Goal: Task Accomplishment & Management: Complete application form

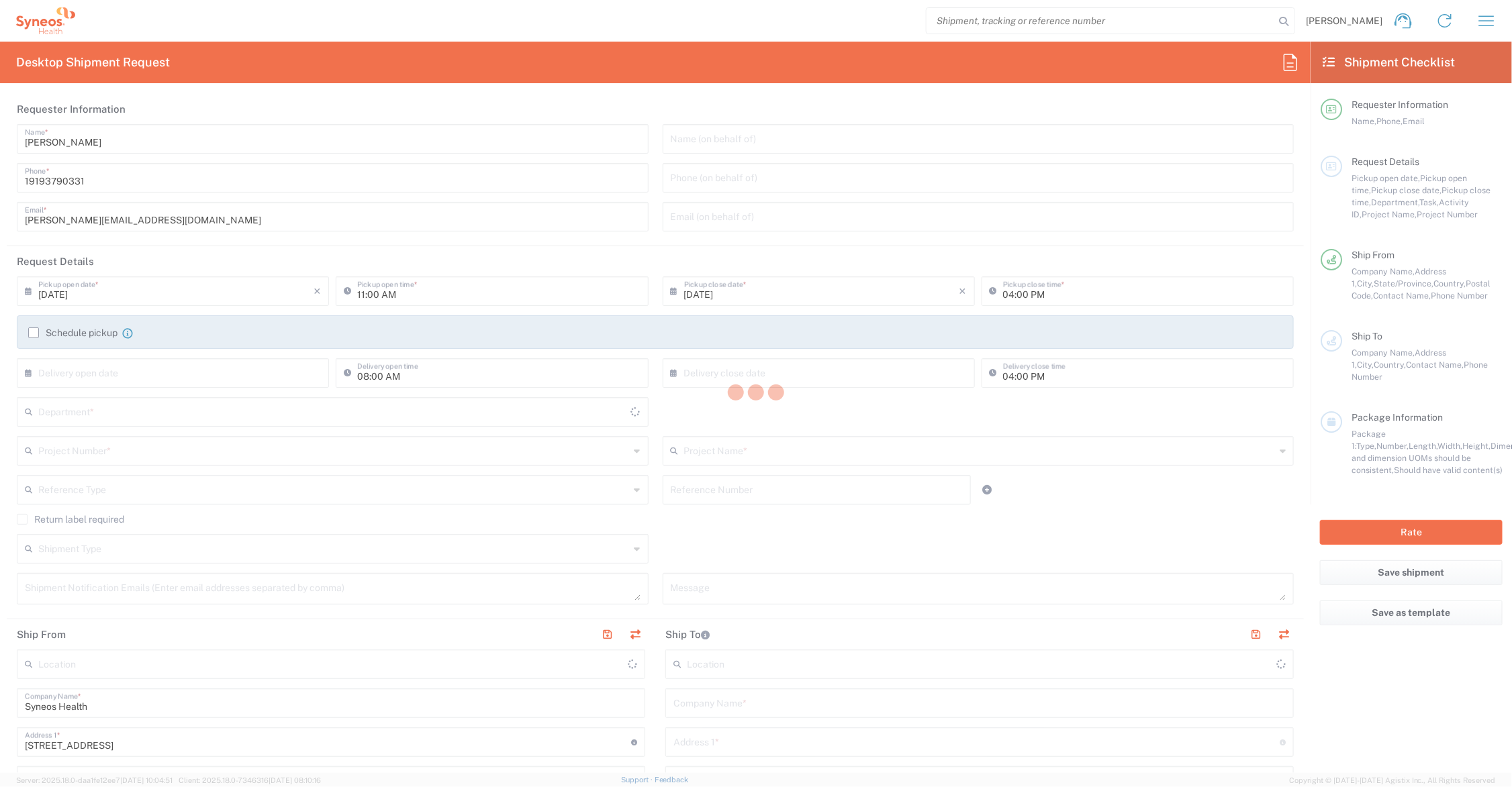
type input "Ohio"
type input "United States"
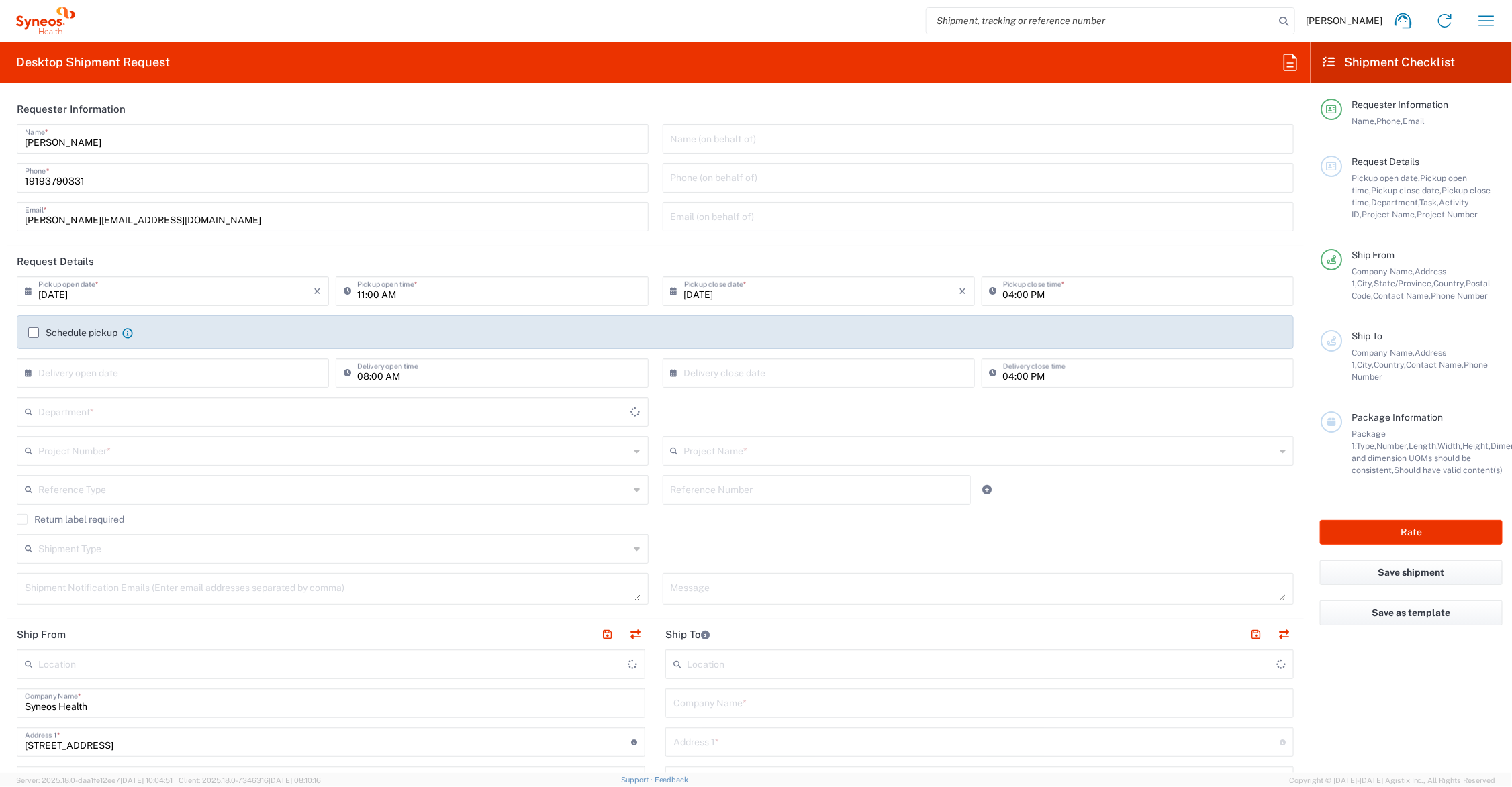
type input "6156"
type input "Syneos Health Communications-[GEOGRAPHIC_DATA] [GEOGRAPHIC_DATA]"
click at [1482, 14] on icon "button" at bounding box center [1486, 21] width 22 height 22
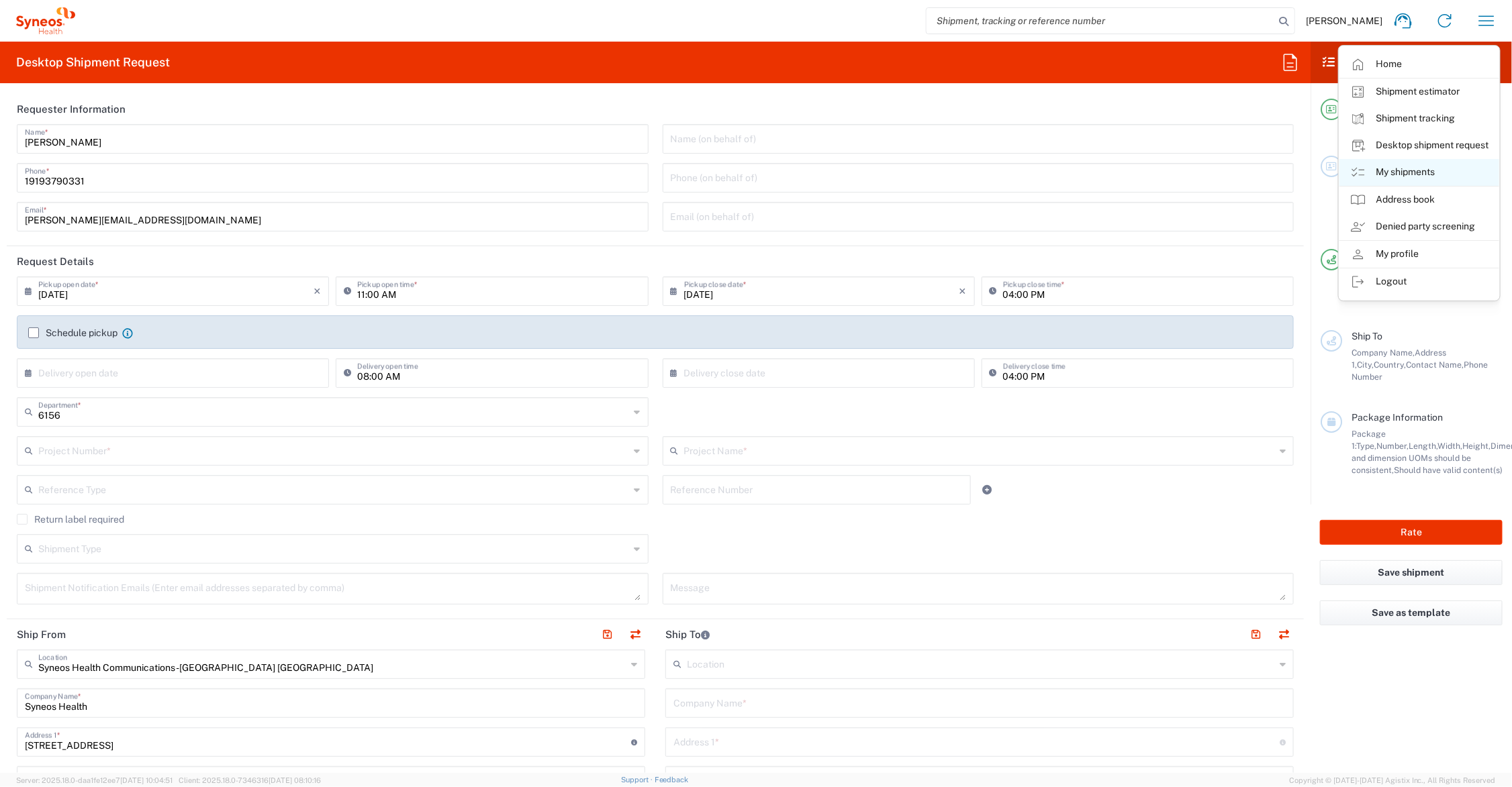
click at [1404, 172] on link "My shipments" at bounding box center [1420, 173] width 160 height 27
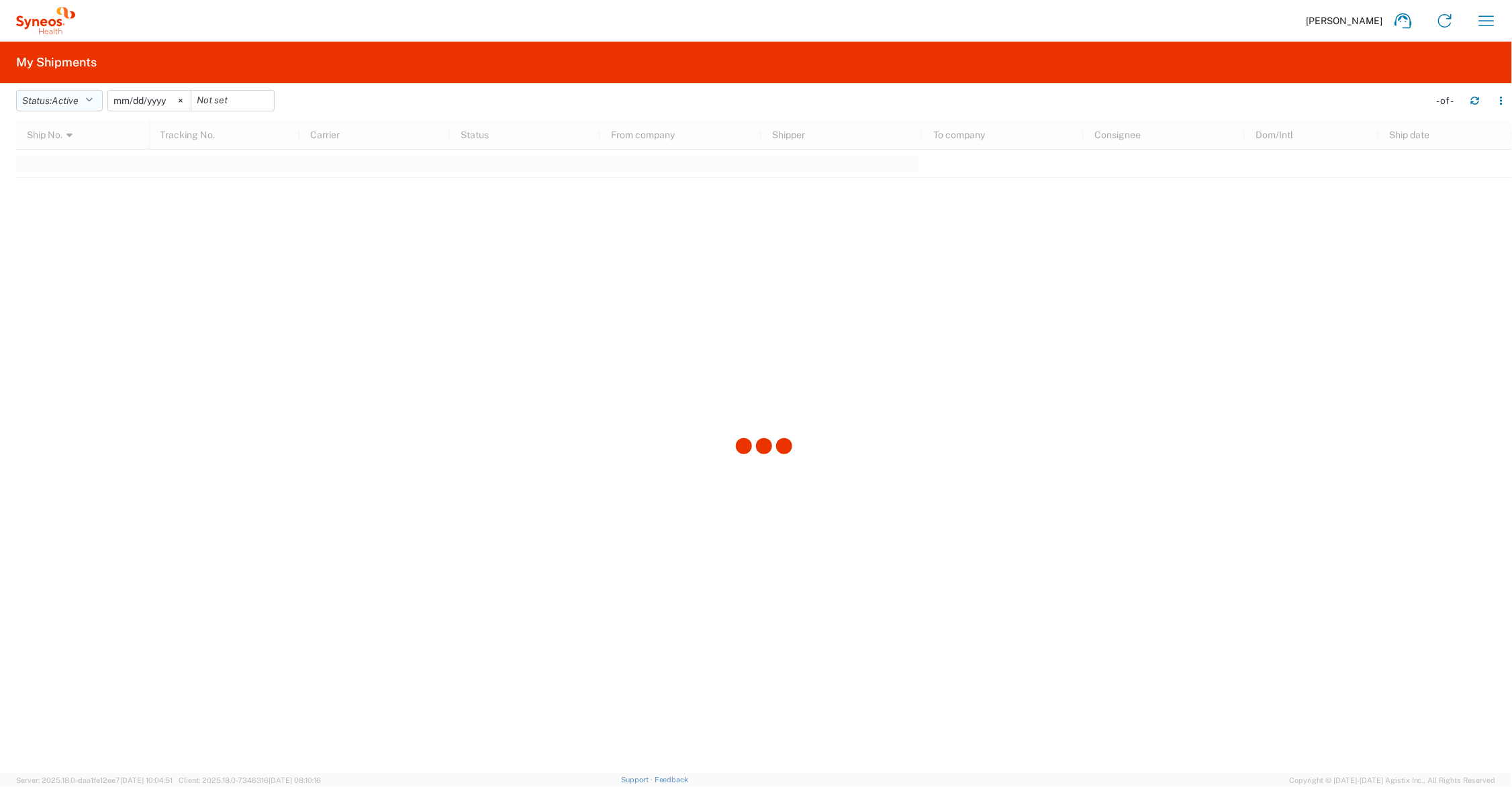
click at [92, 99] on icon "button" at bounding box center [88, 100] width 7 height 10
click at [49, 173] on span "All" at bounding box center [95, 171] width 156 height 21
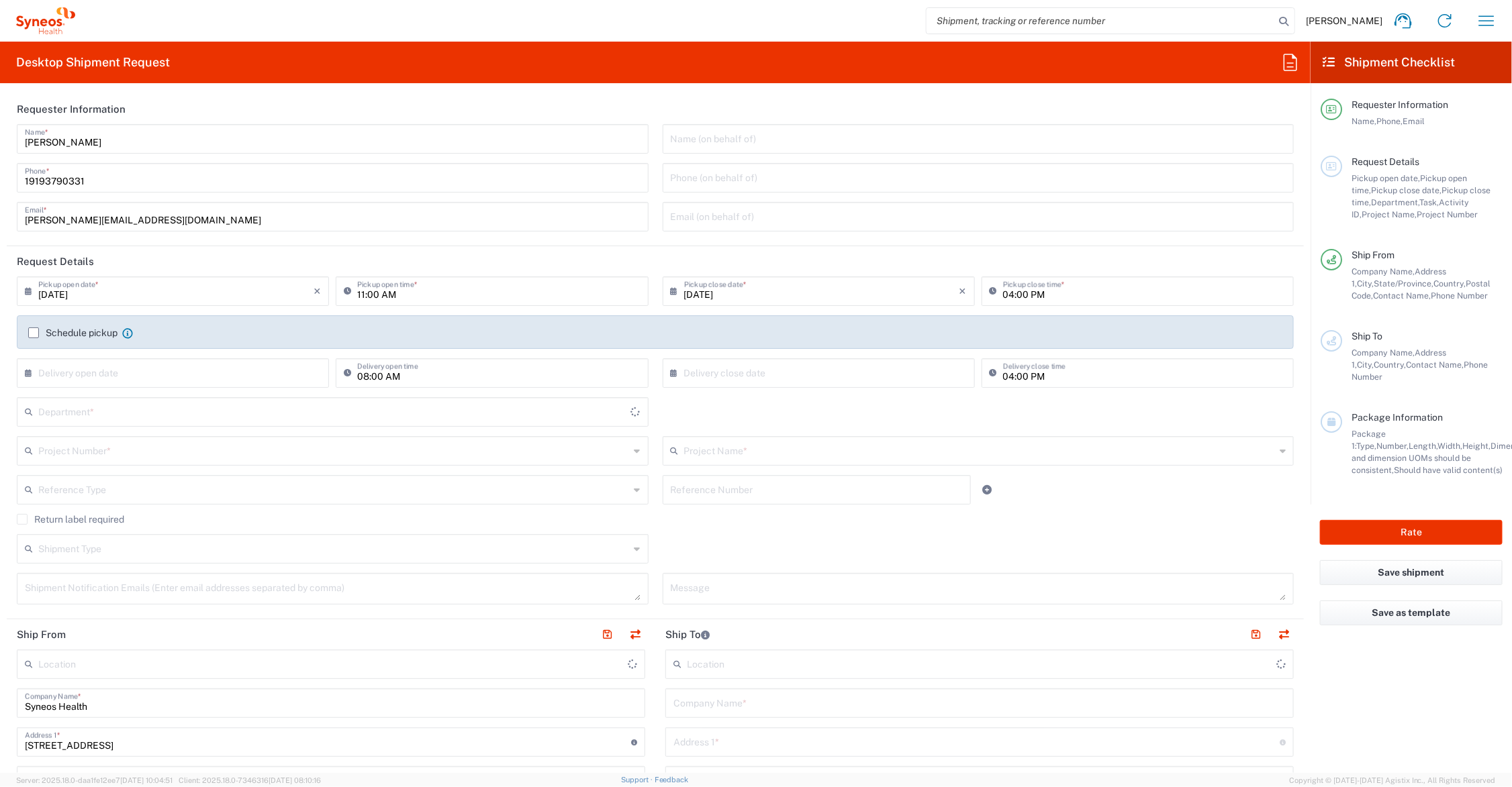
type input "Ohio"
type input "United States"
click at [1487, 15] on icon "button" at bounding box center [1486, 21] width 22 height 22
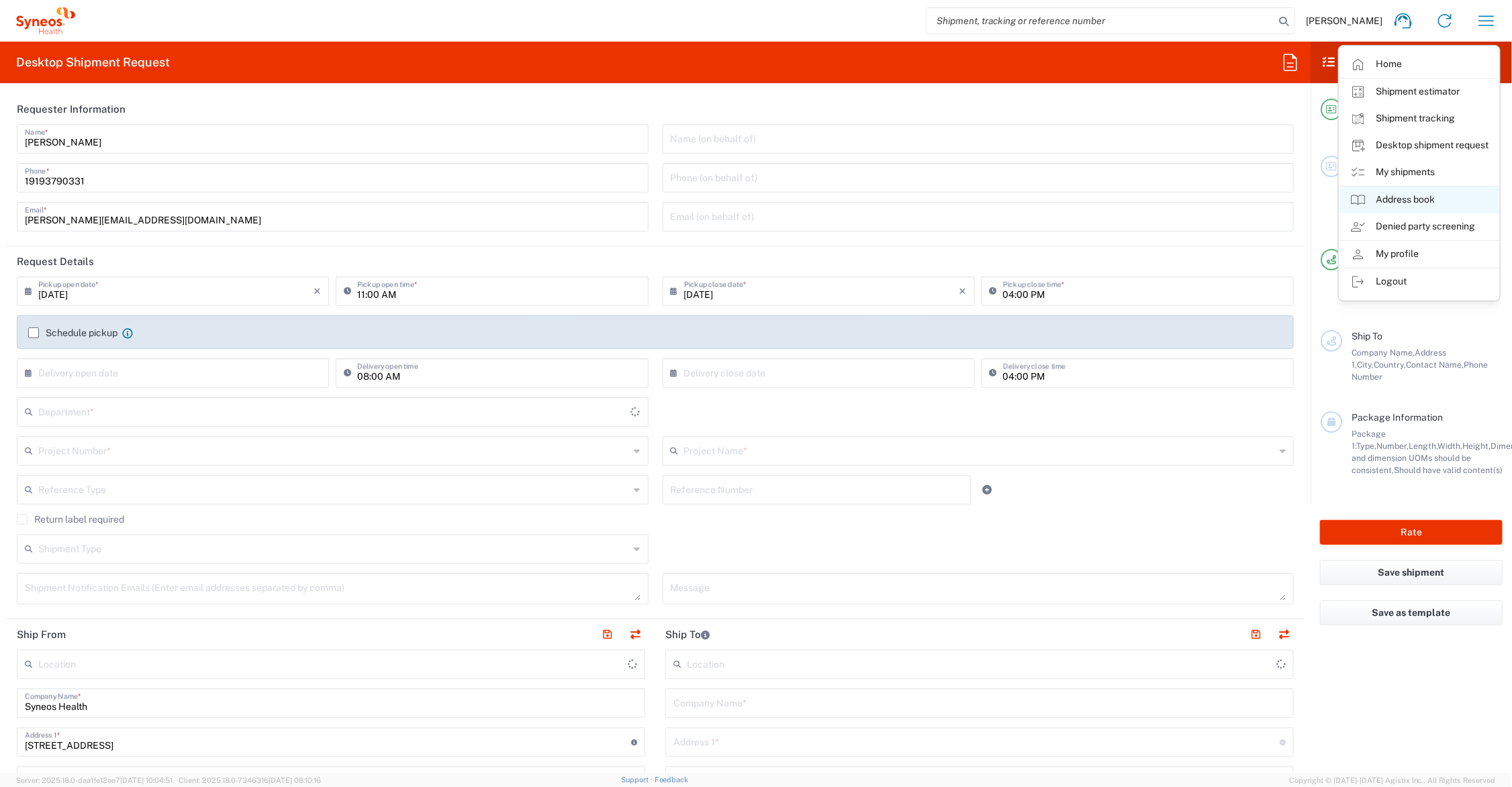
type input "6156"
type input "Syneos Health Communications-[GEOGRAPHIC_DATA] [GEOGRAPHIC_DATA]"
click at [1411, 172] on link "My shipments" at bounding box center [1420, 173] width 160 height 27
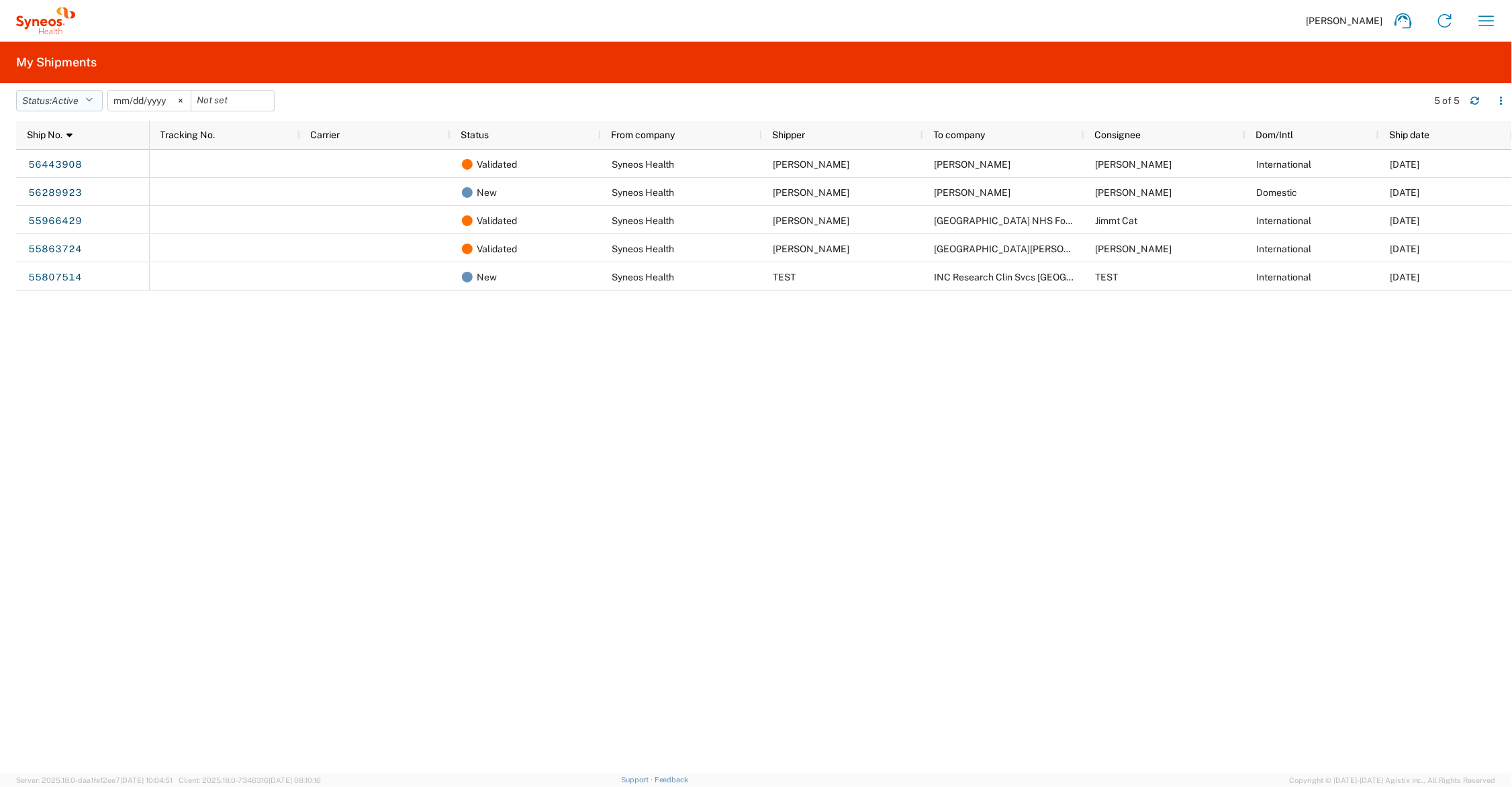
click at [92, 96] on icon "button" at bounding box center [88, 100] width 7 height 10
click at [53, 170] on span "All" at bounding box center [95, 171] width 156 height 21
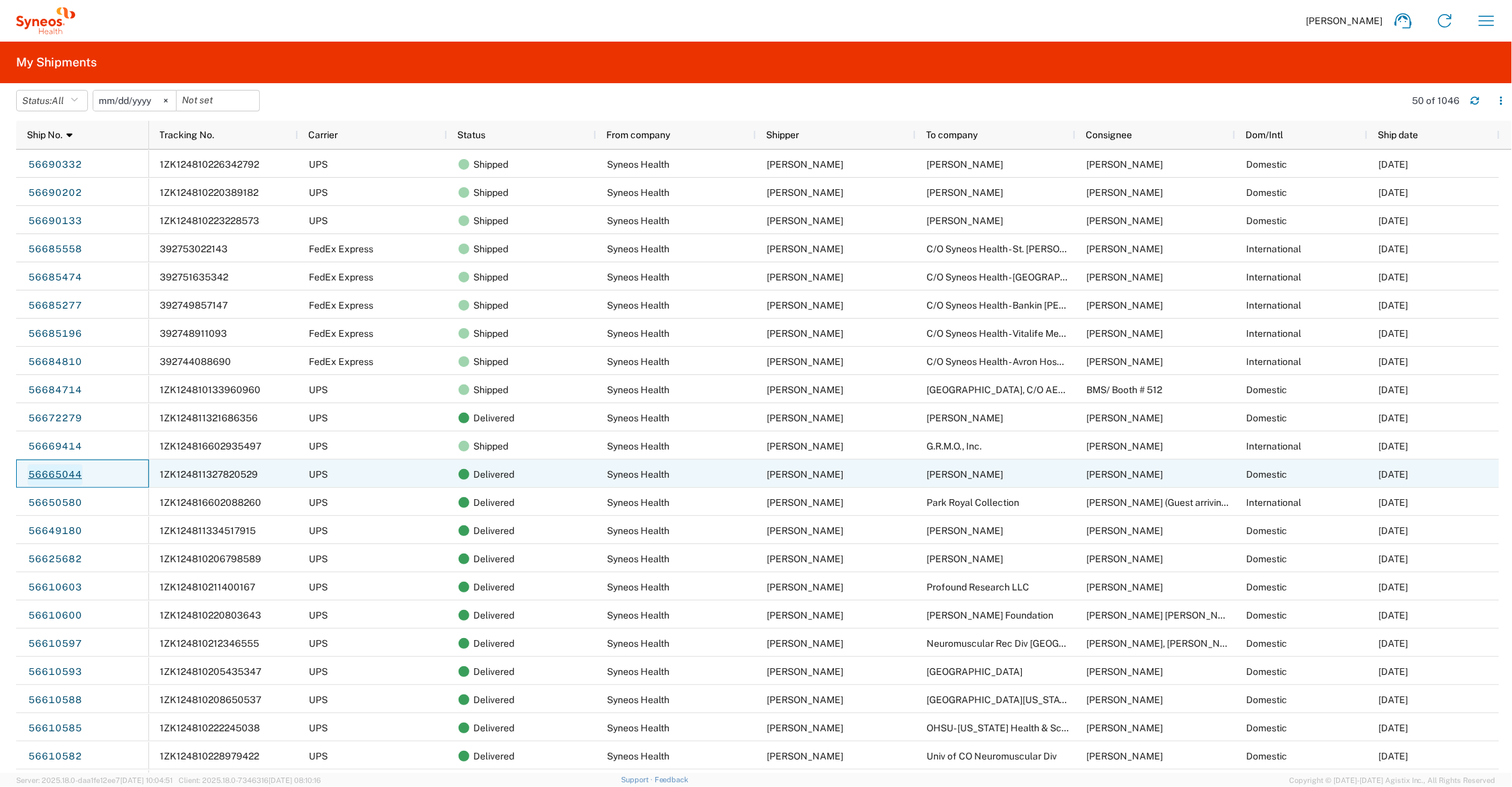
click at [68, 473] on link "56665044" at bounding box center [55, 475] width 55 height 22
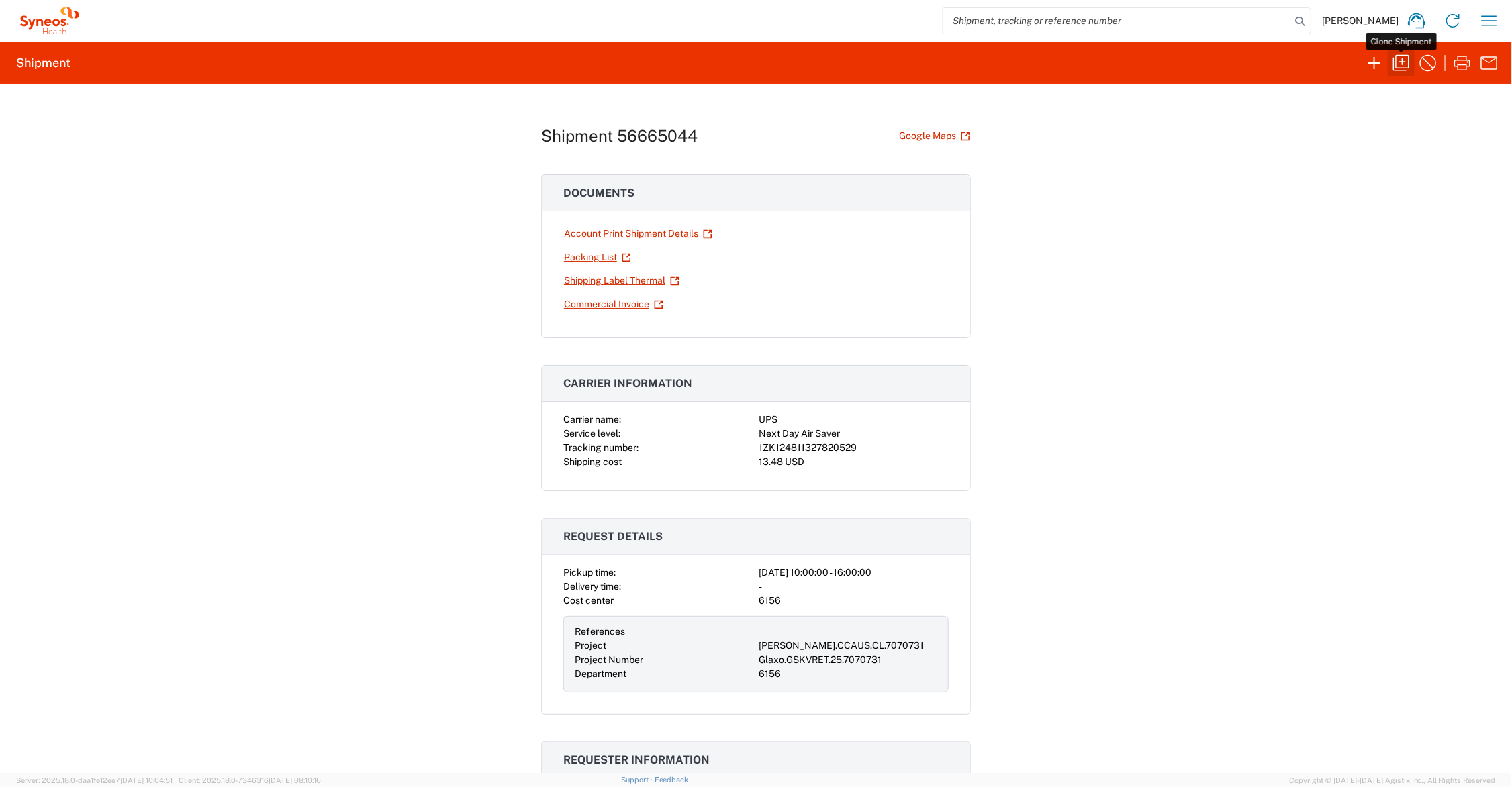
click at [1400, 62] on icon "button" at bounding box center [1401, 63] width 16 height 16
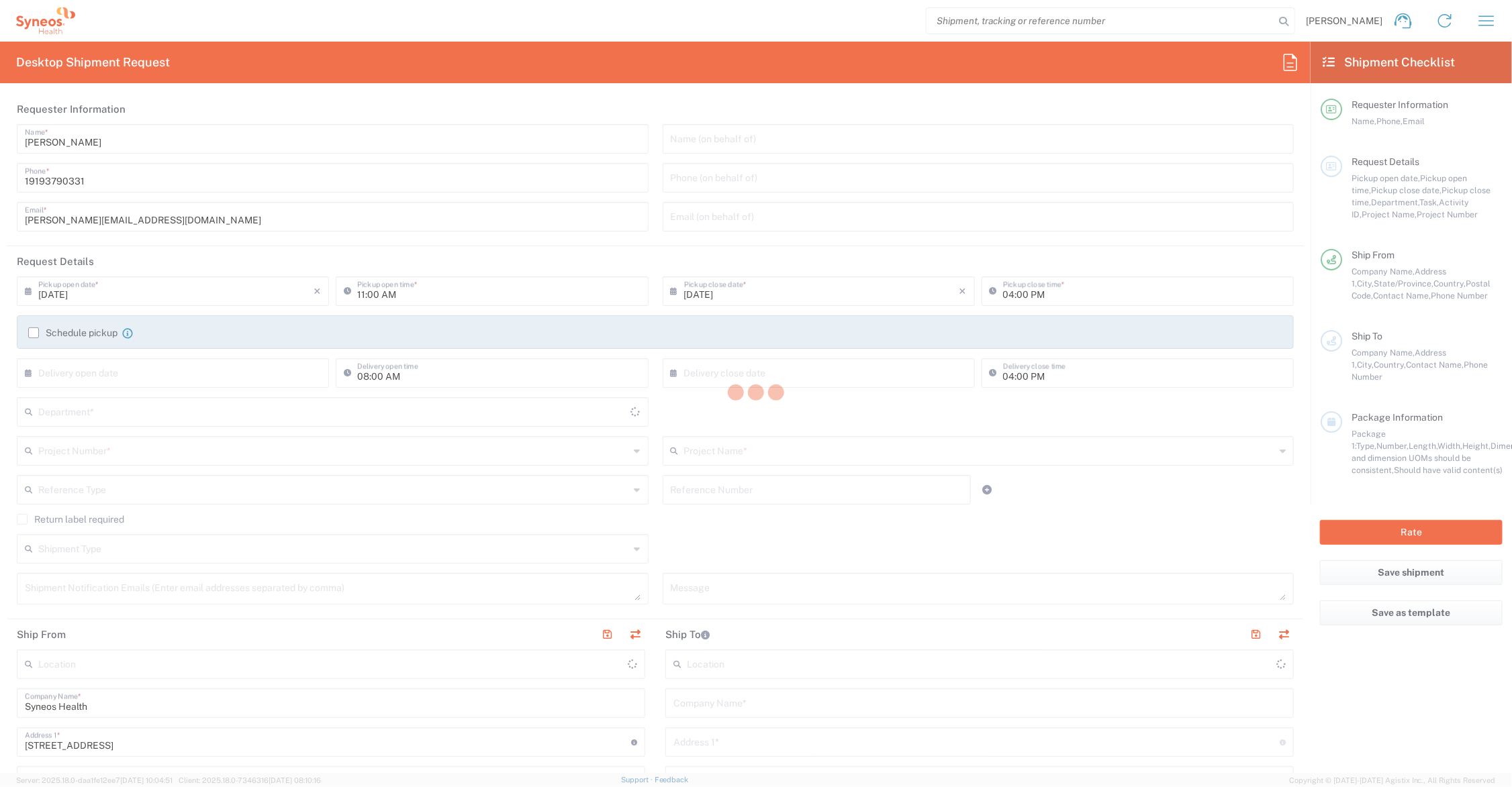
type input "6156"
type input "[US_STATE]"
type input "[GEOGRAPHIC_DATA]"
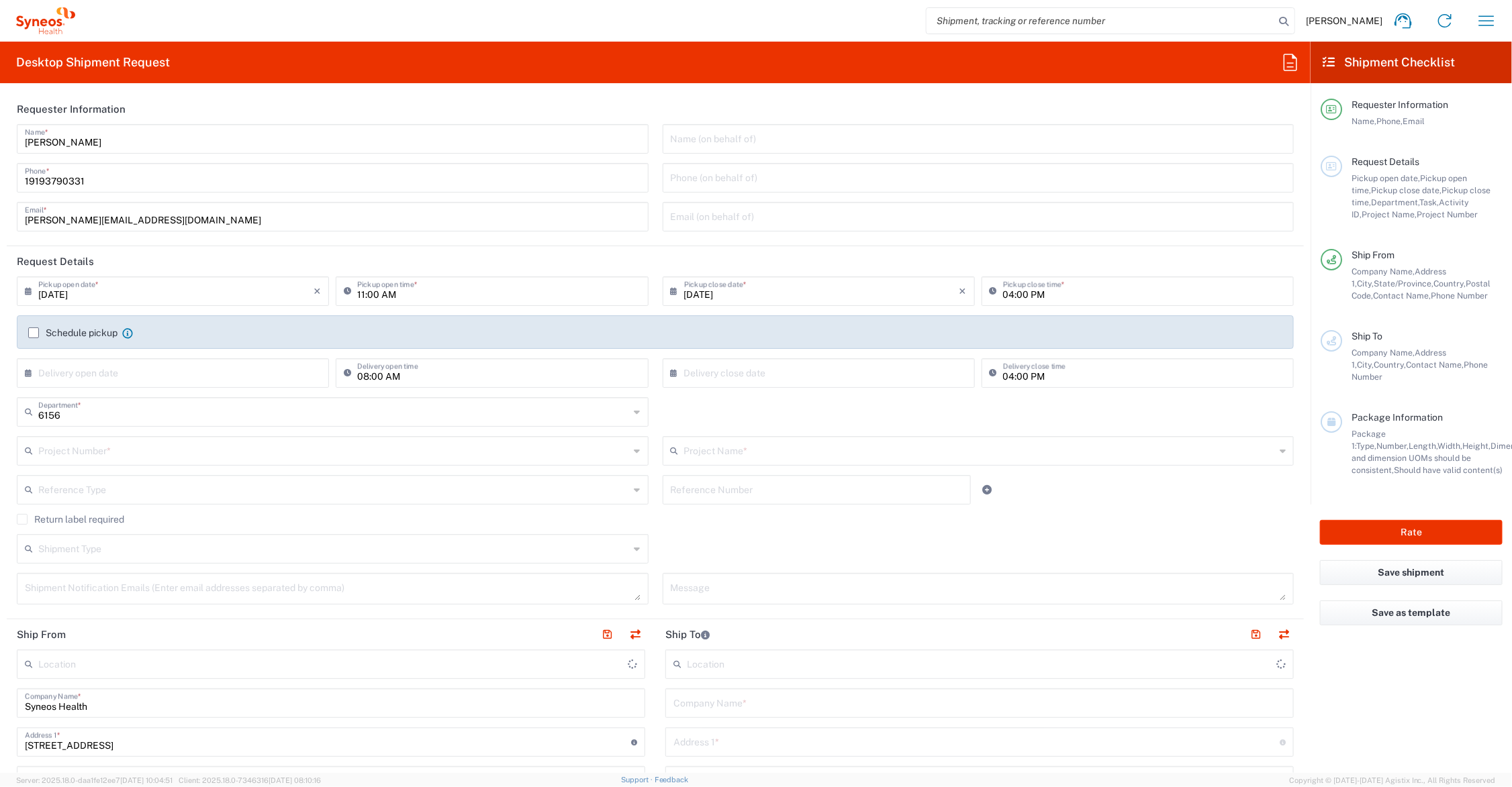
type input "Syneos Health Communications-[GEOGRAPHIC_DATA] [GEOGRAPHIC_DATA]"
click at [722, 449] on input "text" at bounding box center [980, 449] width 591 height 23
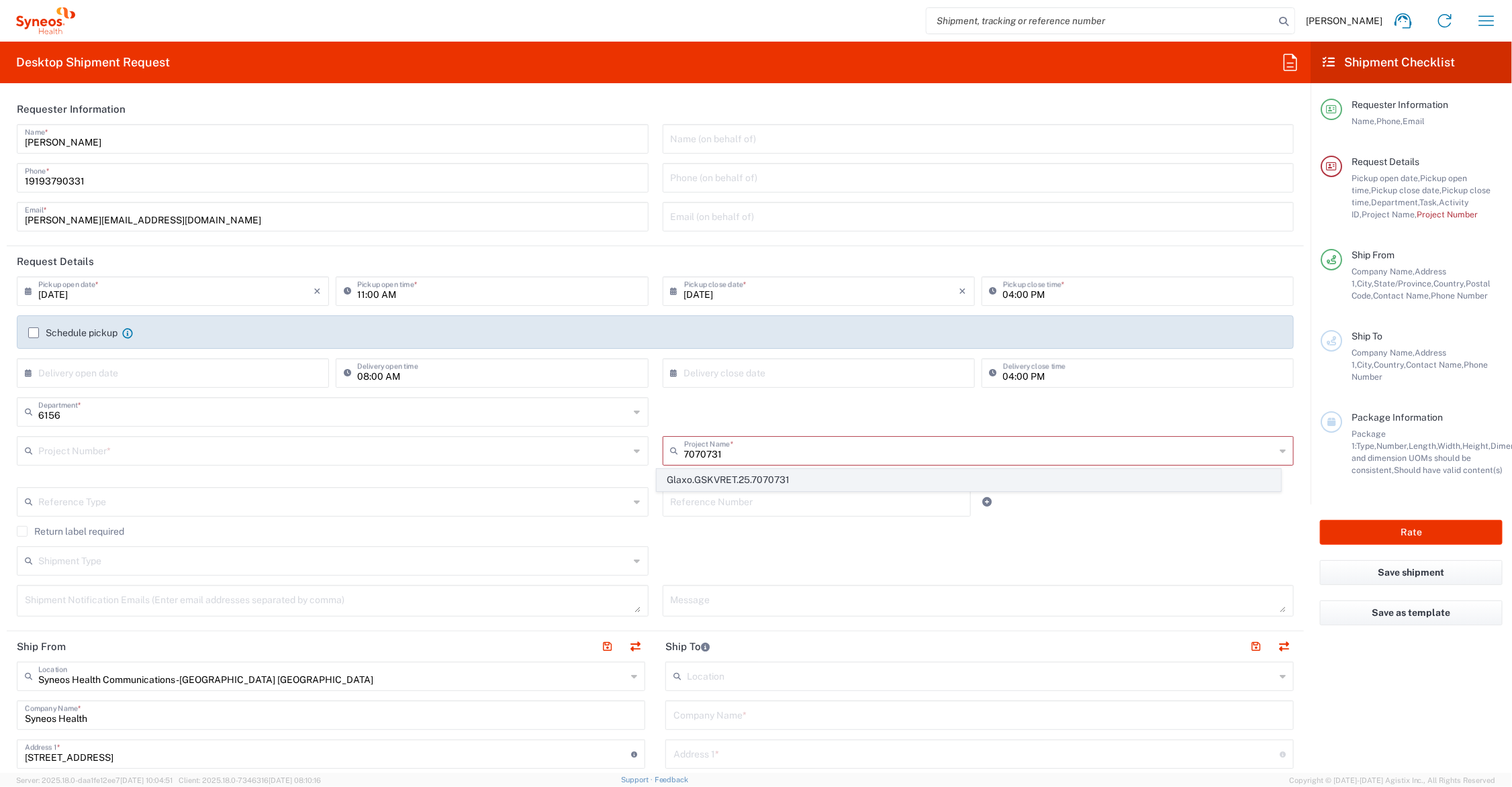
click at [736, 480] on span "Glaxo.GSKVRET.25.7070731" at bounding box center [968, 480] width 622 height 21
type input "Glaxo.GSKVRET.25.7070731"
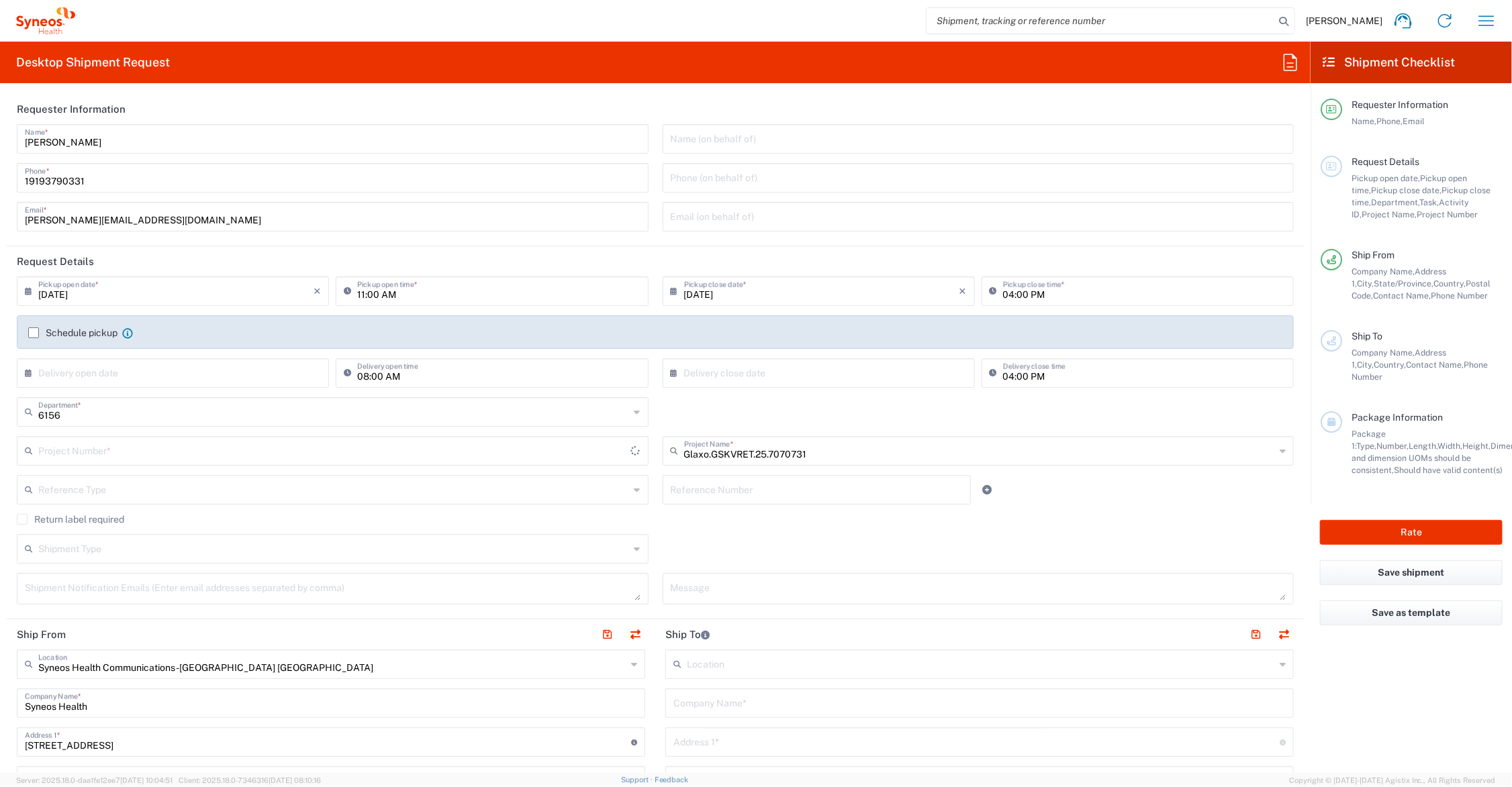
type input "PRUS.CCAUS.CL.7070731"
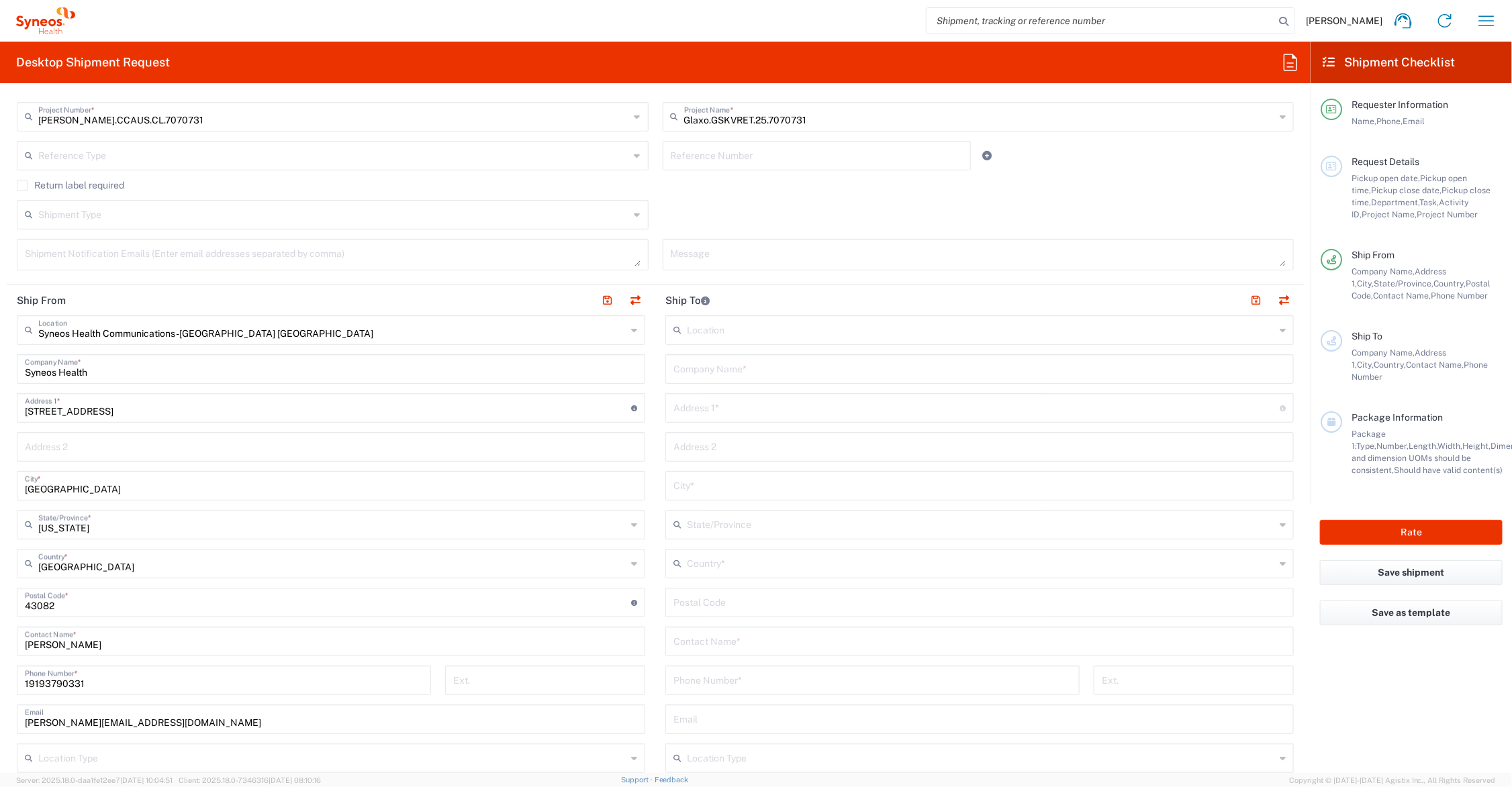
scroll to position [335, 0]
click at [764, 366] on input "text" at bounding box center [980, 366] width 612 height 23
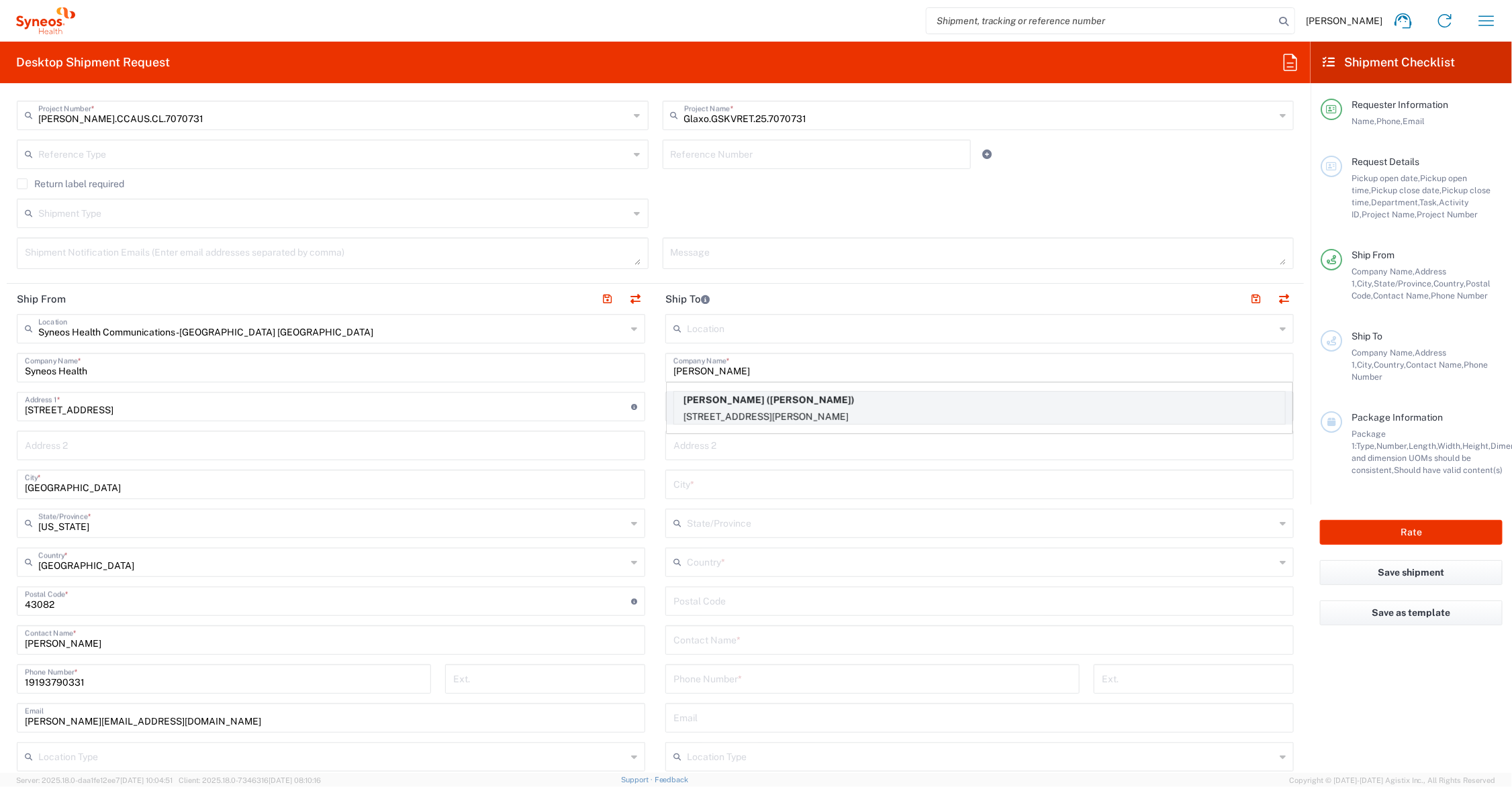
click at [768, 405] on p "Danielle Choi (Danielle Choi)" at bounding box center [980, 400] width 611 height 17
type input "Danielle Choi"
type input "15 Voorhis Drive"
type input "Old Bethpage"
type input "[GEOGRAPHIC_DATA]"
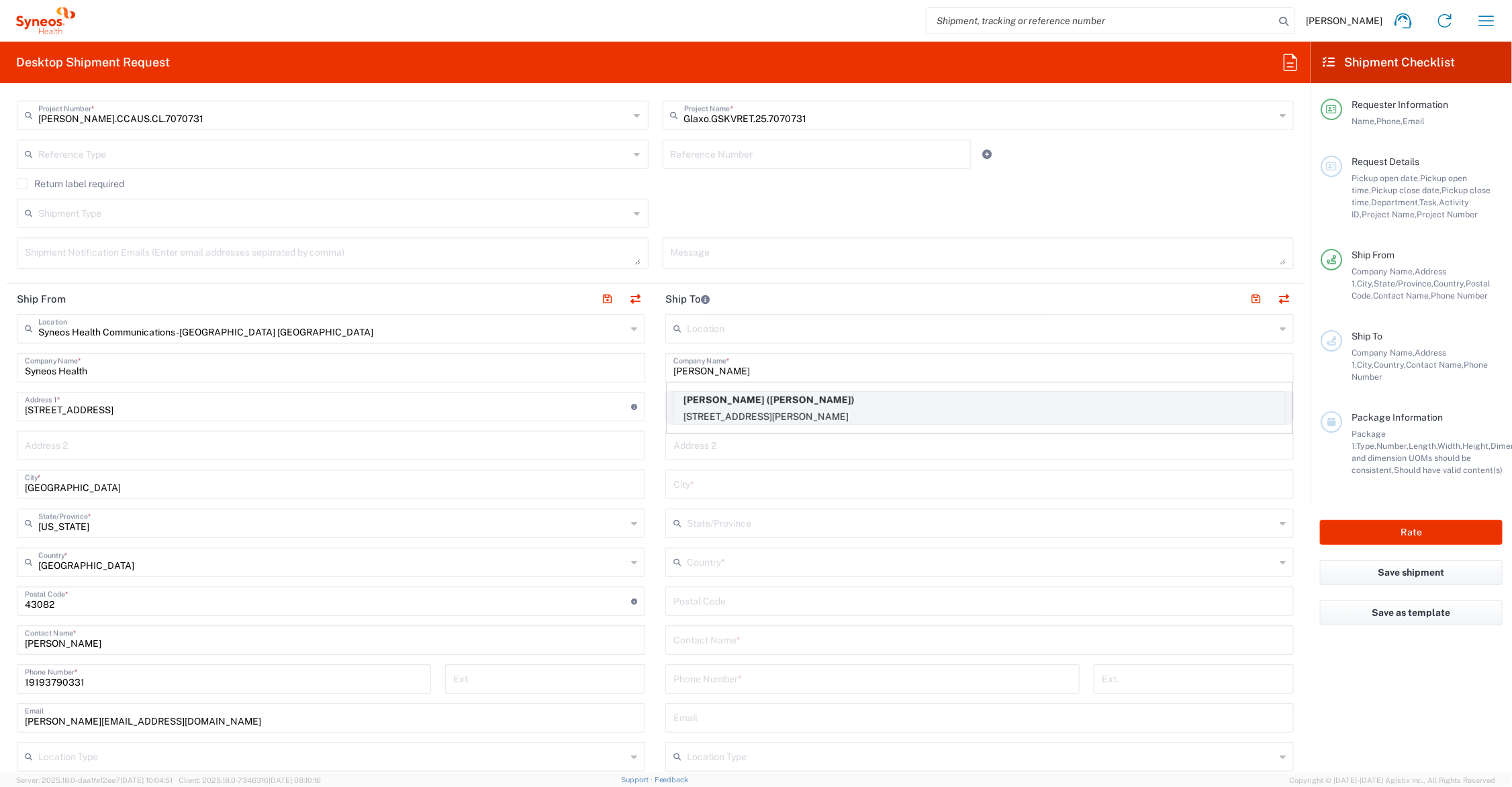
type input "11804"
type input "Danielle Choi"
type input "614-789-4563"
type input "[US_STATE]"
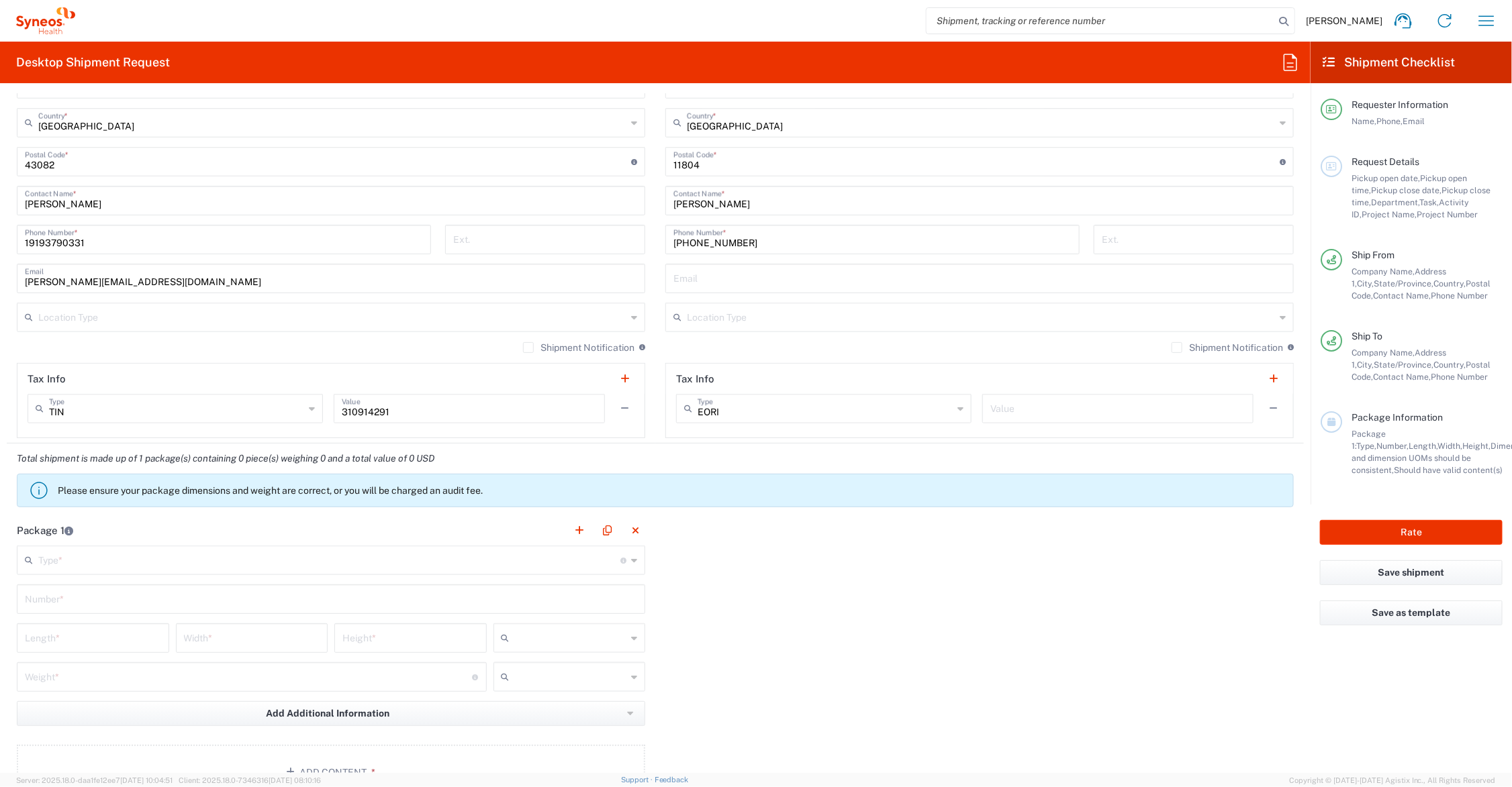
scroll to position [839, 0]
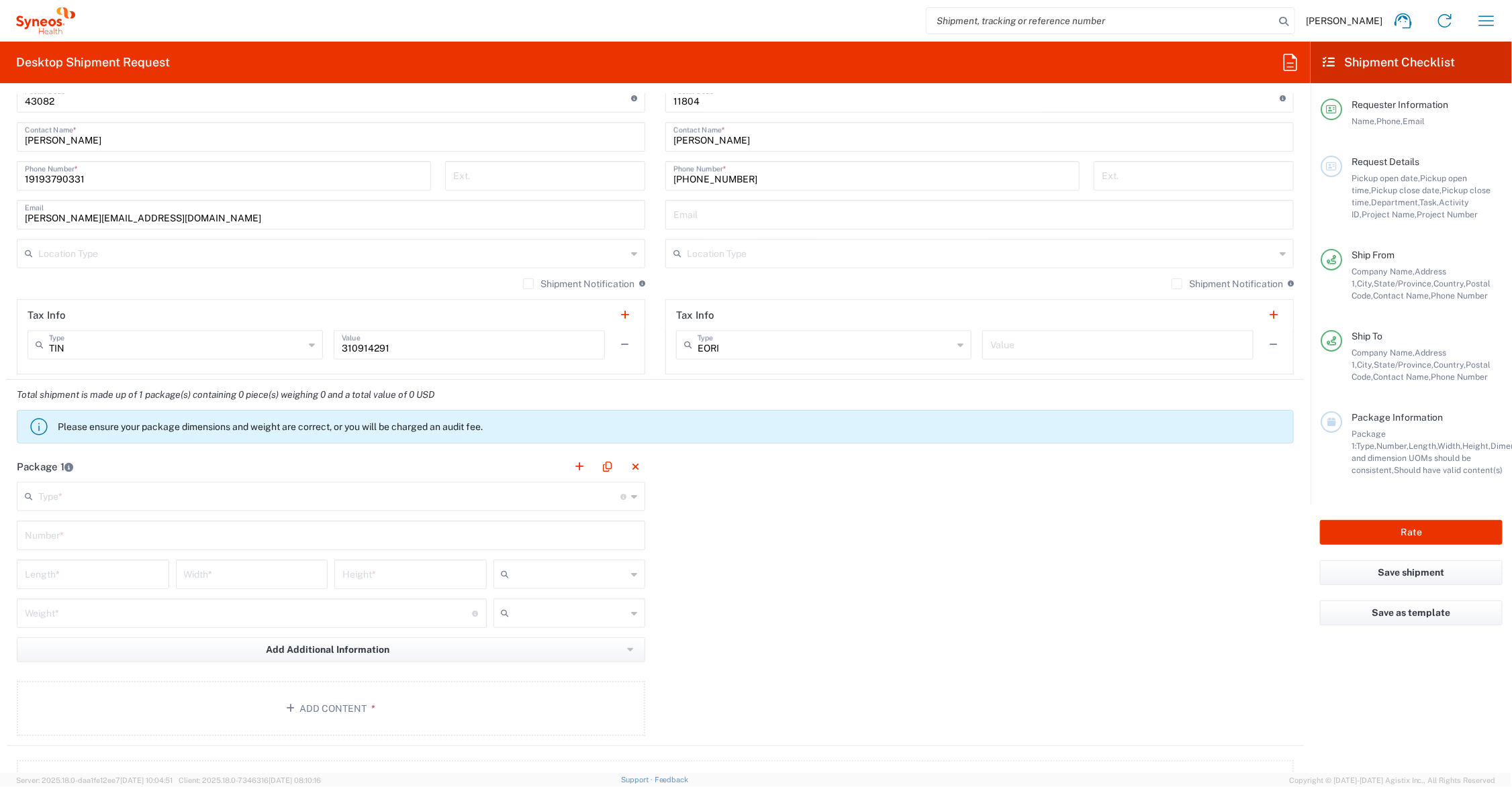
click at [75, 502] on input "text" at bounding box center [329, 495] width 582 height 23
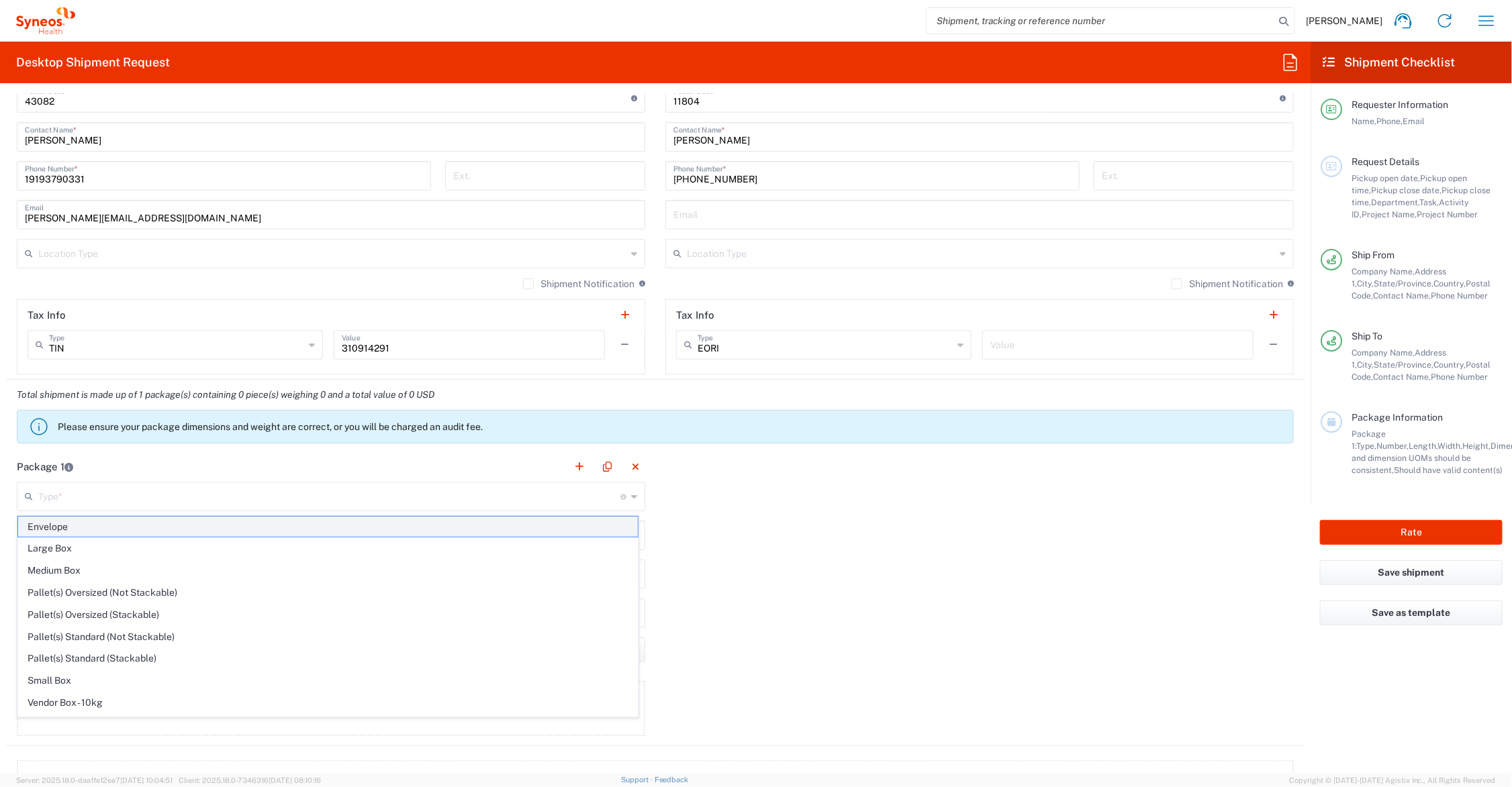
click at [57, 528] on span "Envelope" at bounding box center [328, 527] width 620 height 21
type input "Envelope"
type input "1"
type input "9.5"
type input "12.5"
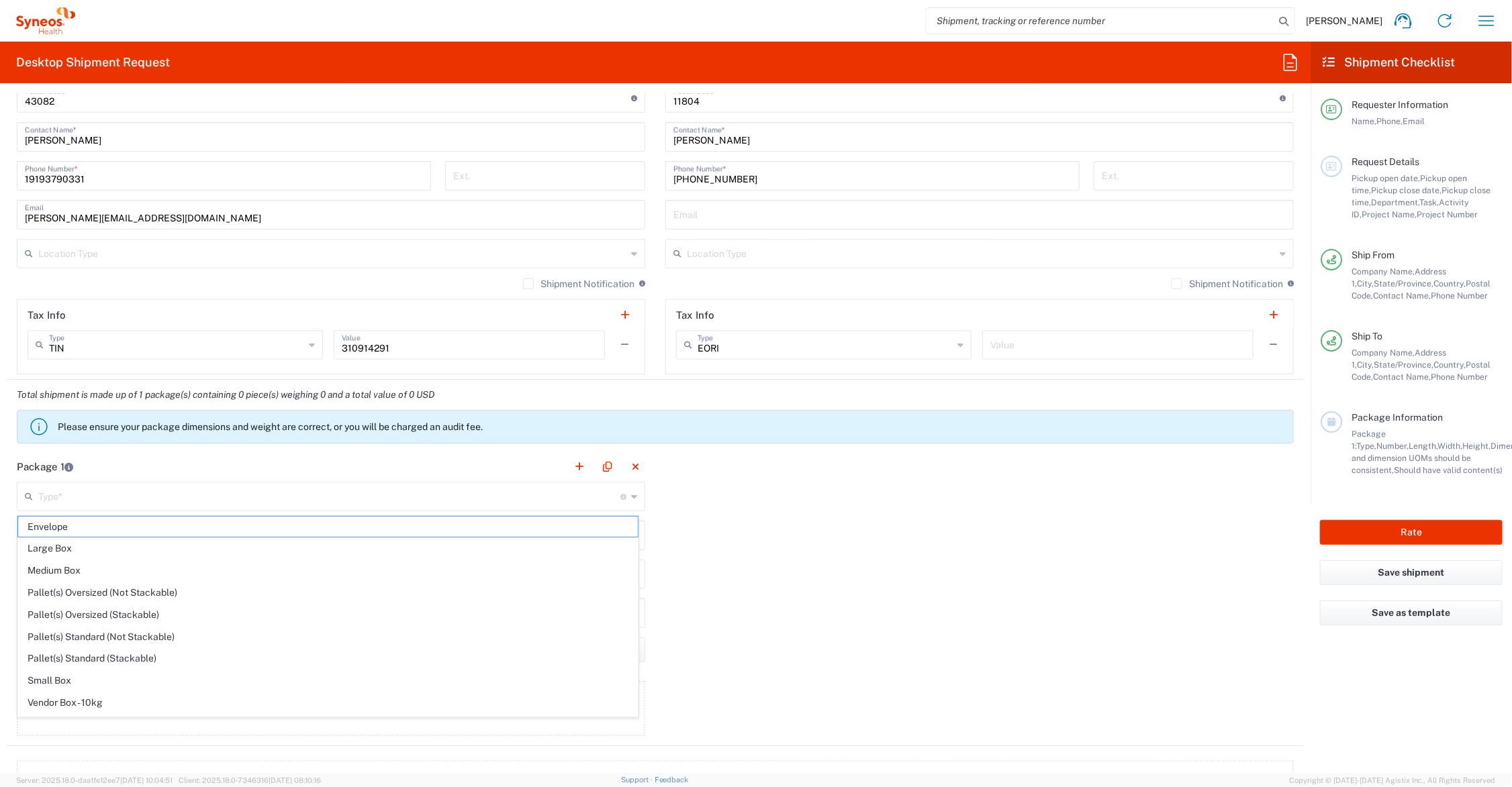
type input "0.25"
type input "in"
type input "0.45"
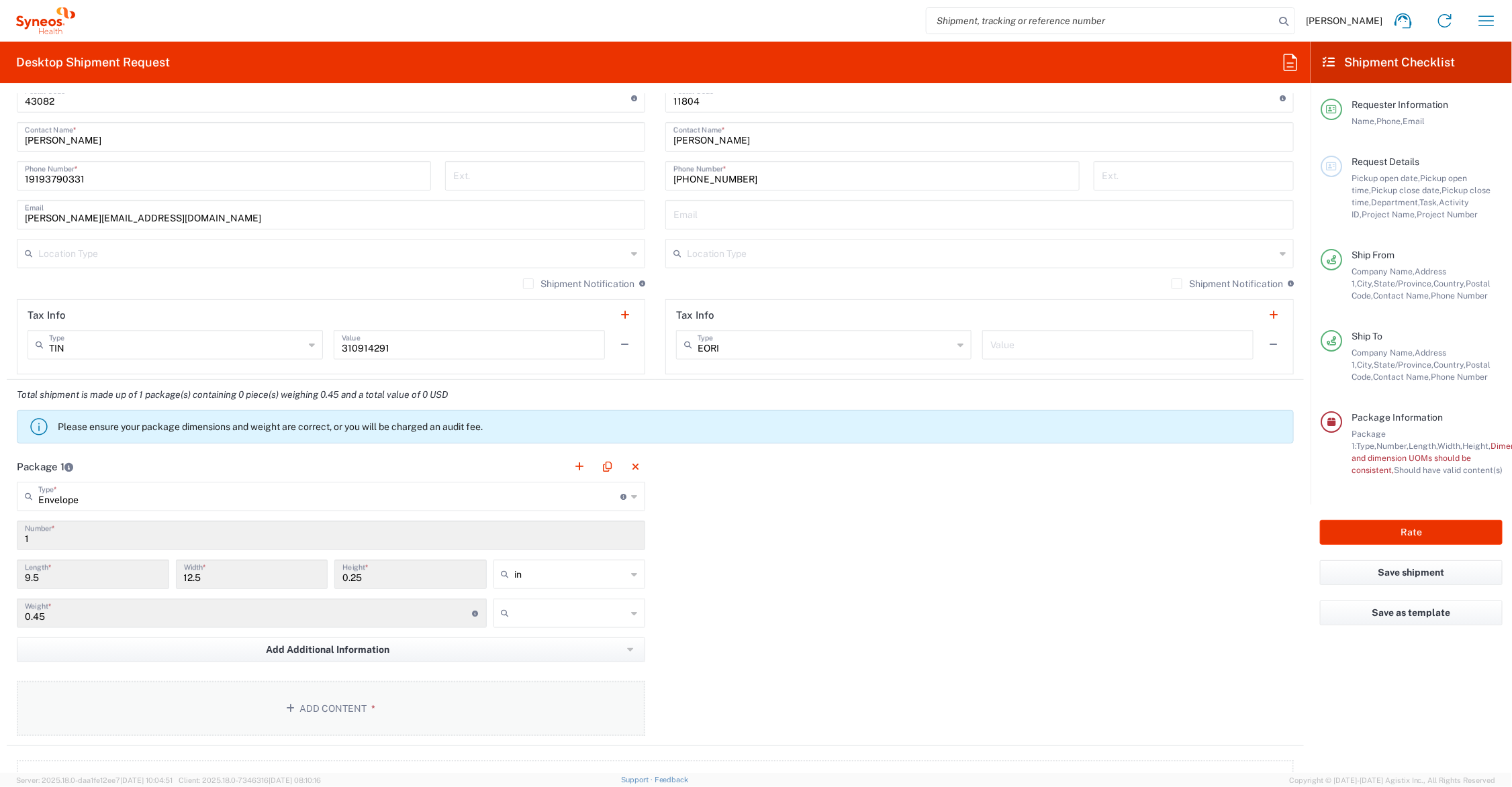
click at [317, 707] on button "Add Content *" at bounding box center [331, 708] width 629 height 55
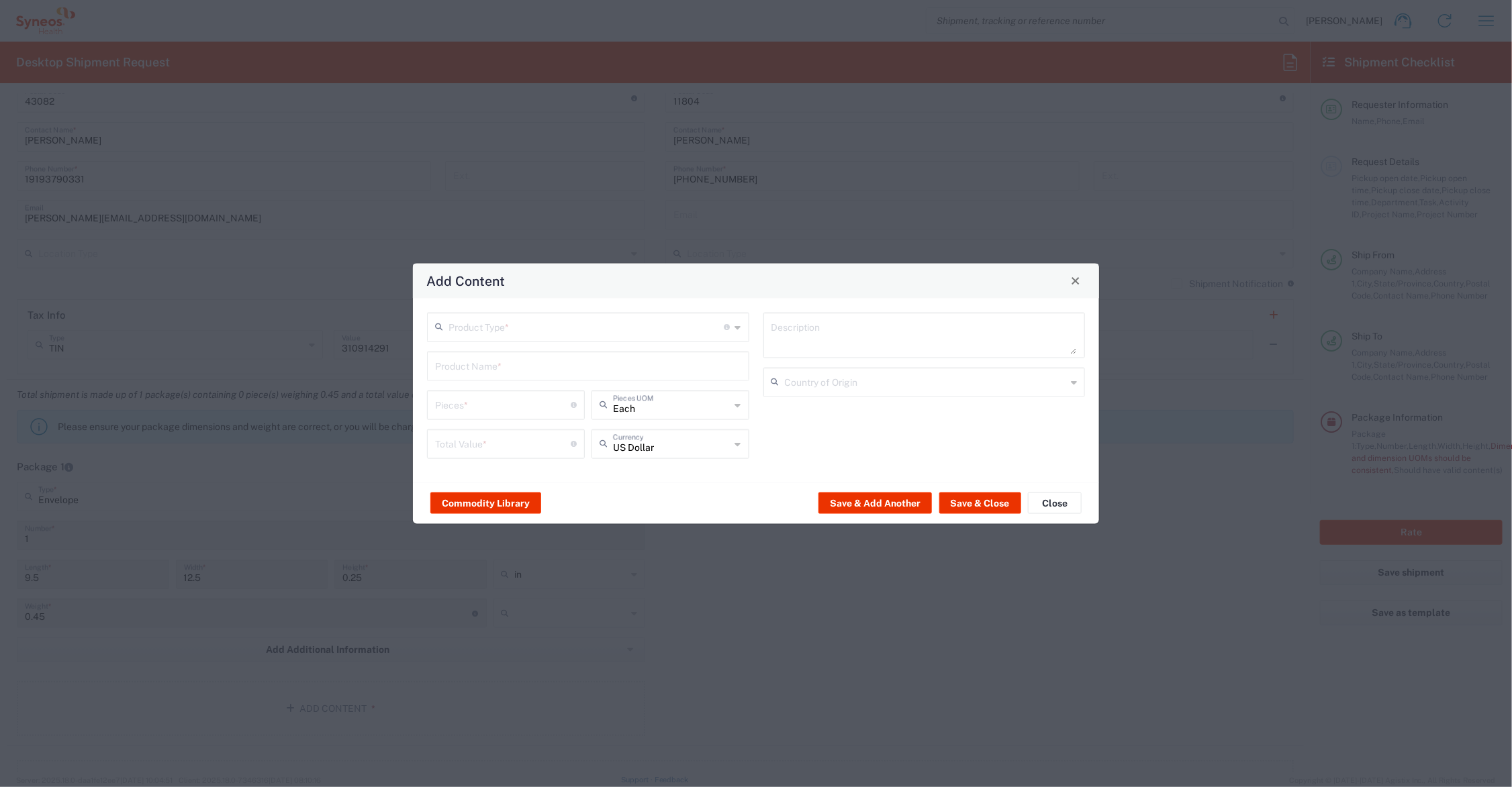
click at [494, 330] on input "text" at bounding box center [587, 325] width 276 height 23
click at [488, 362] on span "Documents" at bounding box center [588, 356] width 319 height 21
type input "Documents"
type input "1"
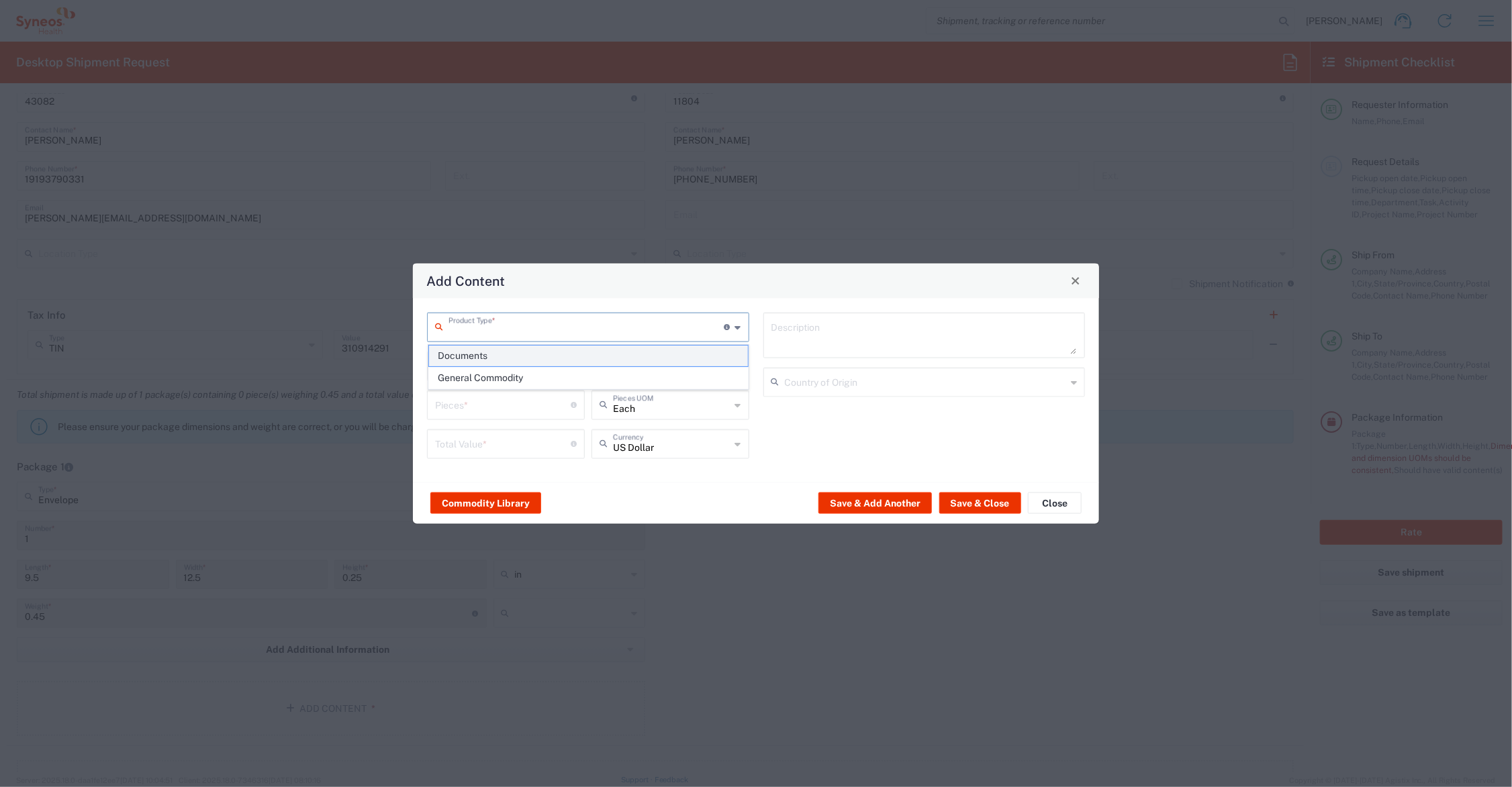
type input "1"
type textarea "Documents"
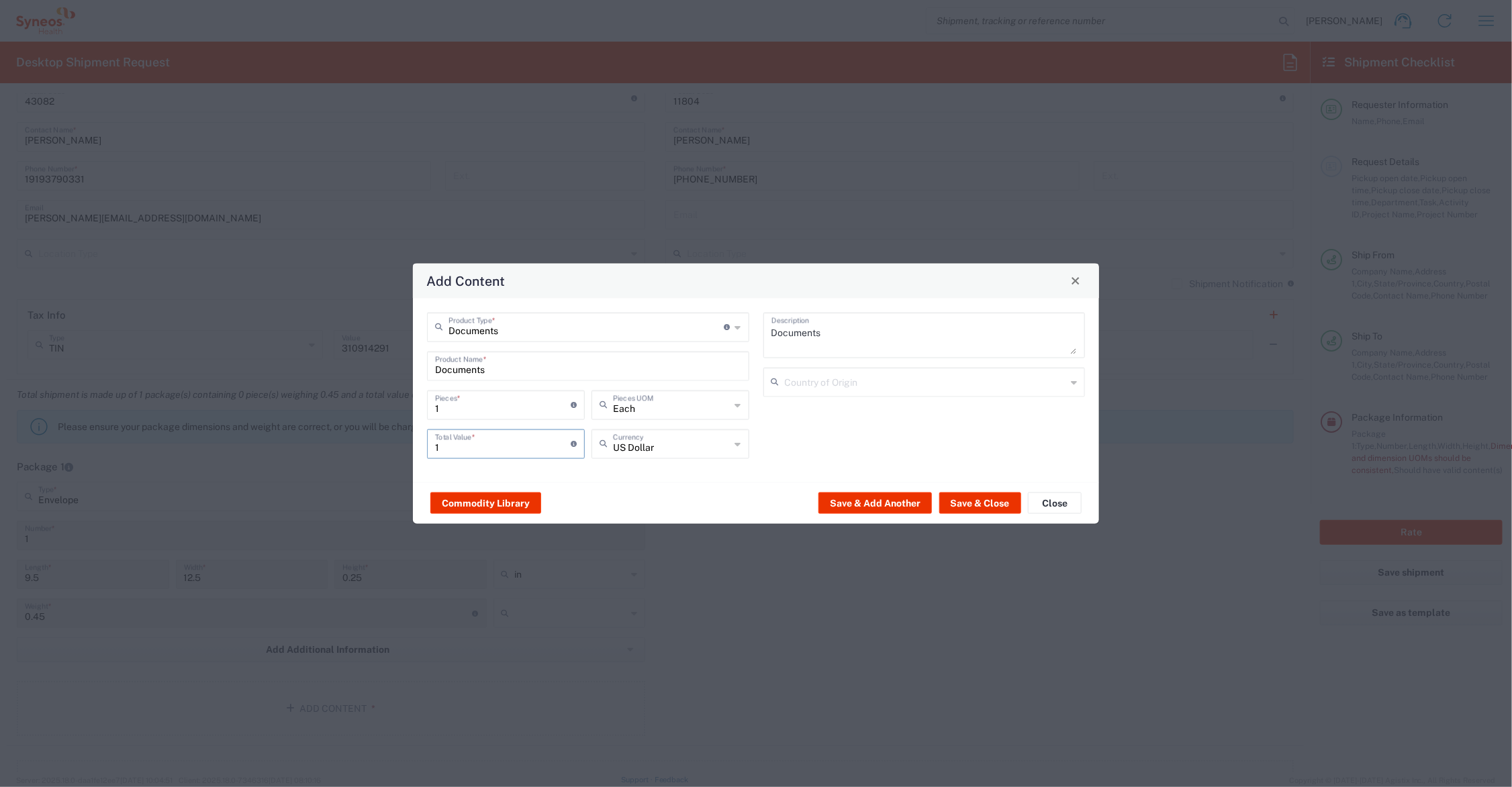
drag, startPoint x: 463, startPoint y: 448, endPoint x: 413, endPoint y: 446, distance: 50.0
click at [413, 446] on div "Documents Product Type * Document: Paper document generated internally by Syneo…" at bounding box center [756, 390] width 686 height 184
drag, startPoint x: 484, startPoint y: 441, endPoint x: 379, endPoint y: 448, distance: 105.2
click at [381, 448] on div "Add Content Documents Product Type * Document: Paper document generated interna…" at bounding box center [756, 394] width 1512 height 787
type input "1"
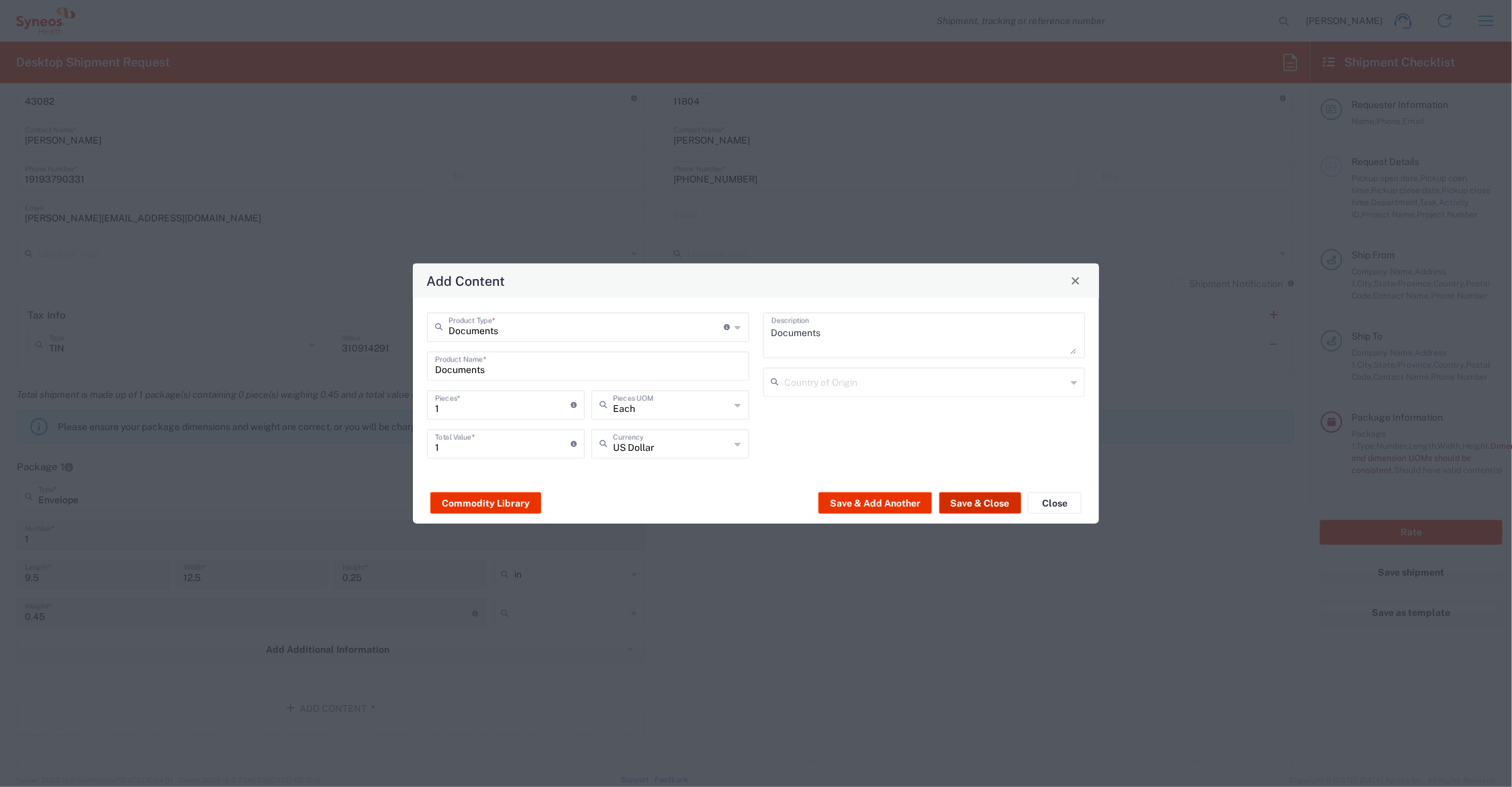
click at [964, 498] on button "Save & Close" at bounding box center [980, 503] width 82 height 22
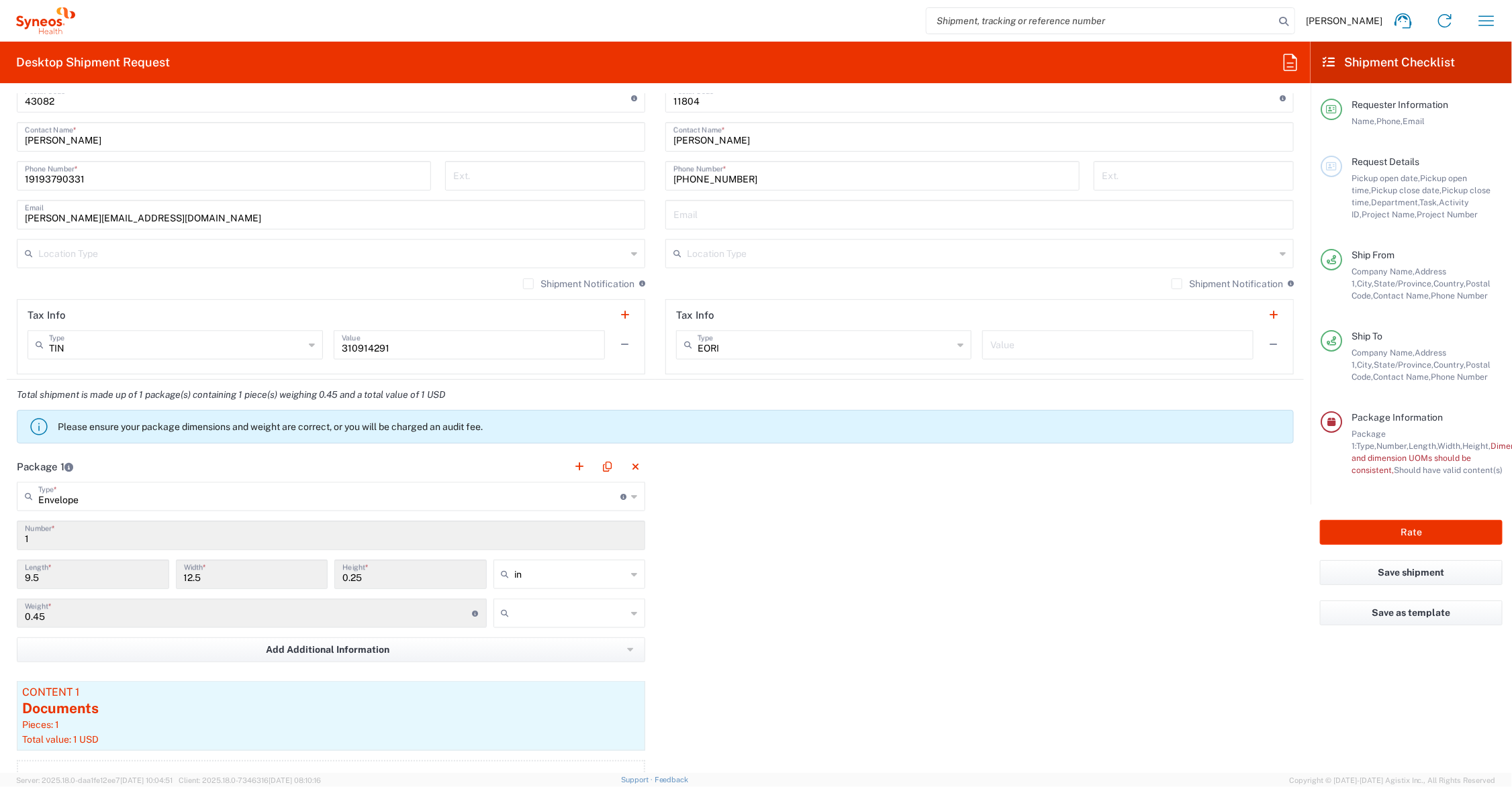
click at [528, 618] on input "text" at bounding box center [571, 613] width 112 height 22
click at [532, 661] on span "lbs" at bounding box center [564, 665] width 147 height 21
type input "lbs"
click at [1402, 532] on button "Rate" at bounding box center [1411, 532] width 183 height 25
type input "Glaxo.GSKVRET.25.7070731"
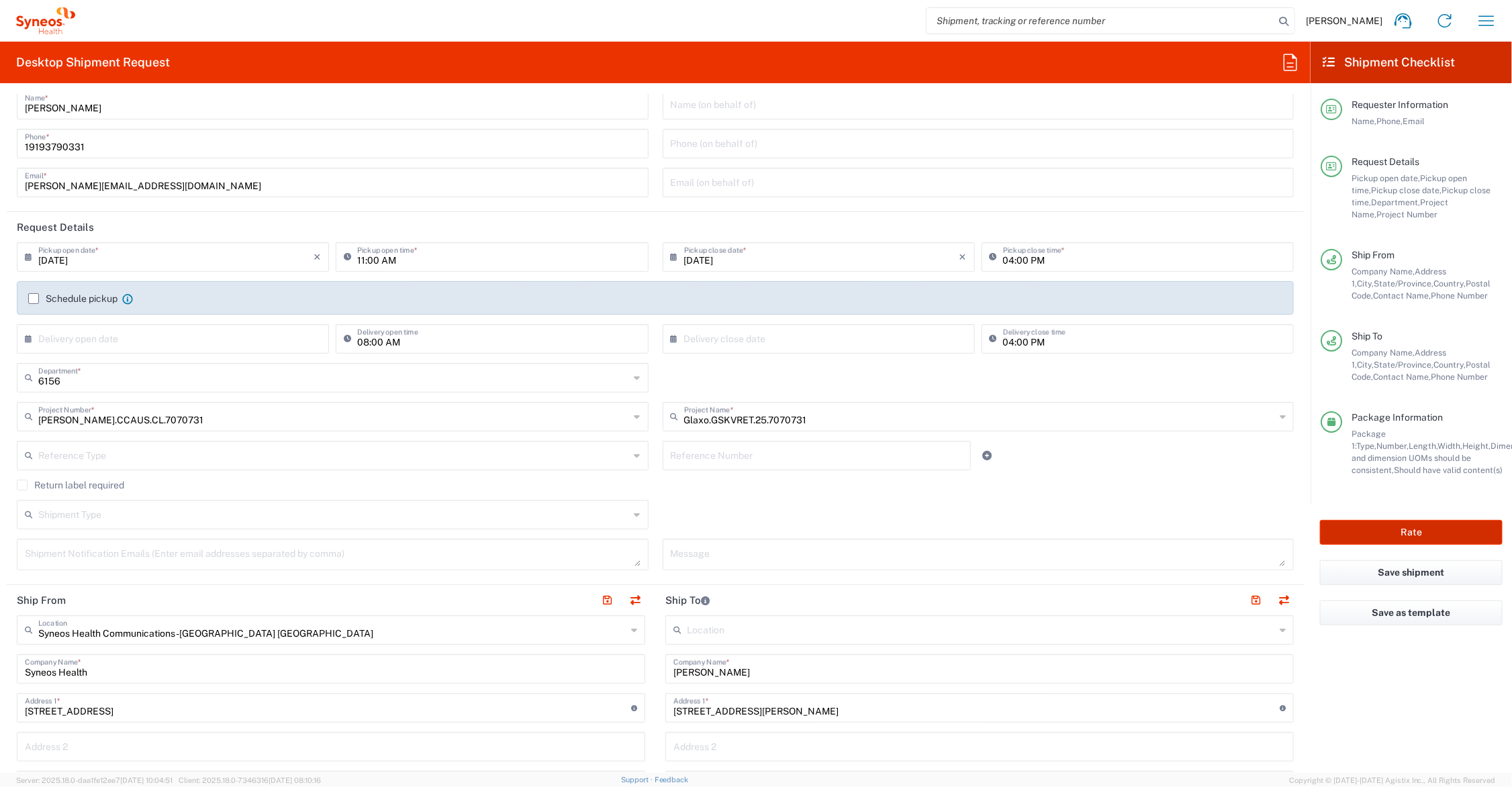
scroll to position [0, 0]
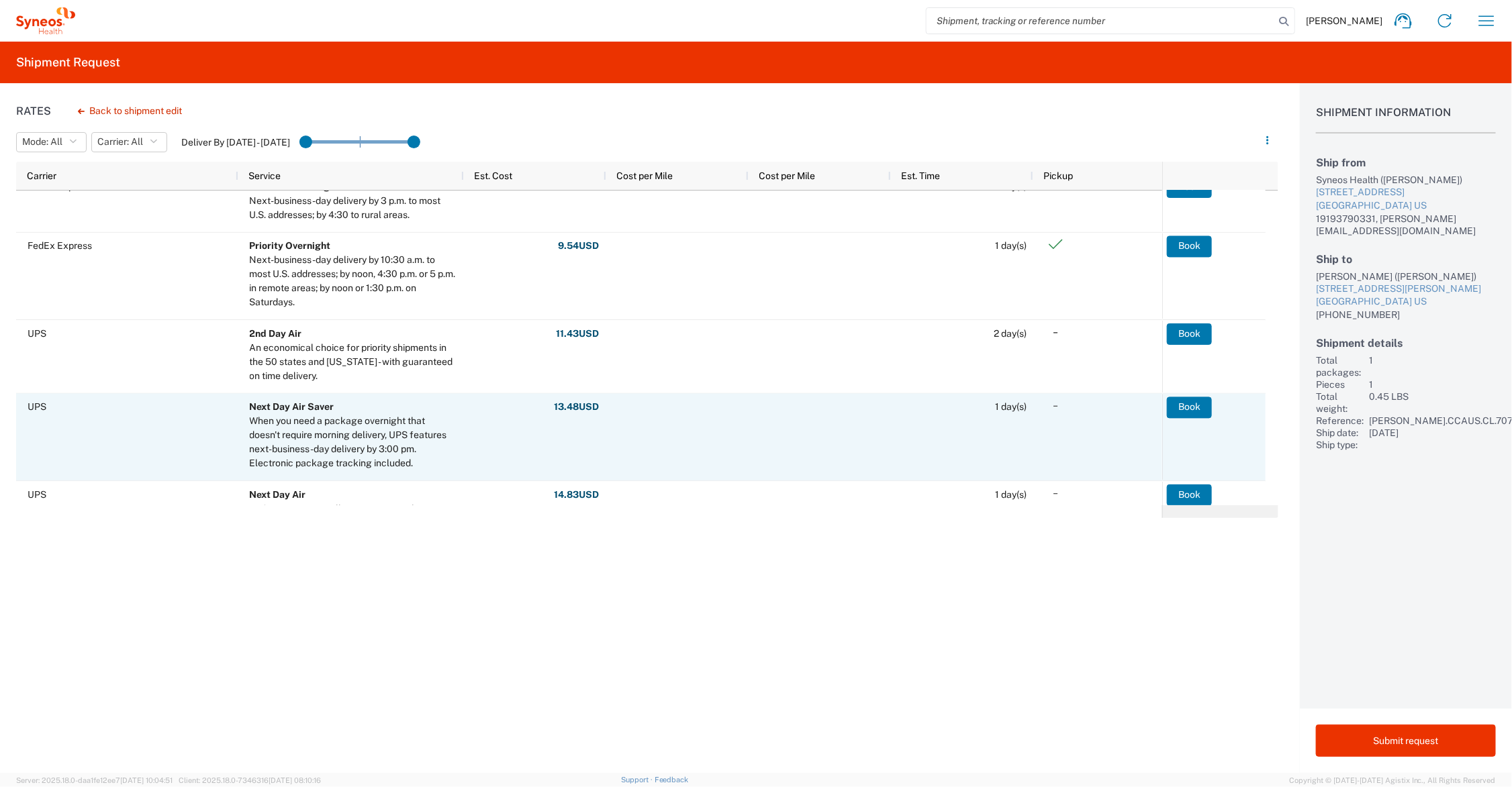
scroll to position [168, 0]
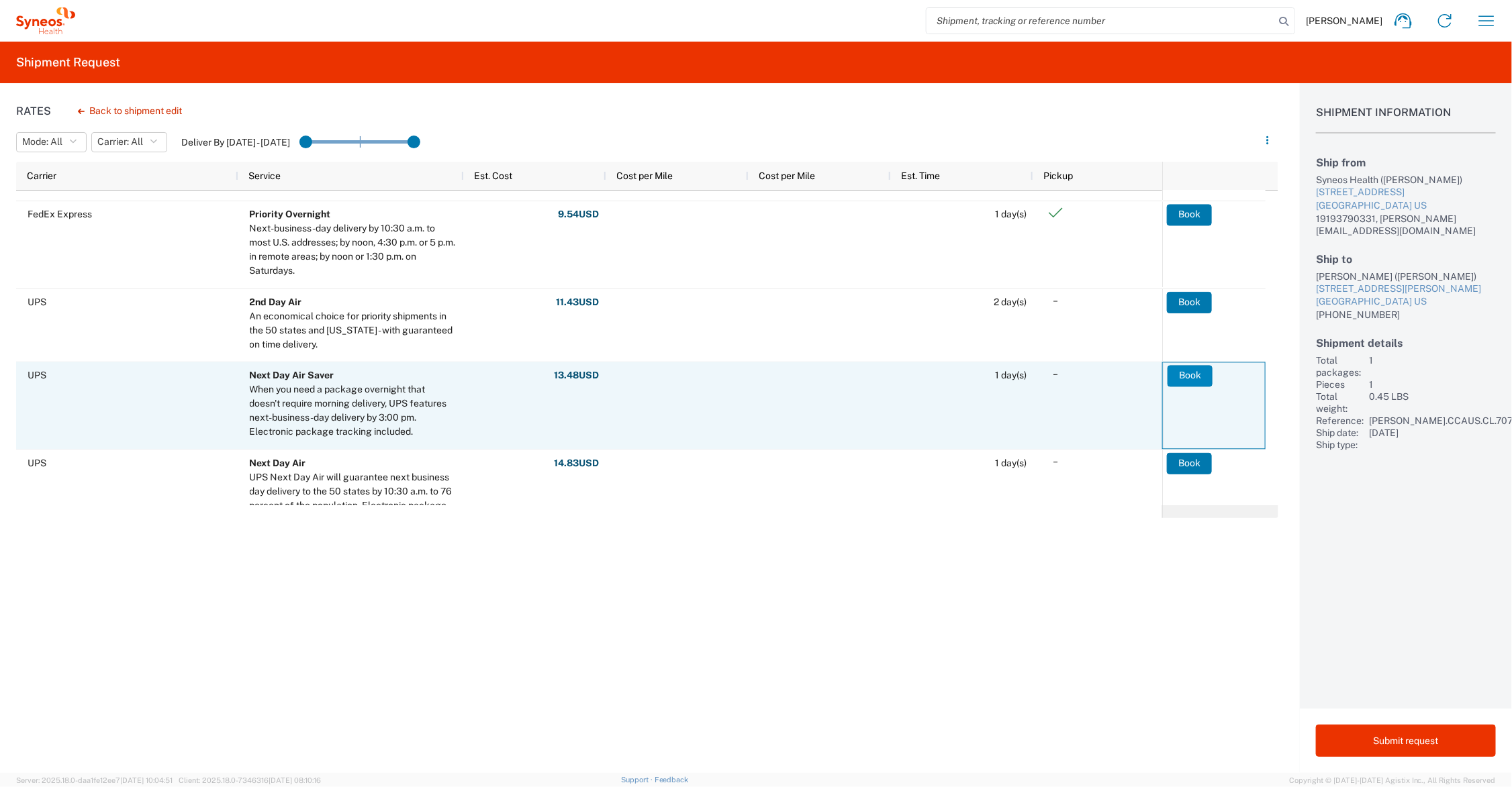
click at [1186, 373] on button "Book" at bounding box center [1190, 375] width 45 height 22
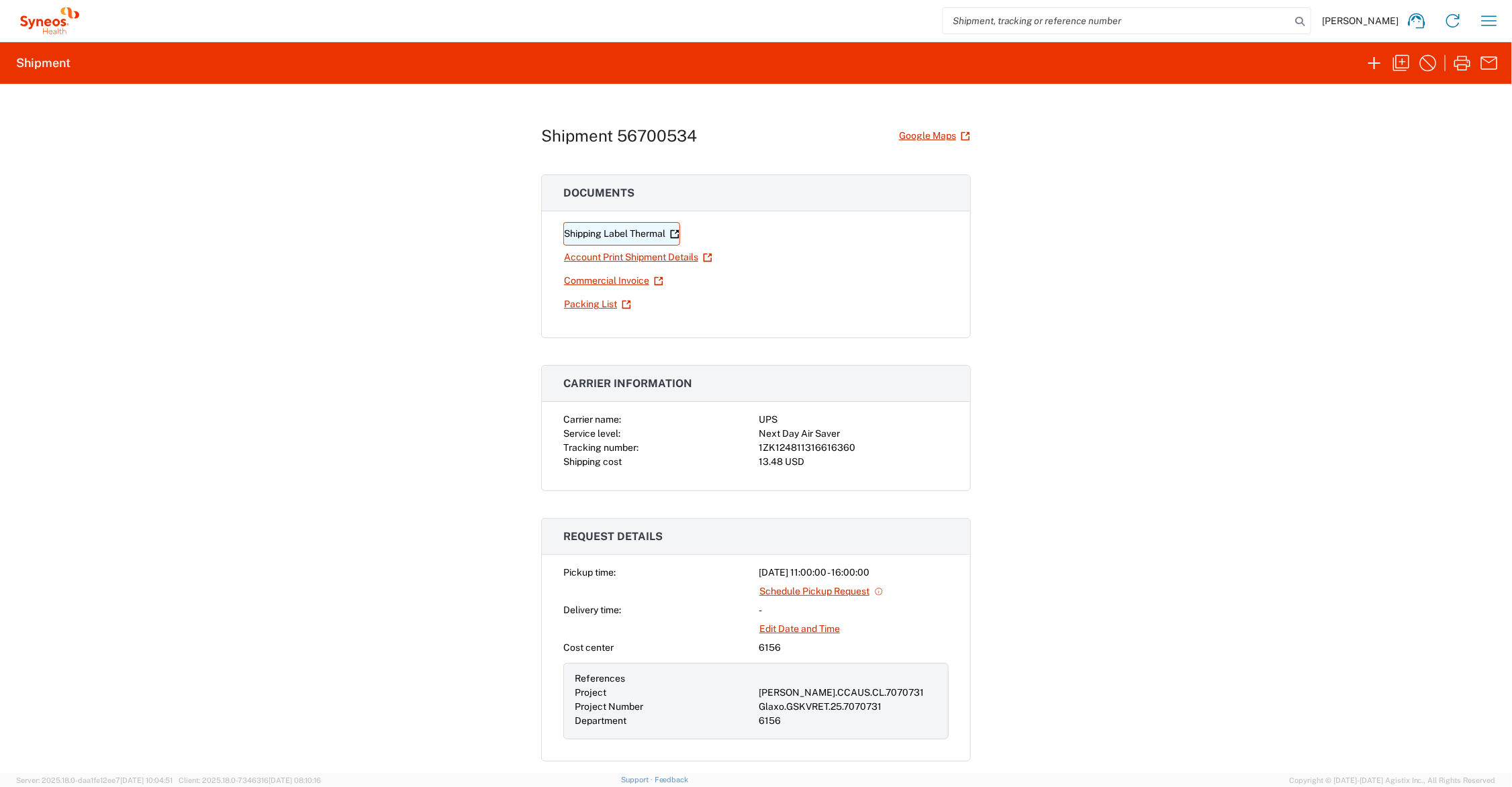
click at [622, 233] on link "Shipping Label Thermal" at bounding box center [622, 233] width 117 height 23
click at [1371, 57] on icon "button" at bounding box center [1374, 63] width 22 height 22
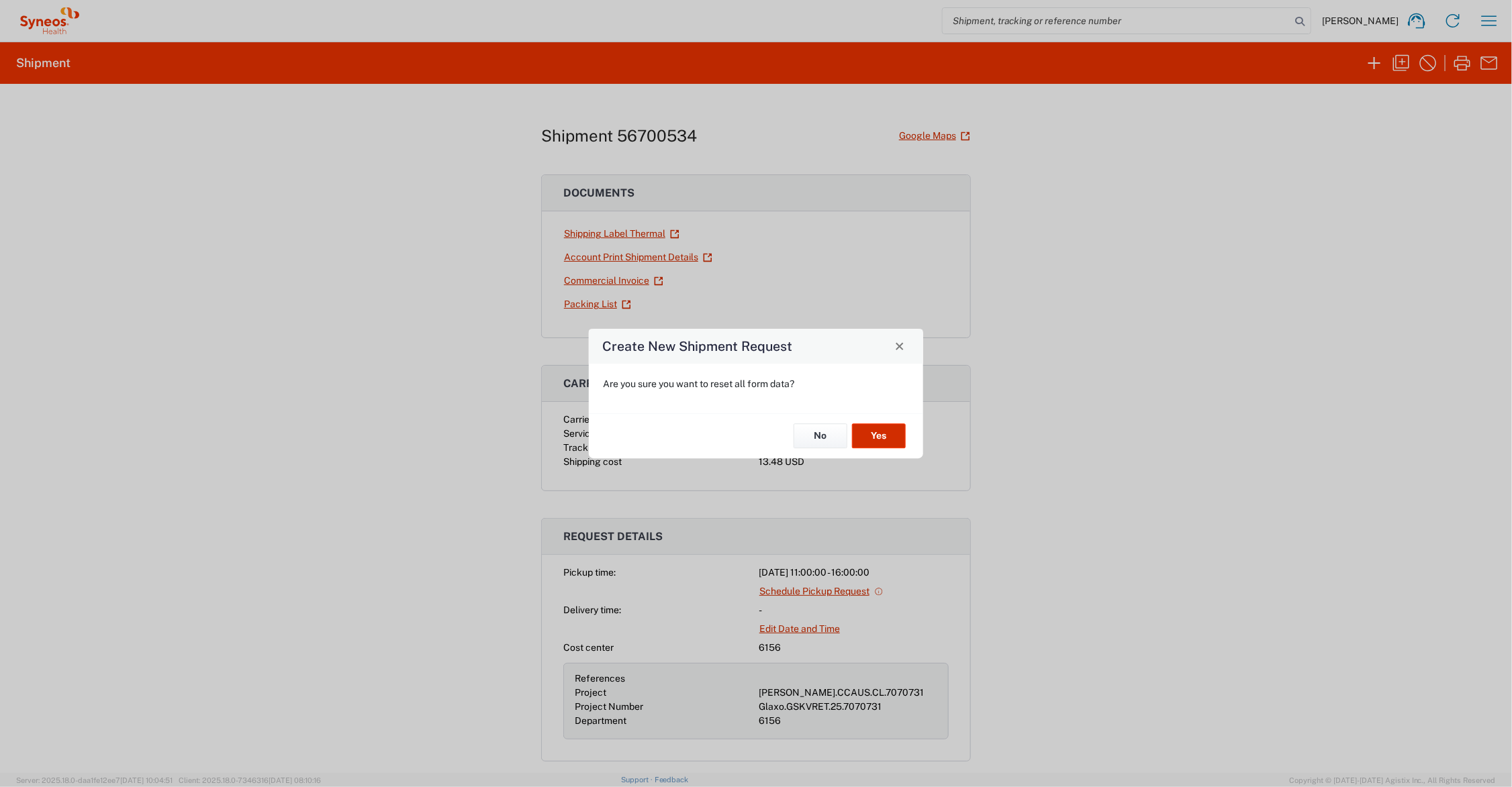
click at [877, 437] on button "Yes" at bounding box center [878, 436] width 53 height 25
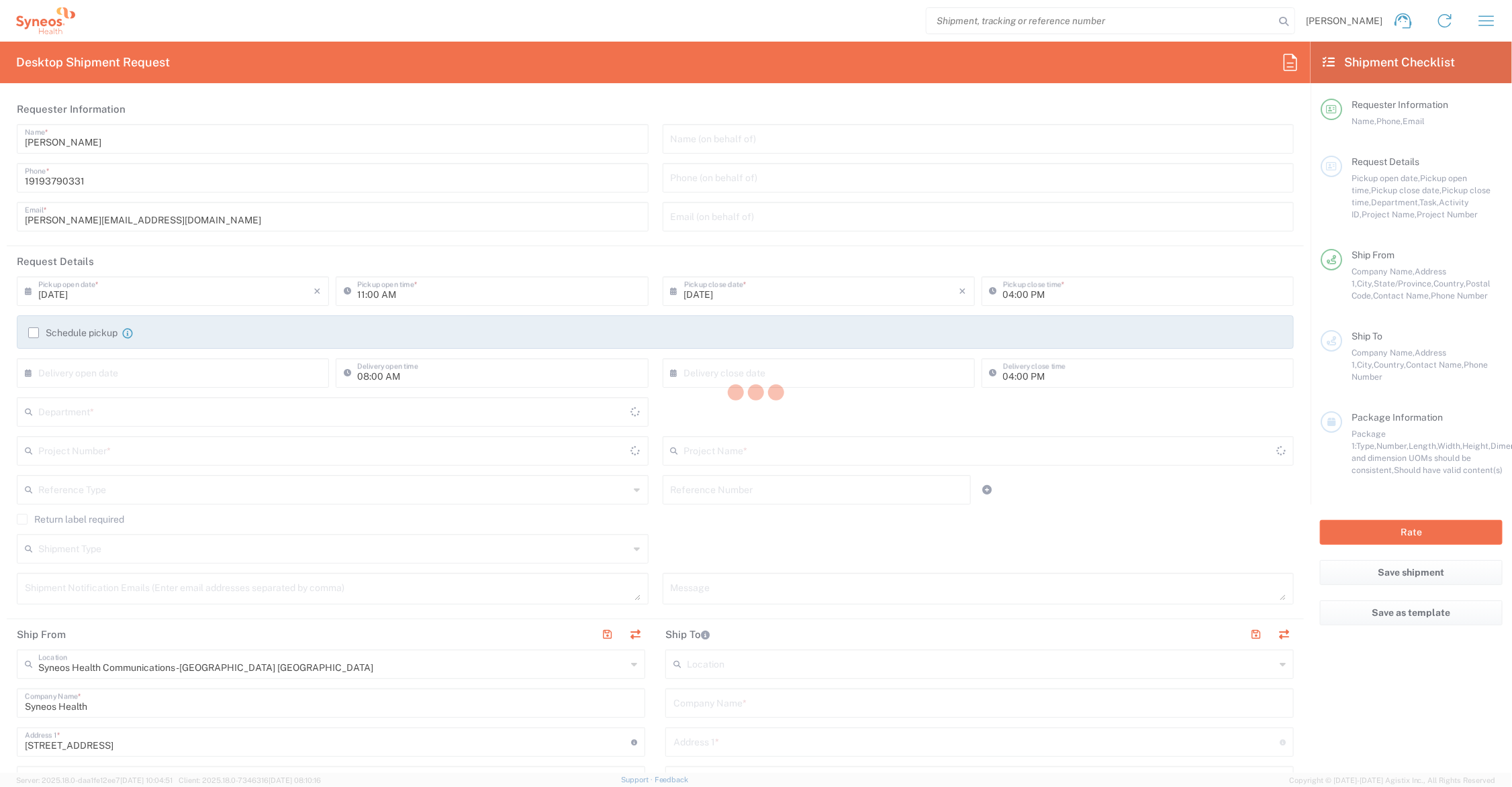
type input "[US_STATE]"
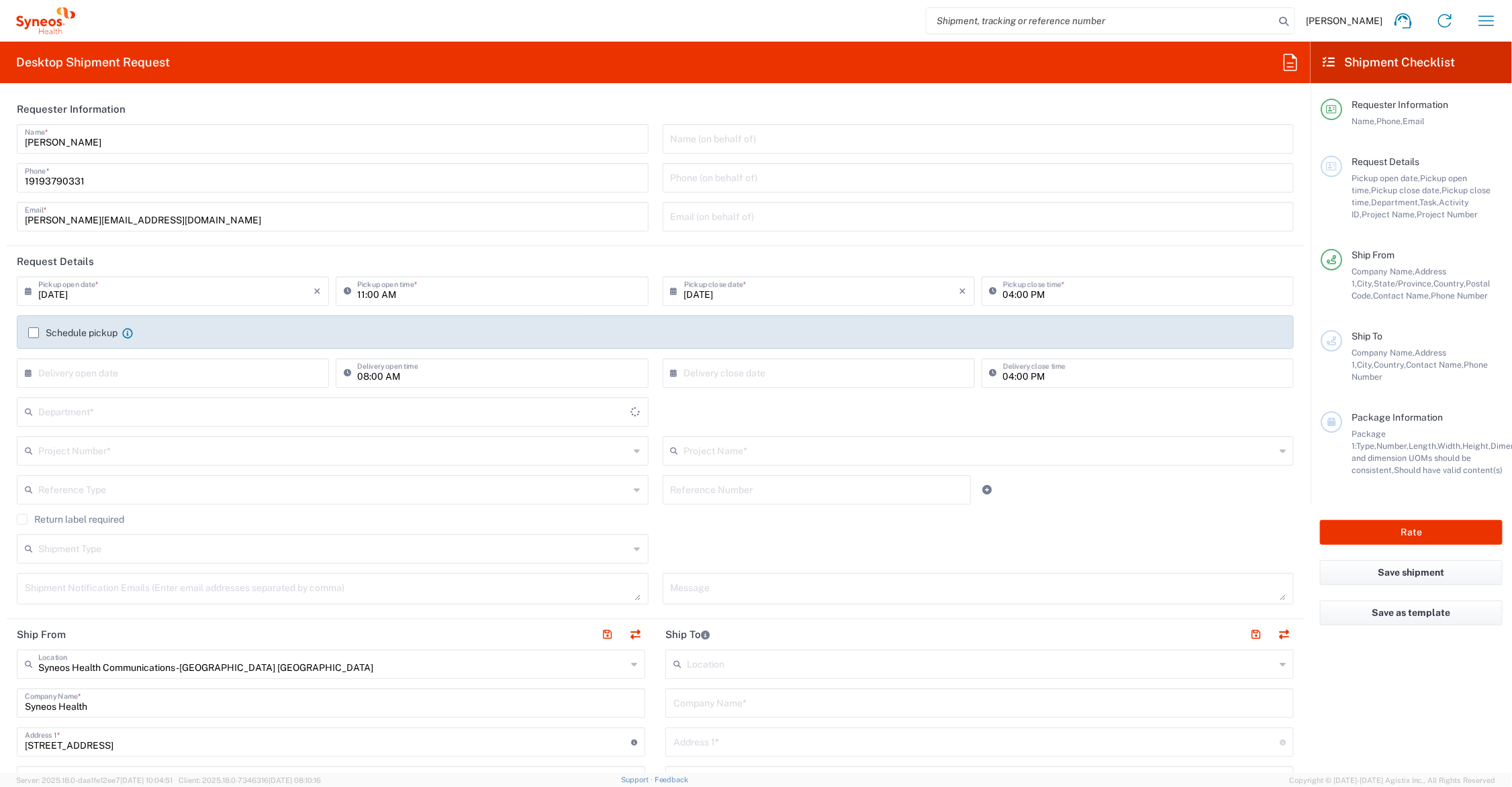
type input "6156"
click at [707, 454] on input "text" at bounding box center [980, 449] width 591 height 23
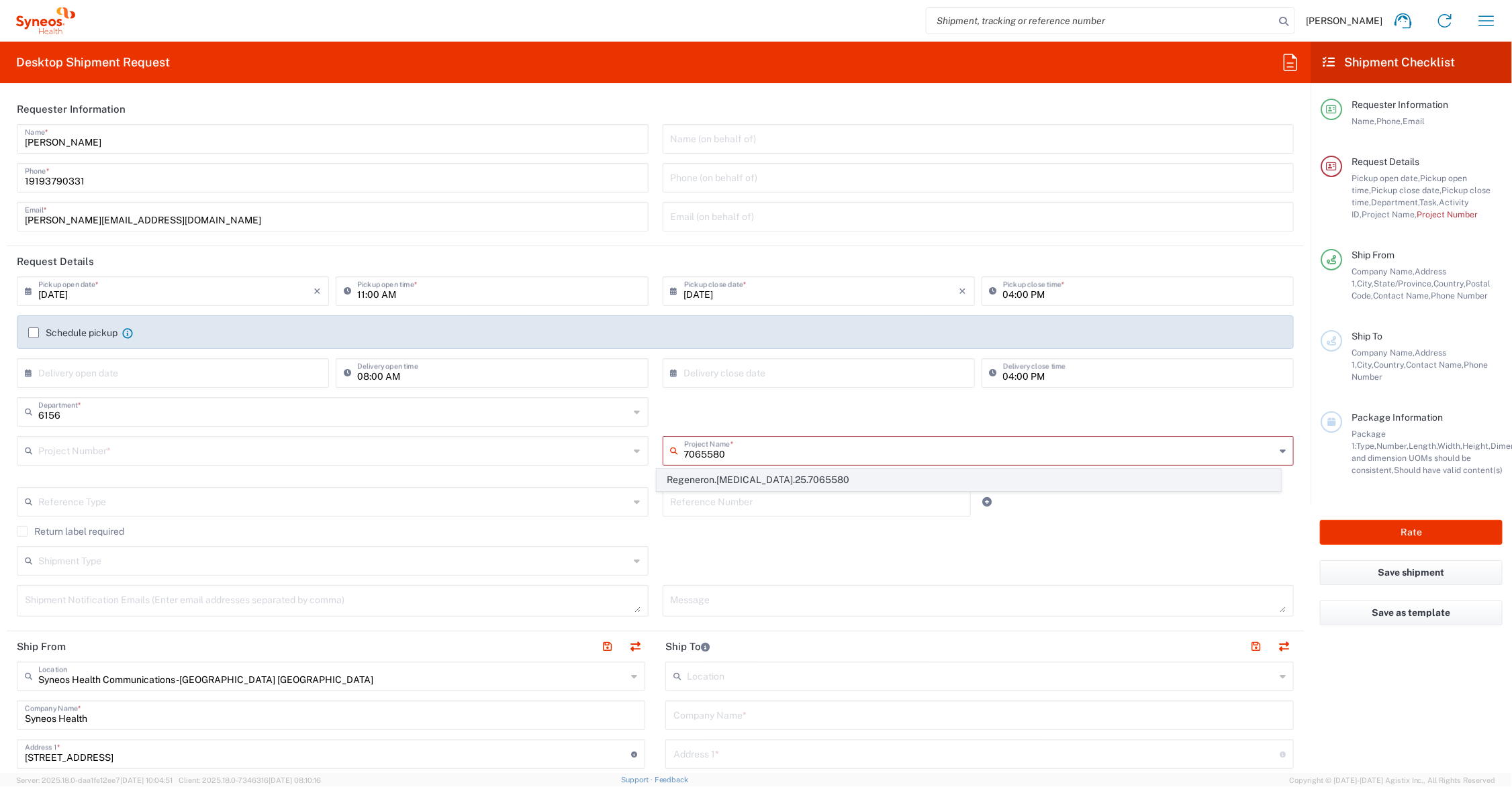
click at [733, 482] on span "Regeneron.[MEDICAL_DATA].25.7065580" at bounding box center [968, 480] width 622 height 21
type input "Regeneron.[MEDICAL_DATA].25.7065580"
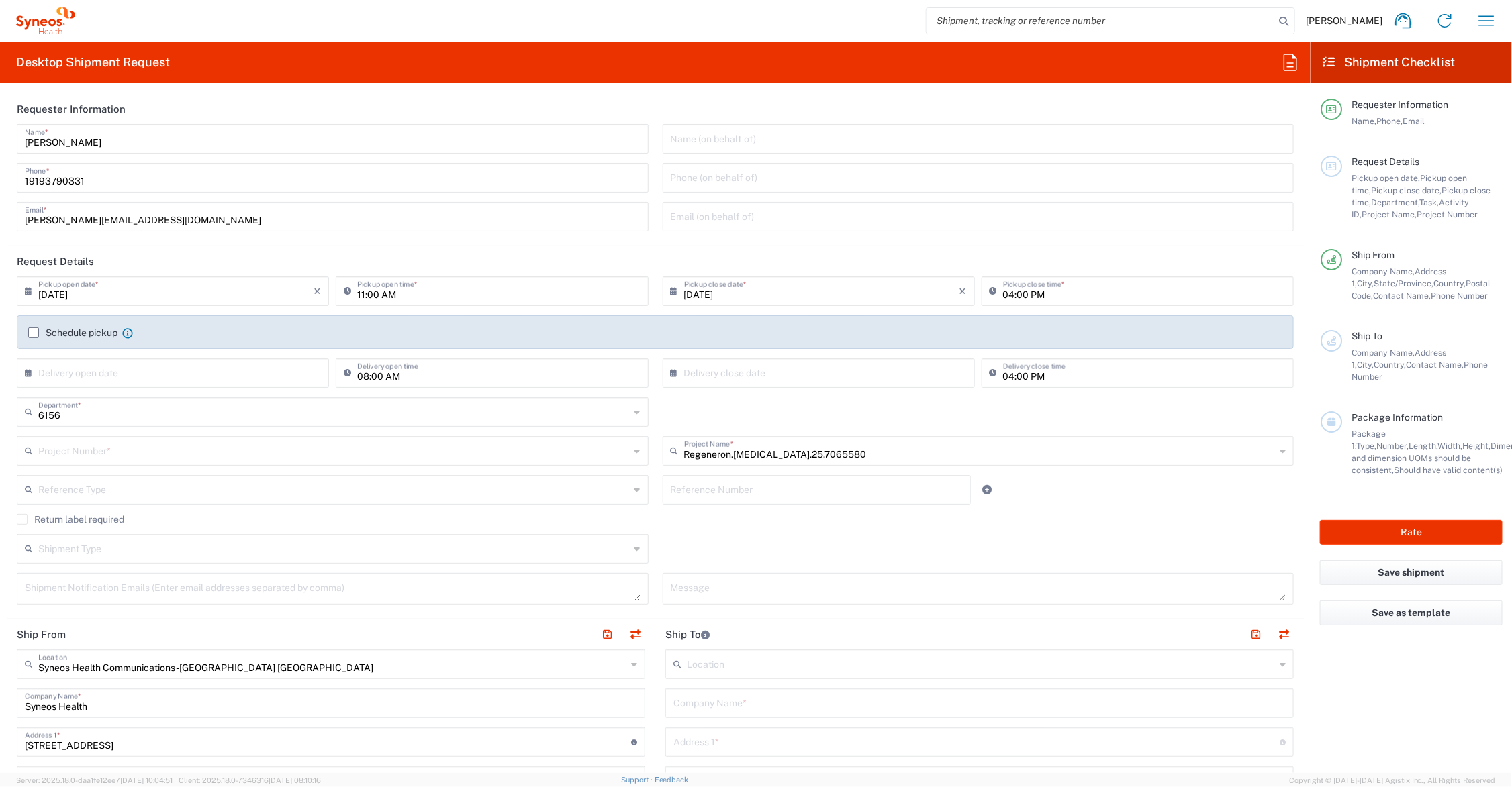
type input "MCUS.IMCA.CL.7065580"
click at [731, 487] on input "text" at bounding box center [817, 488] width 293 height 23
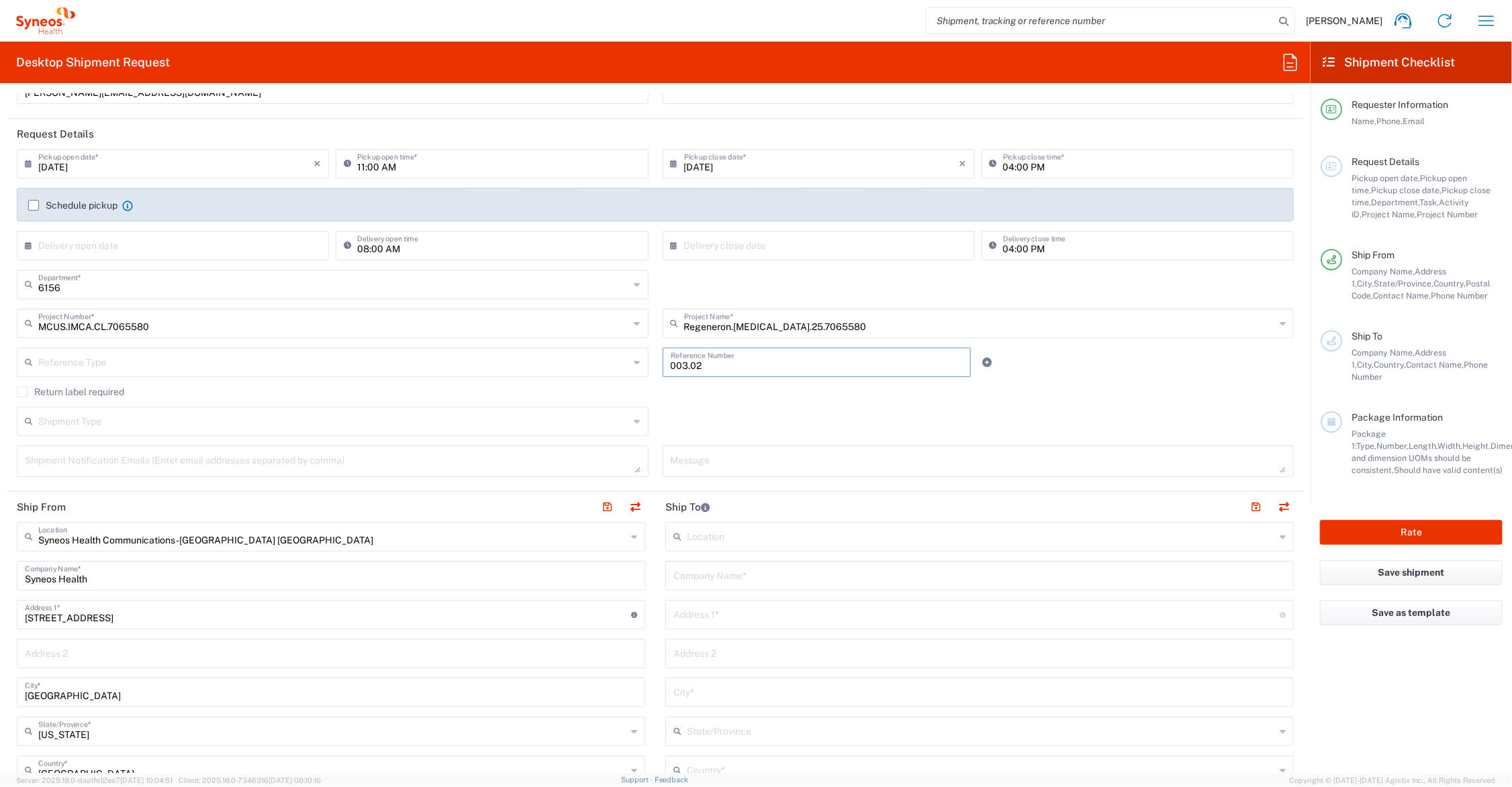
scroll to position [168, 0]
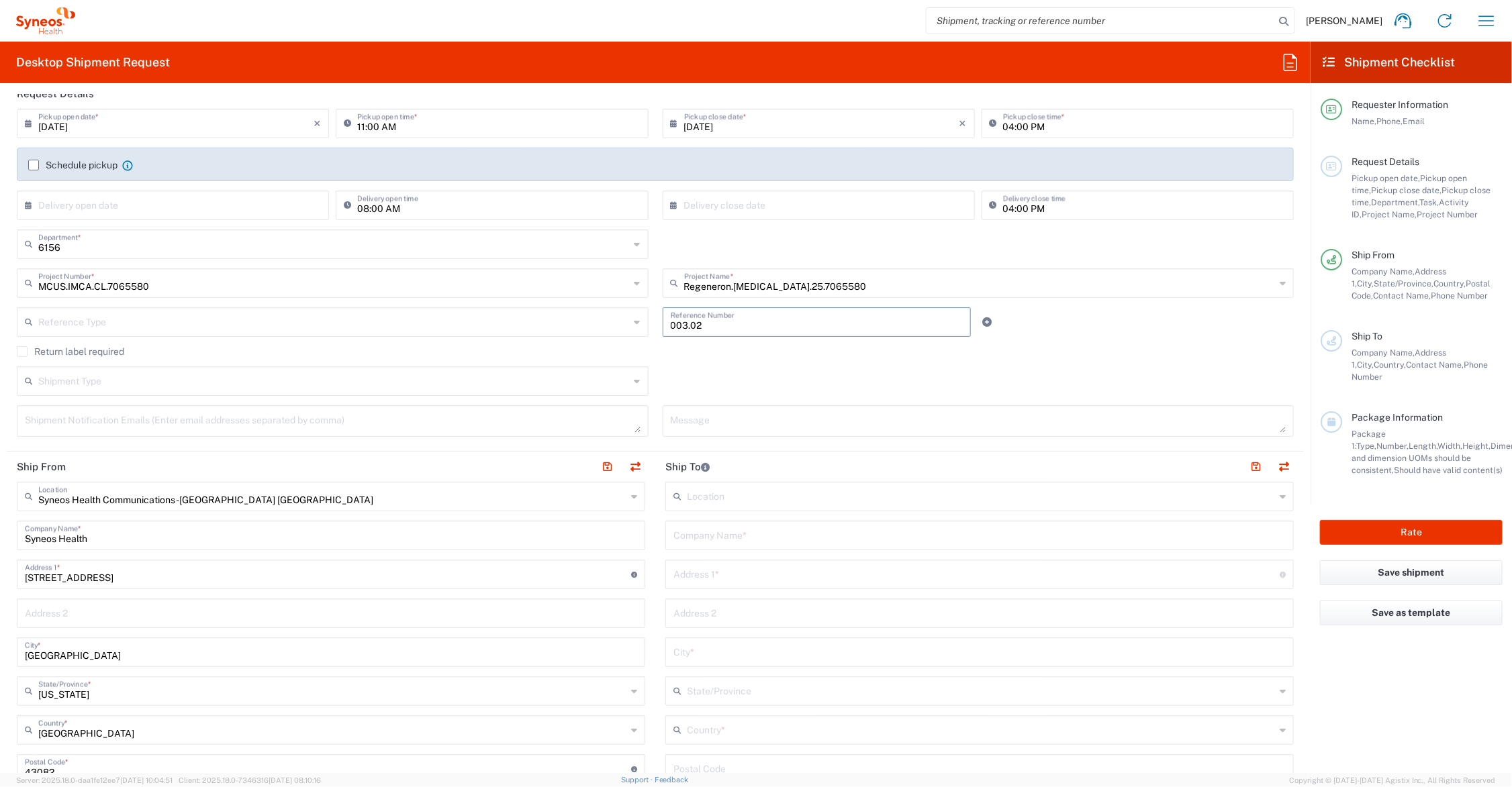
type input "003.02"
click at [766, 531] on input "text" at bounding box center [980, 534] width 612 height 23
type input "Fedex Office at [GEOGRAPHIC_DATA] LV"
click at [774, 575] on input "text" at bounding box center [976, 573] width 607 height 23
type input "[STREET_ADDRESS]"
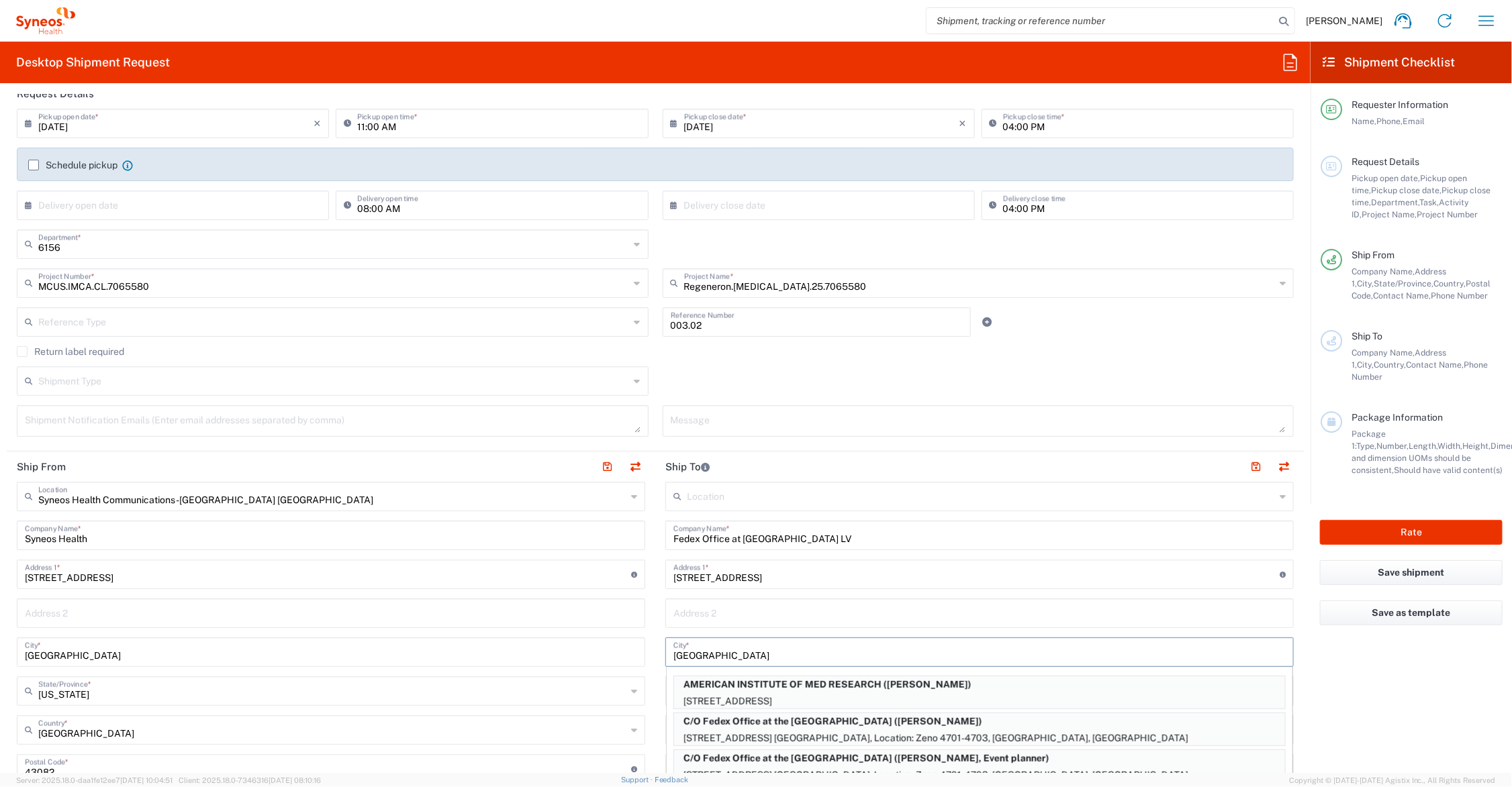
type input "[GEOGRAPHIC_DATA]"
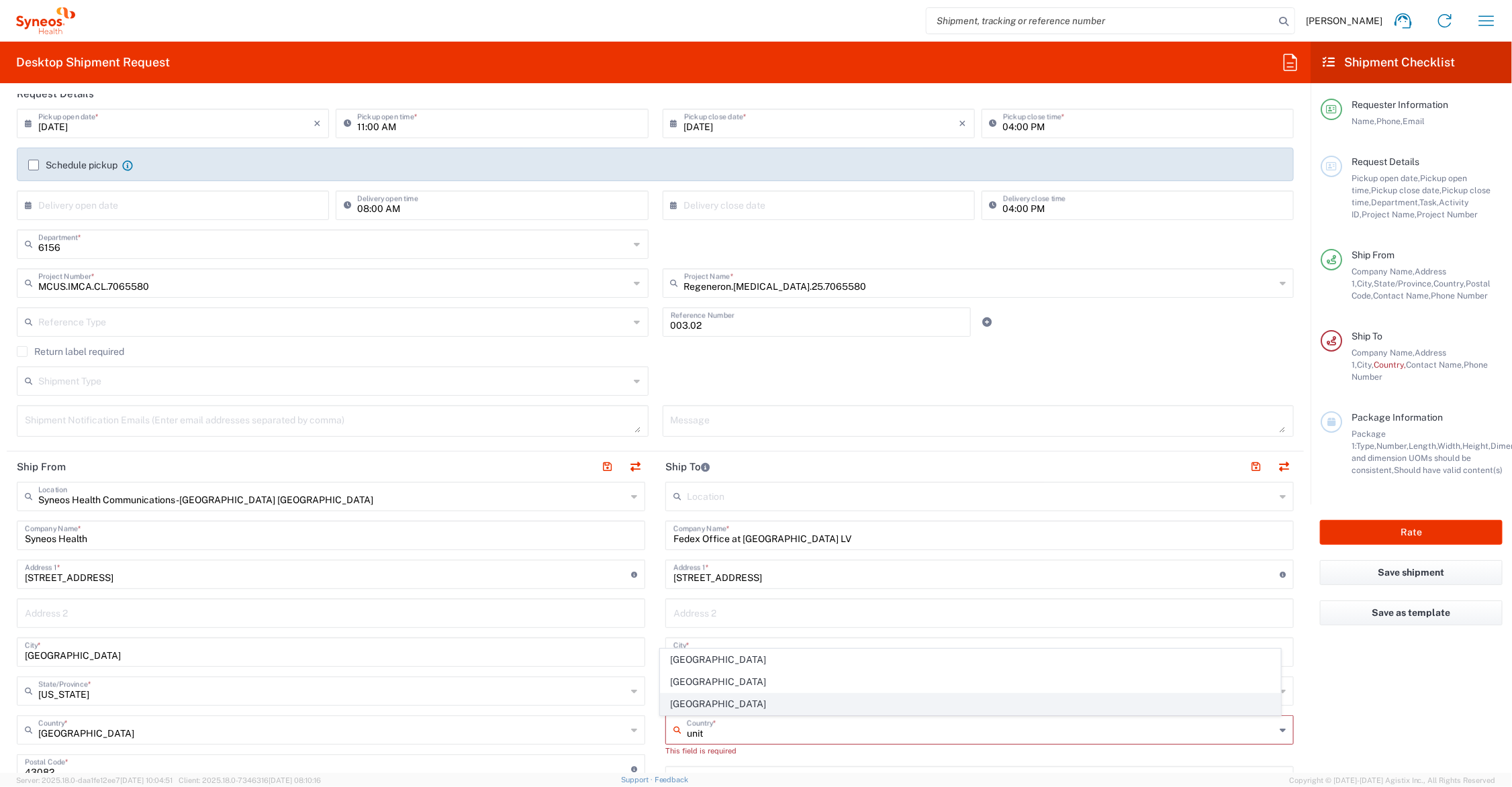
click at [697, 705] on span "[GEOGRAPHIC_DATA]" at bounding box center [971, 704] width 620 height 21
type input "[GEOGRAPHIC_DATA]"
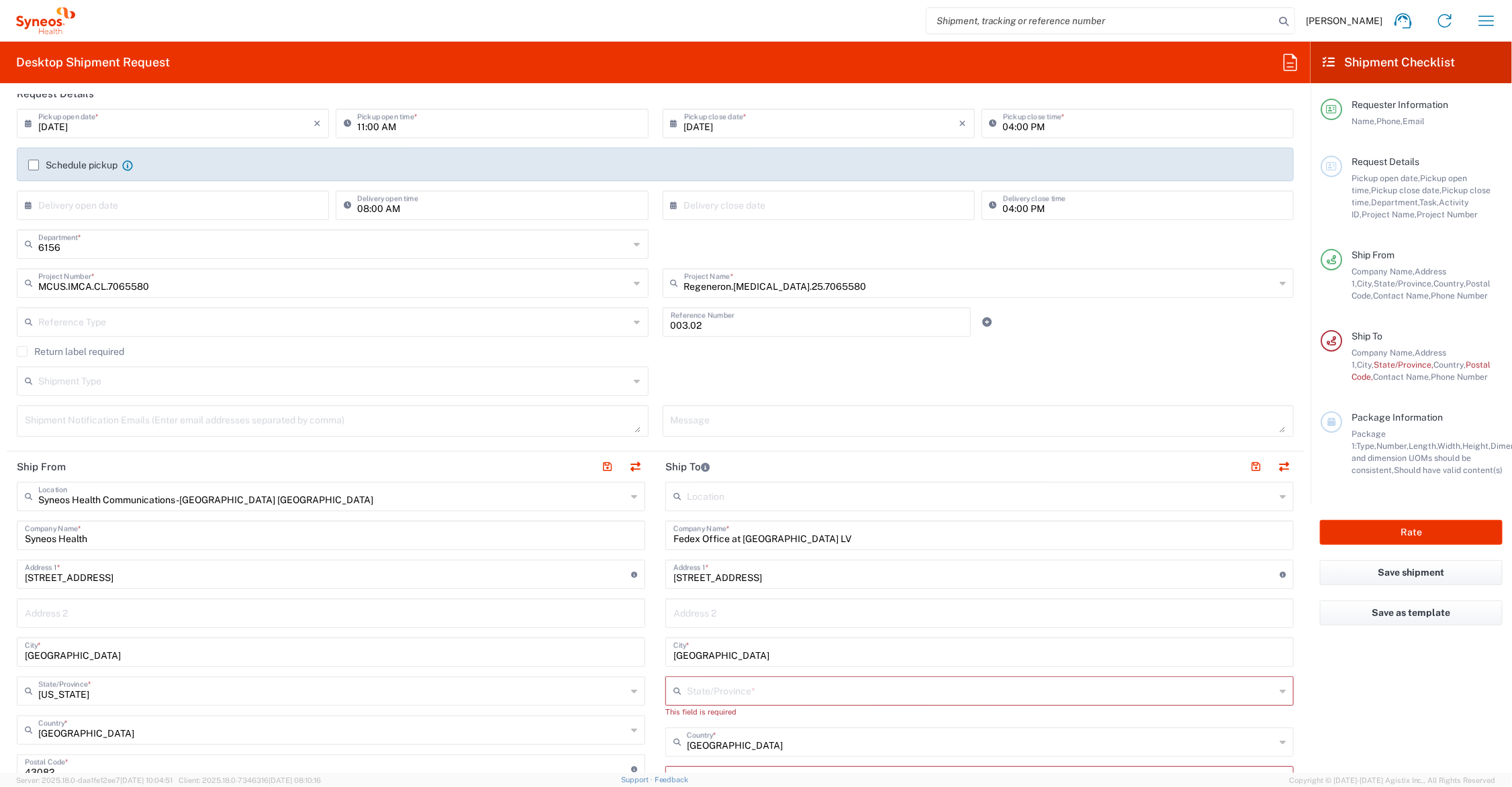
scroll to position [335, 0]
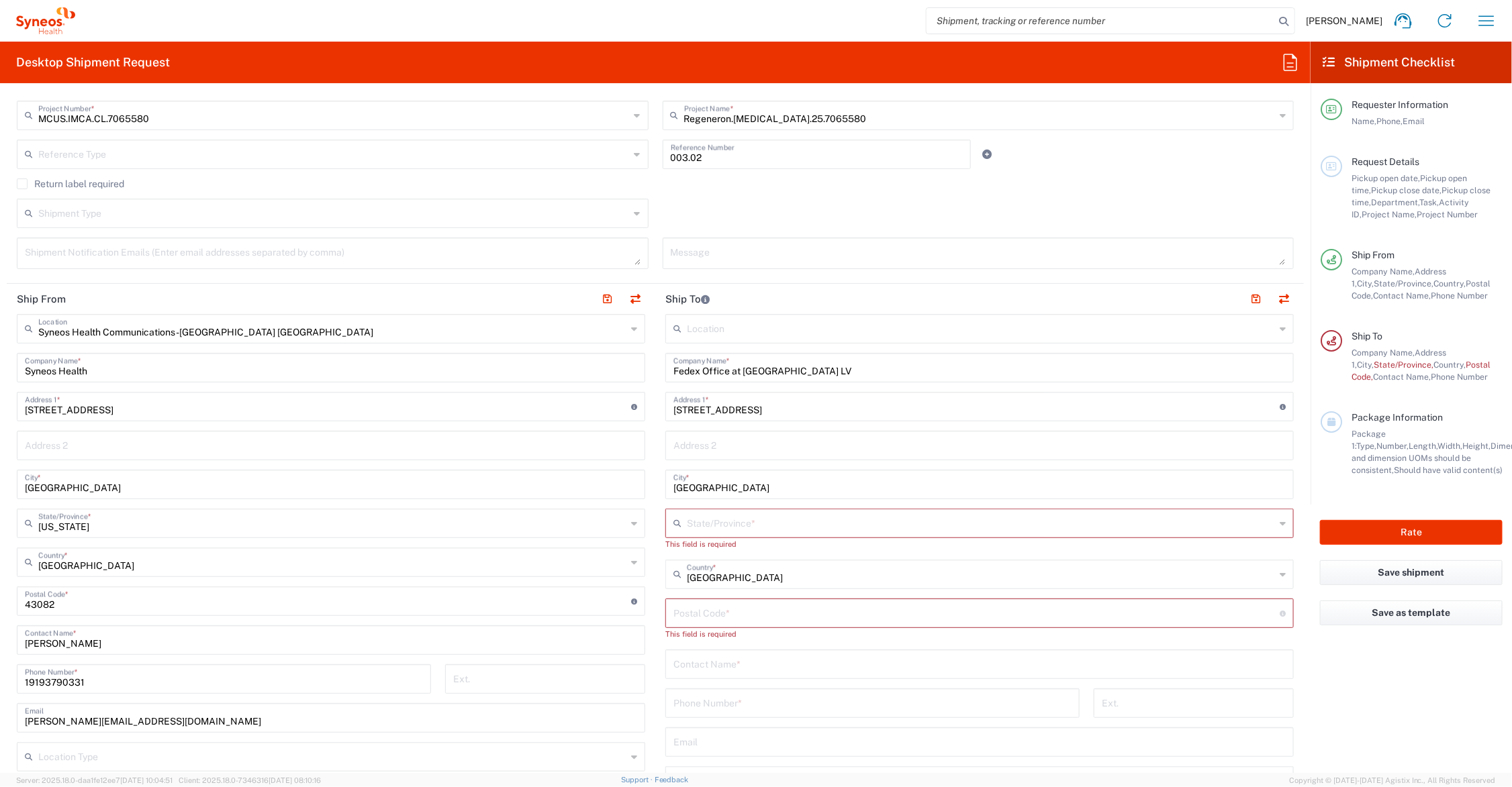
click at [723, 522] on input "text" at bounding box center [981, 522] width 588 height 23
click at [687, 549] on span "[US_STATE]" at bounding box center [971, 554] width 620 height 21
type input "[US_STATE]"
click at [682, 598] on input "undefined" at bounding box center [976, 600] width 607 height 23
type input "89109"
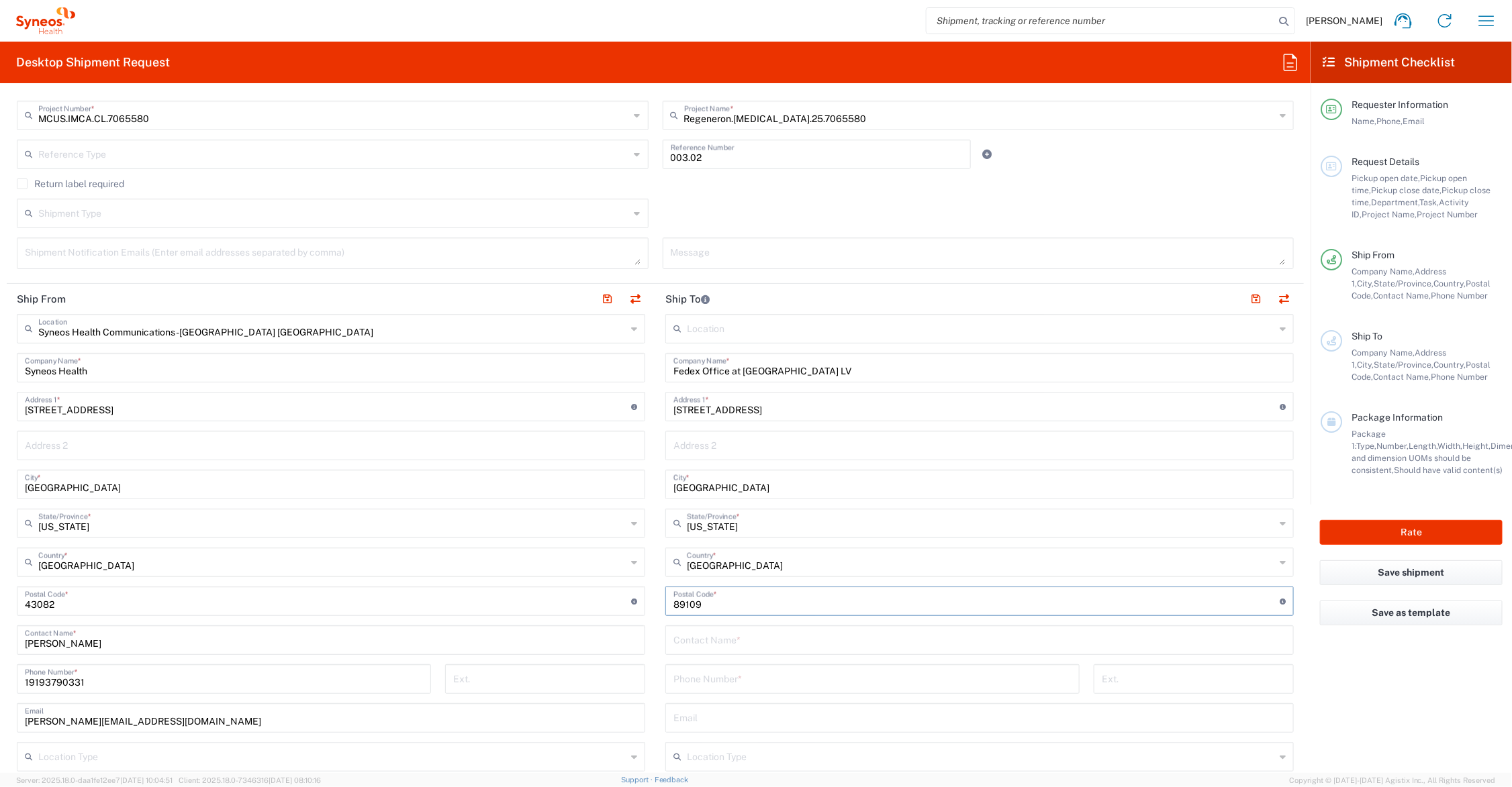
click at [684, 636] on input "text" at bounding box center [980, 639] width 612 height 23
type input "LVD Show MNGMT. ([PERSON_NAME])"
click at [725, 675] on input "tel" at bounding box center [873, 678] width 399 height 23
type input "[PHONE_NUMBER]"
click at [1247, 292] on button "button" at bounding box center [1256, 300] width 19 height 19
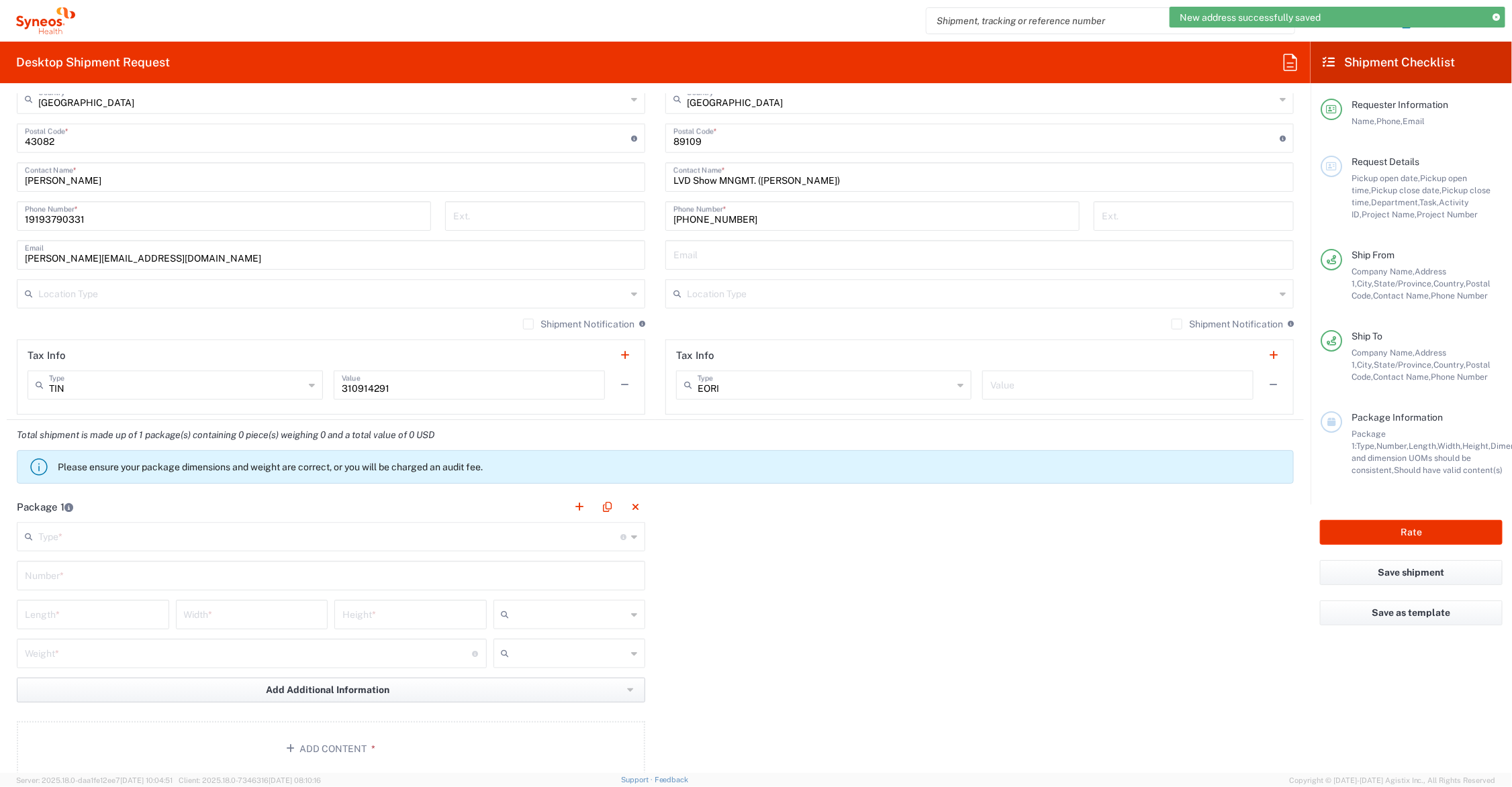
scroll to position [839, 0]
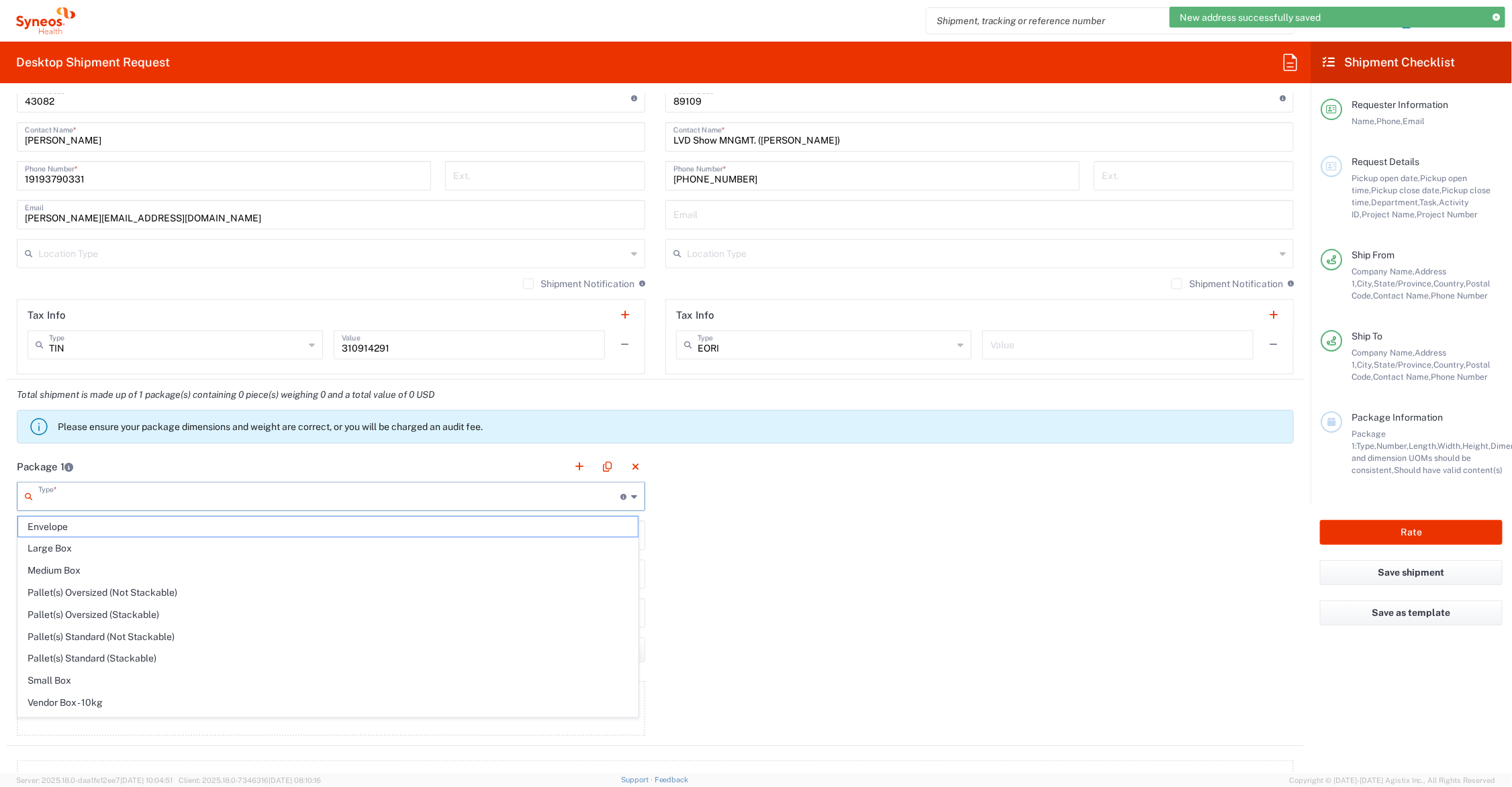
click at [70, 492] on input "text" at bounding box center [329, 495] width 582 height 23
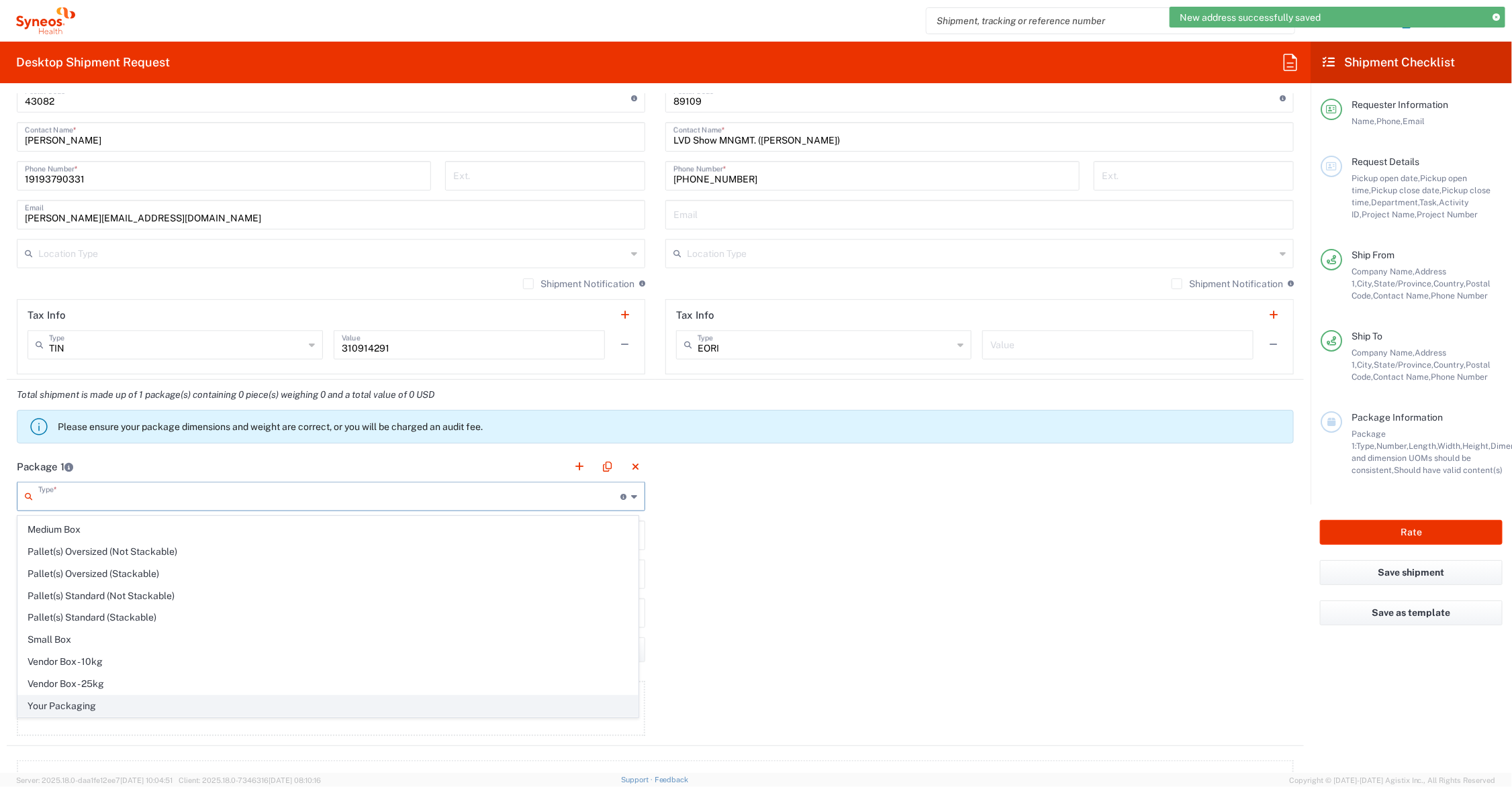
click at [73, 705] on span "Your Packaging" at bounding box center [328, 707] width 620 height 21
type input "Your Packaging"
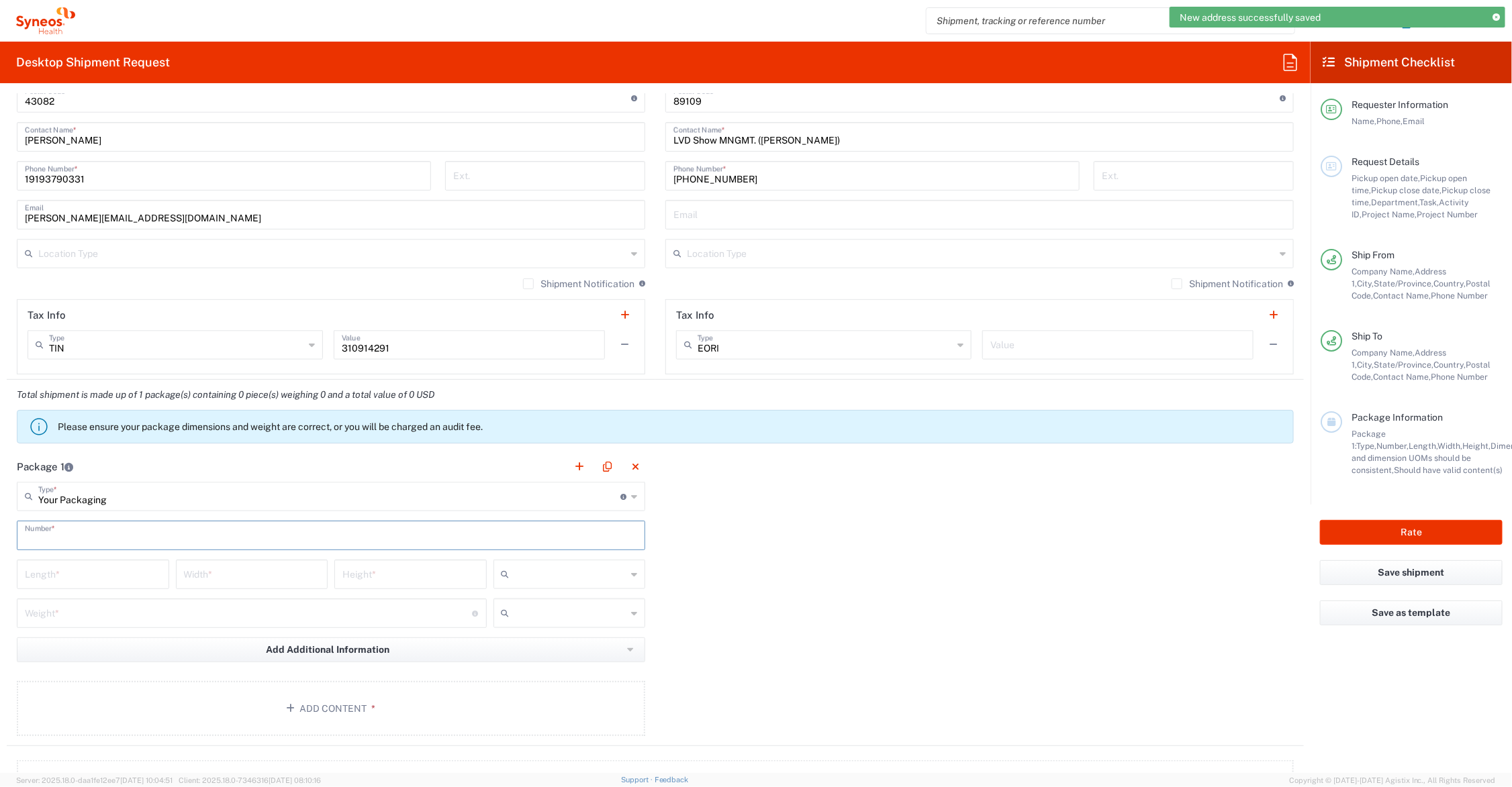
click at [52, 534] on input "text" at bounding box center [331, 534] width 612 height 23
type input "19"
type input "13"
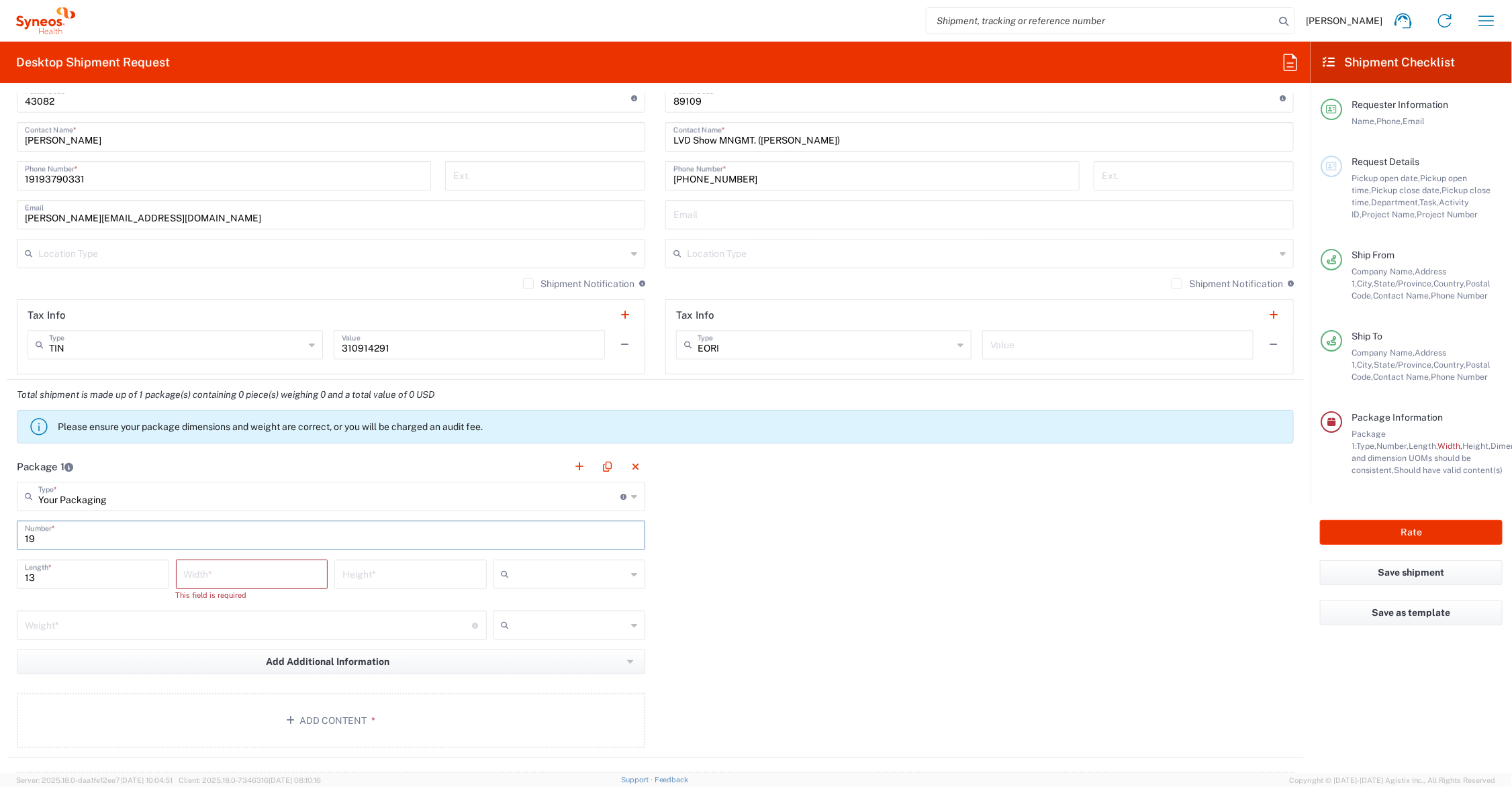
drag, startPoint x: 41, startPoint y: 542, endPoint x: 5, endPoint y: 537, distance: 36.3
click at [5, 537] on form "Requester Information John Polandick Name * 19193790331 Phone * john.polandick@…" at bounding box center [655, 433] width 1311 height 679
type input "1"
drag, startPoint x: 45, startPoint y: 576, endPoint x: 9, endPoint y: 578, distance: 36.1
click at [9, 578] on main "Your Packaging Type * Material used to package goods Envelope Large Box Medium …" at bounding box center [331, 617] width 649 height 271
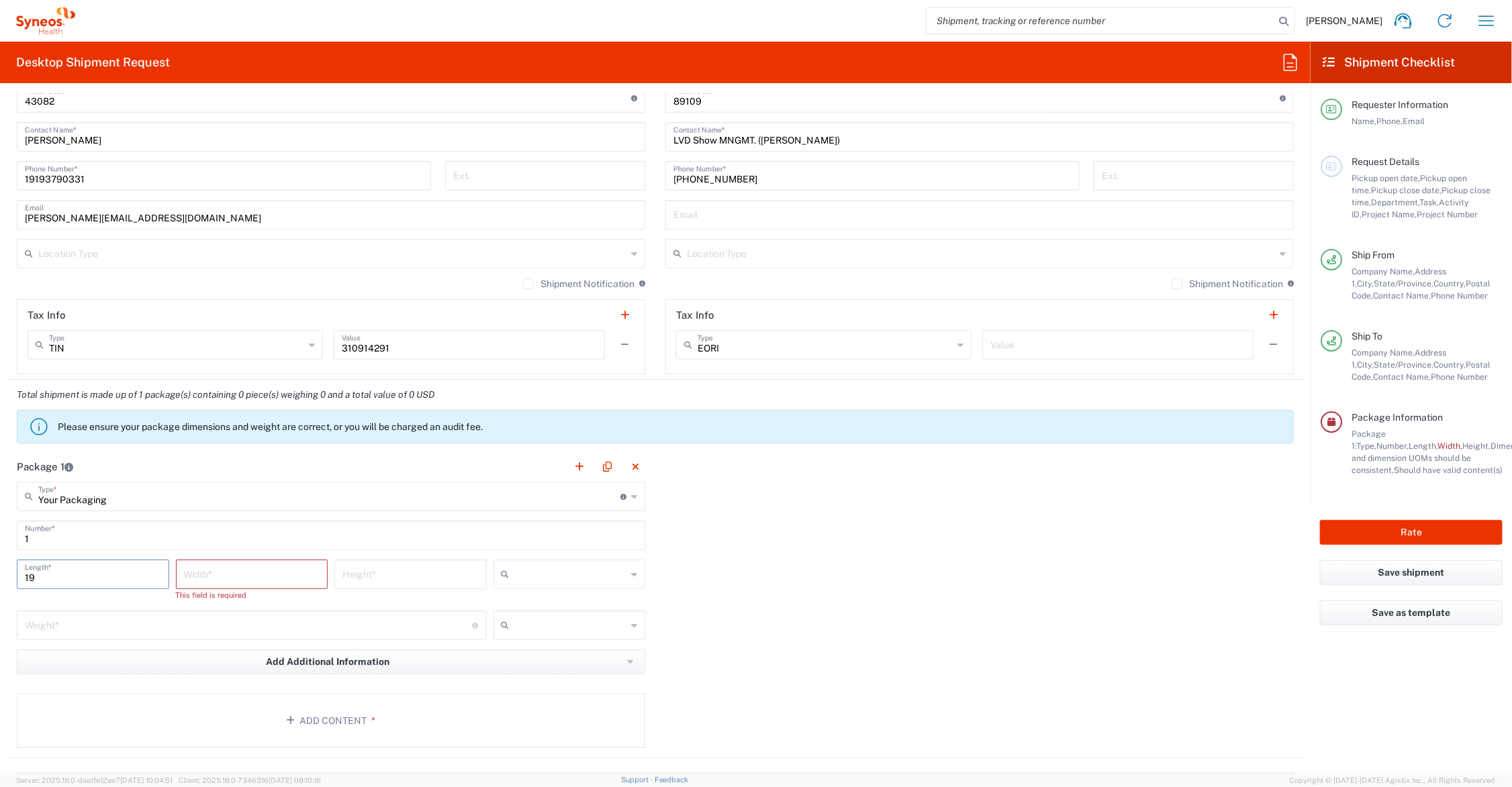
type input "19"
type input "13"
type input "6"
click at [98, 609] on input "number" at bounding box center [249, 612] width 448 height 23
type input "14"
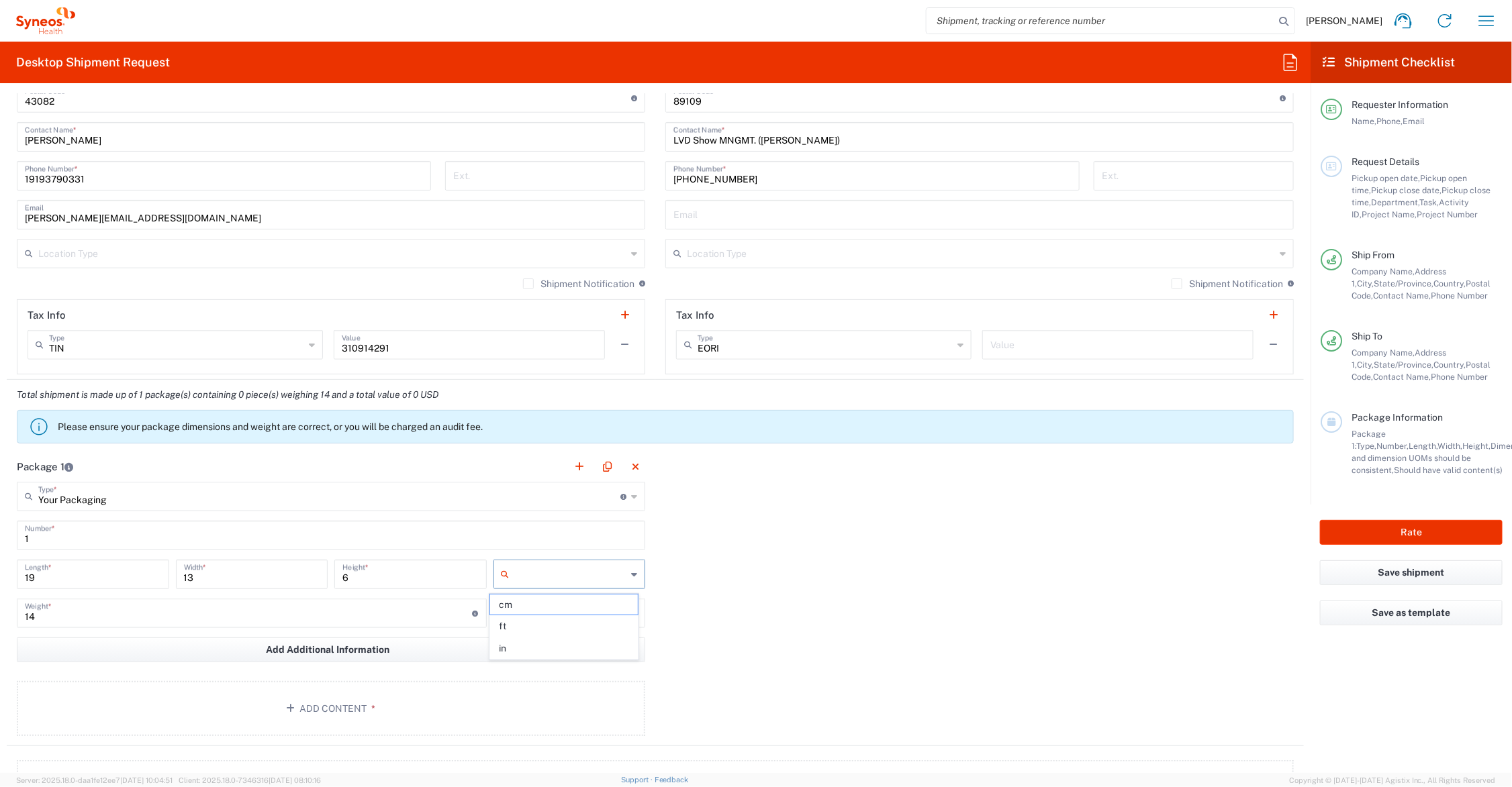
click at [535, 575] on input "text" at bounding box center [571, 574] width 112 height 22
click at [527, 642] on span "in" at bounding box center [564, 648] width 147 height 21
type input "in"
click at [531, 612] on input "text" at bounding box center [571, 613] width 112 height 22
click at [532, 666] on span "lbs" at bounding box center [564, 665] width 147 height 21
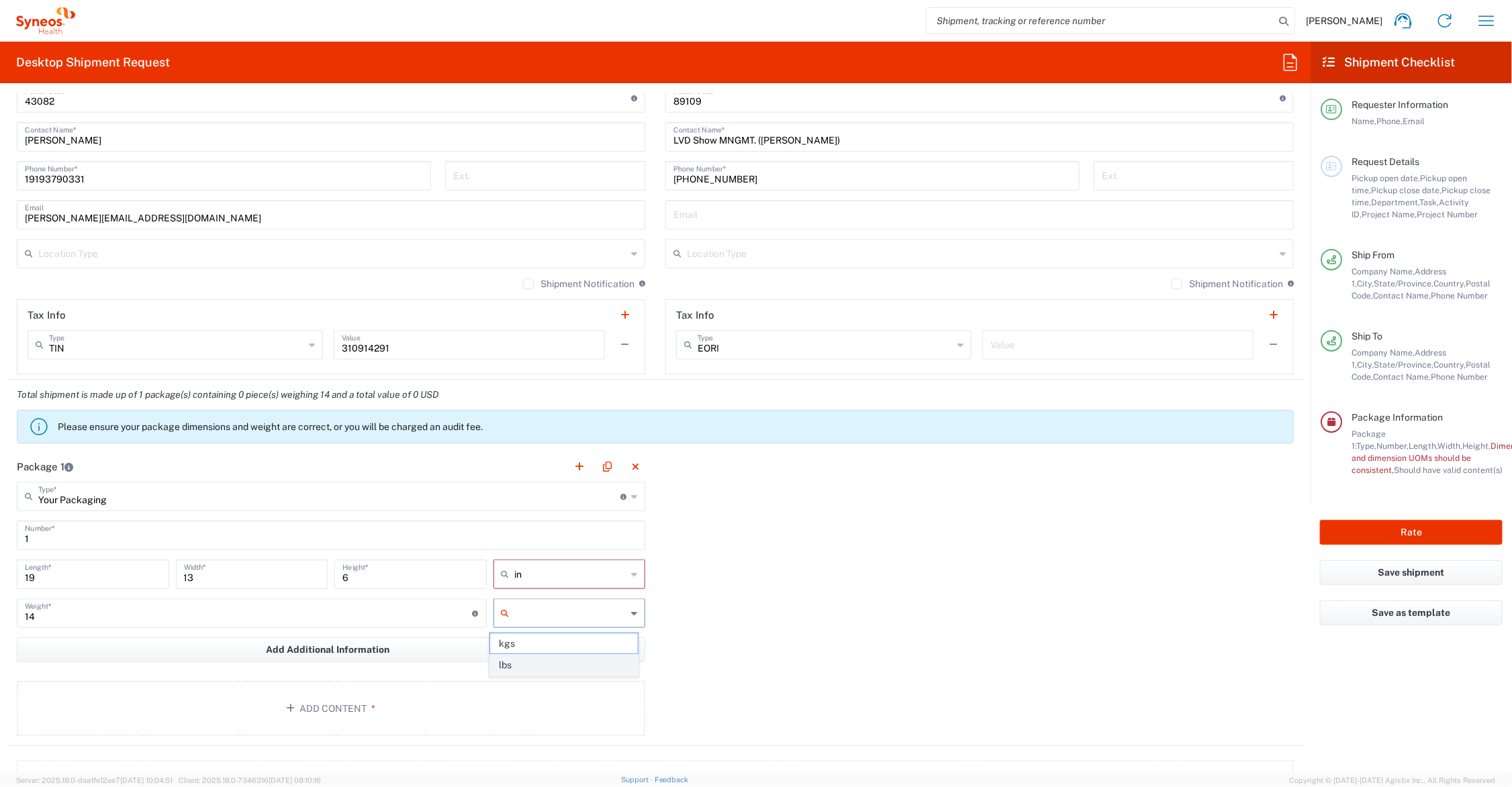
type input "lbs"
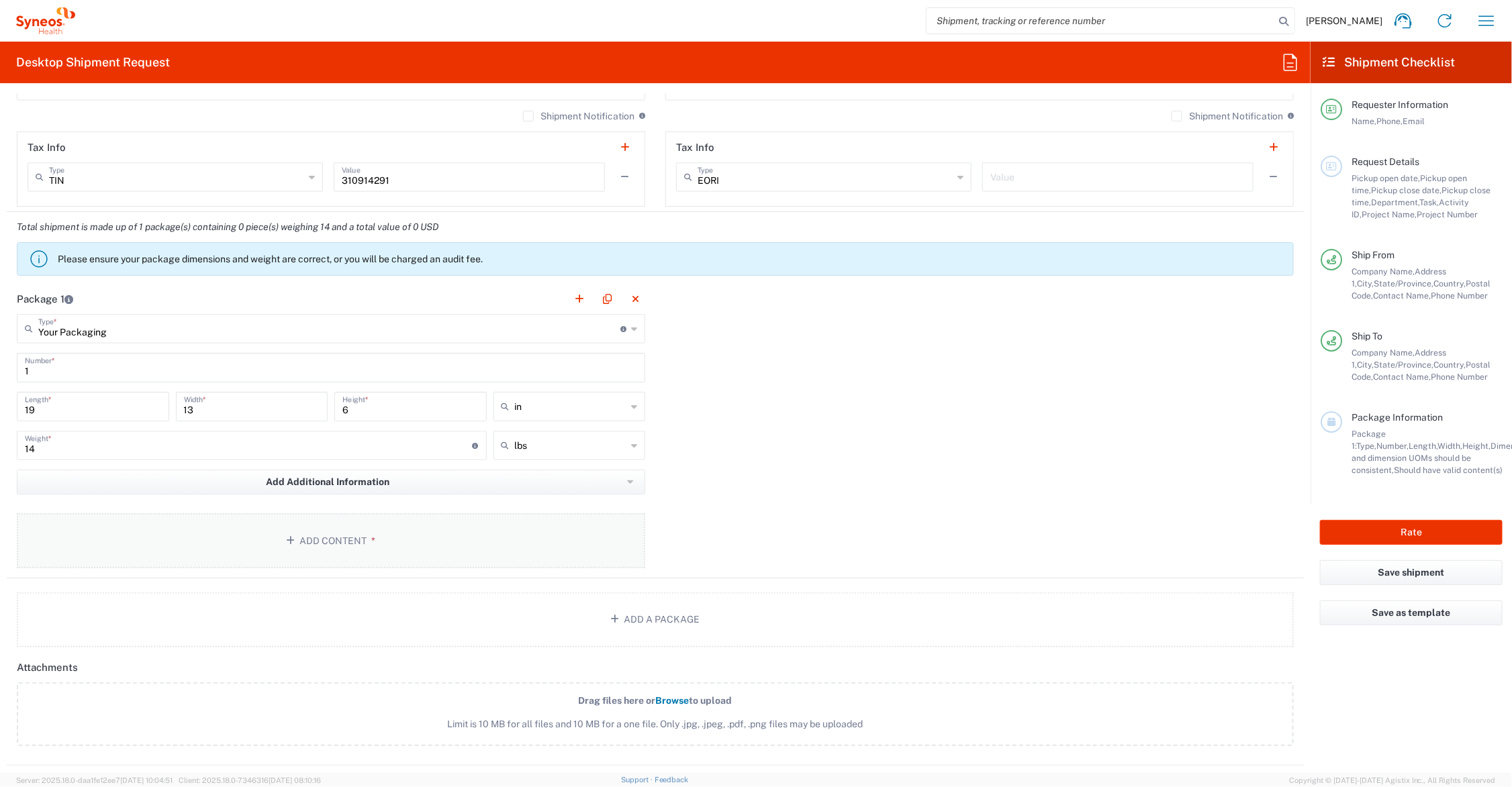
click at [340, 537] on button "Add Content *" at bounding box center [331, 541] width 629 height 55
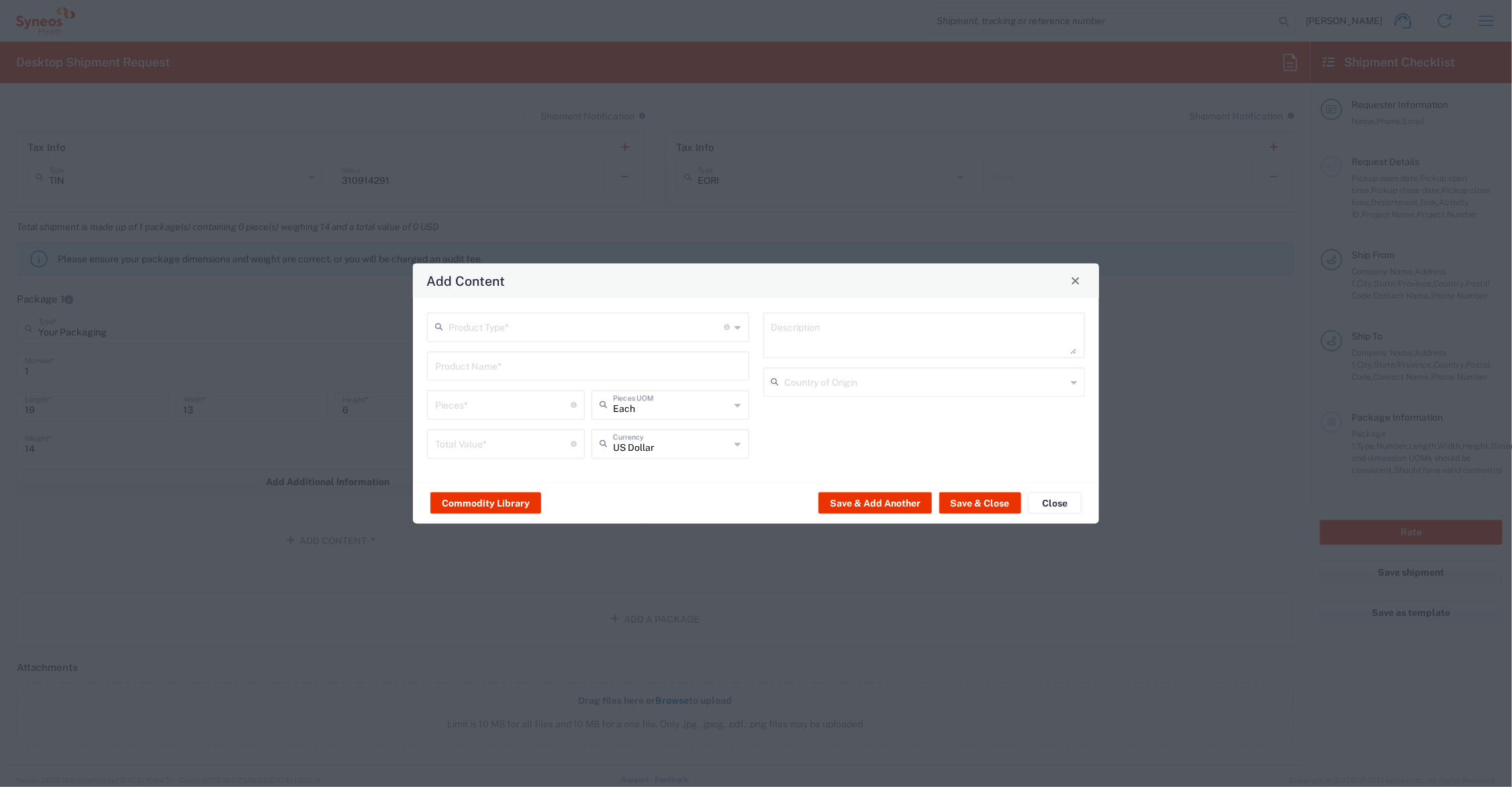
click at [477, 319] on input "text" at bounding box center [587, 325] width 276 height 23
click at [482, 354] on span "Documents" at bounding box center [588, 356] width 319 height 21
type input "Documents"
type input "1"
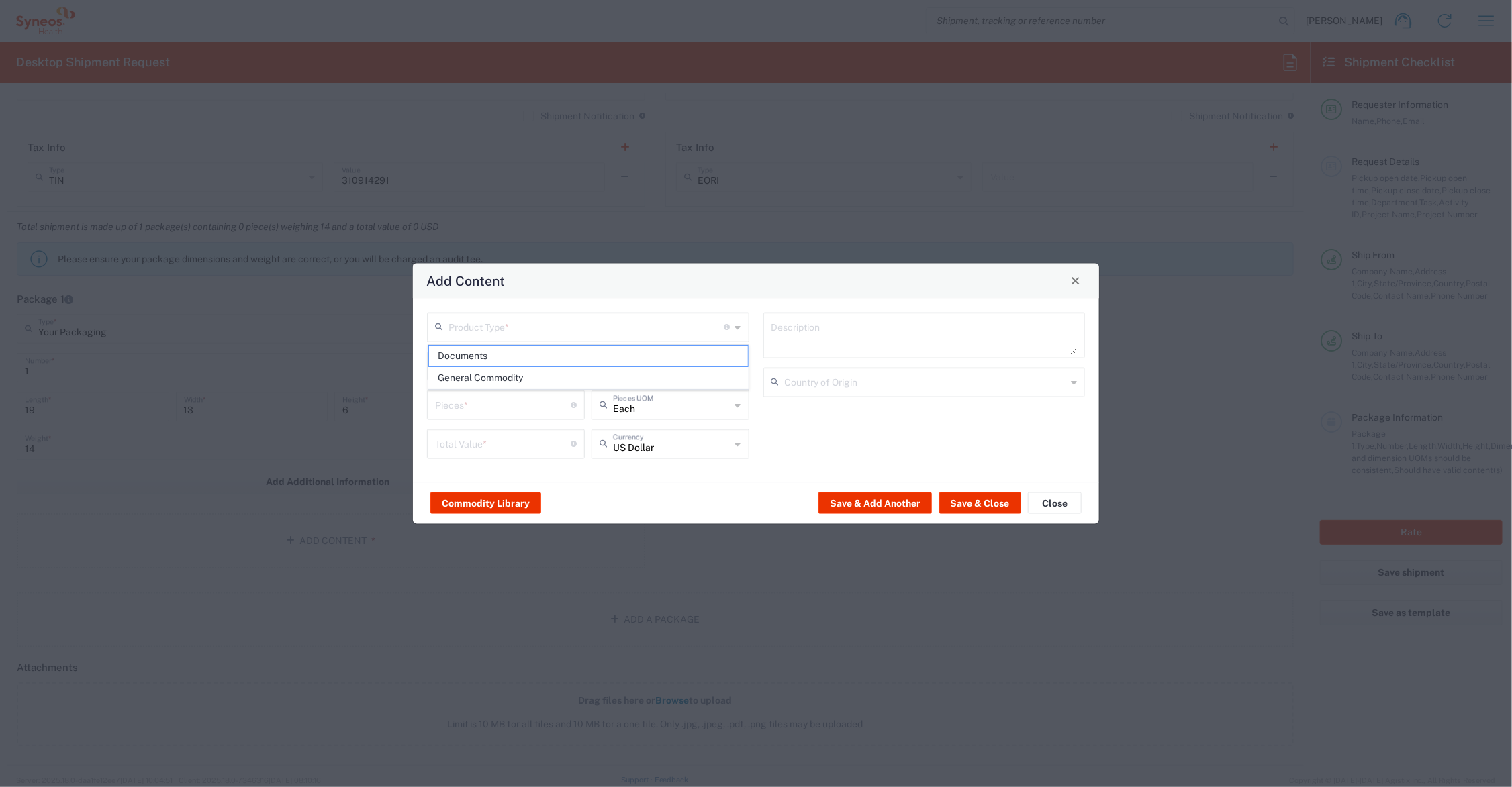
type input "1"
type textarea "Documents"
drag, startPoint x: 447, startPoint y: 405, endPoint x: 410, endPoint y: 408, distance: 37.1
click at [410, 408] on div "Add Content Documents Product Type * Document: Paper document generated interna…" at bounding box center [756, 394] width 1512 height 787
type input "4"
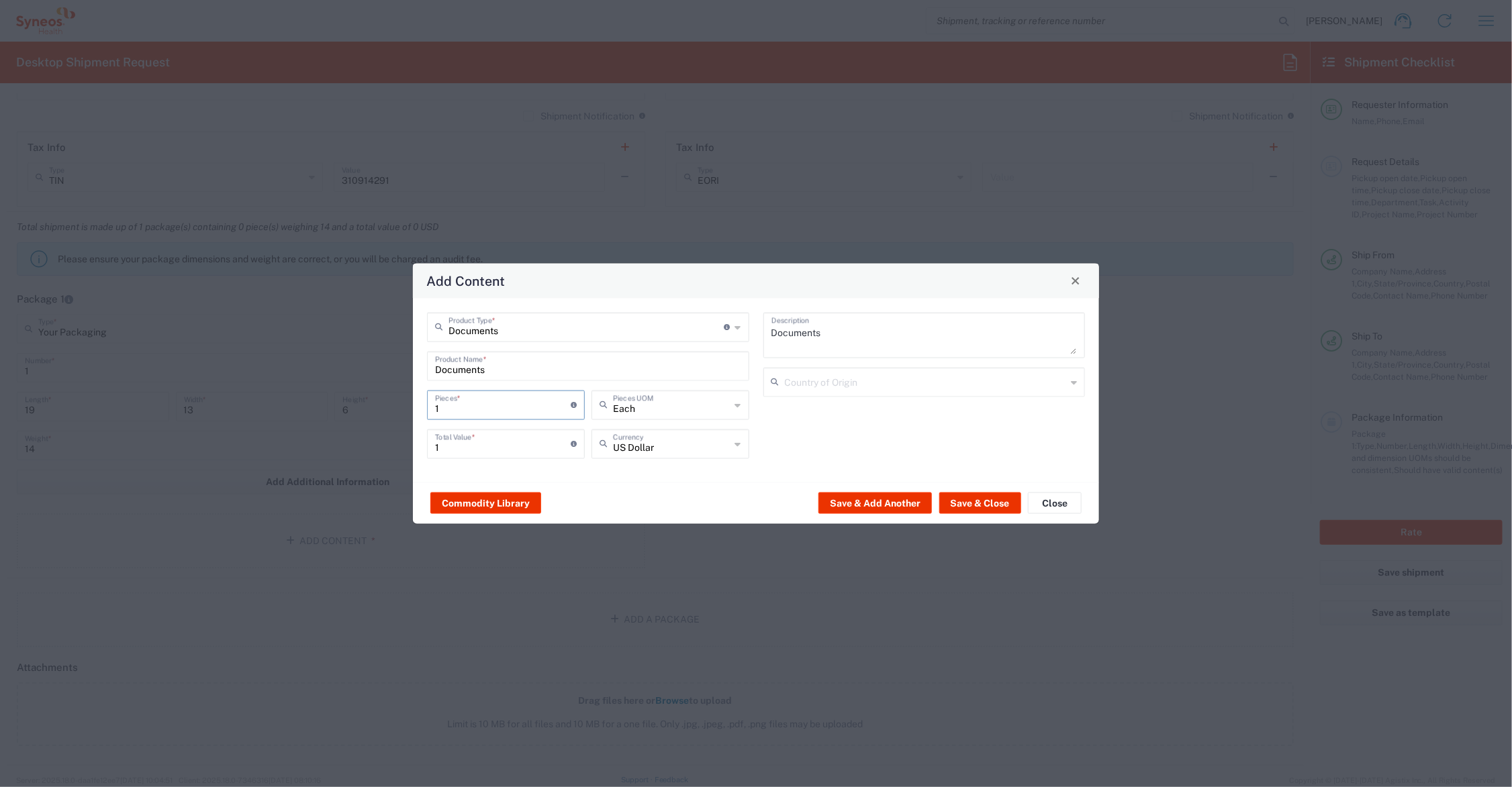
type input "4"
type input "40"
type input "400"
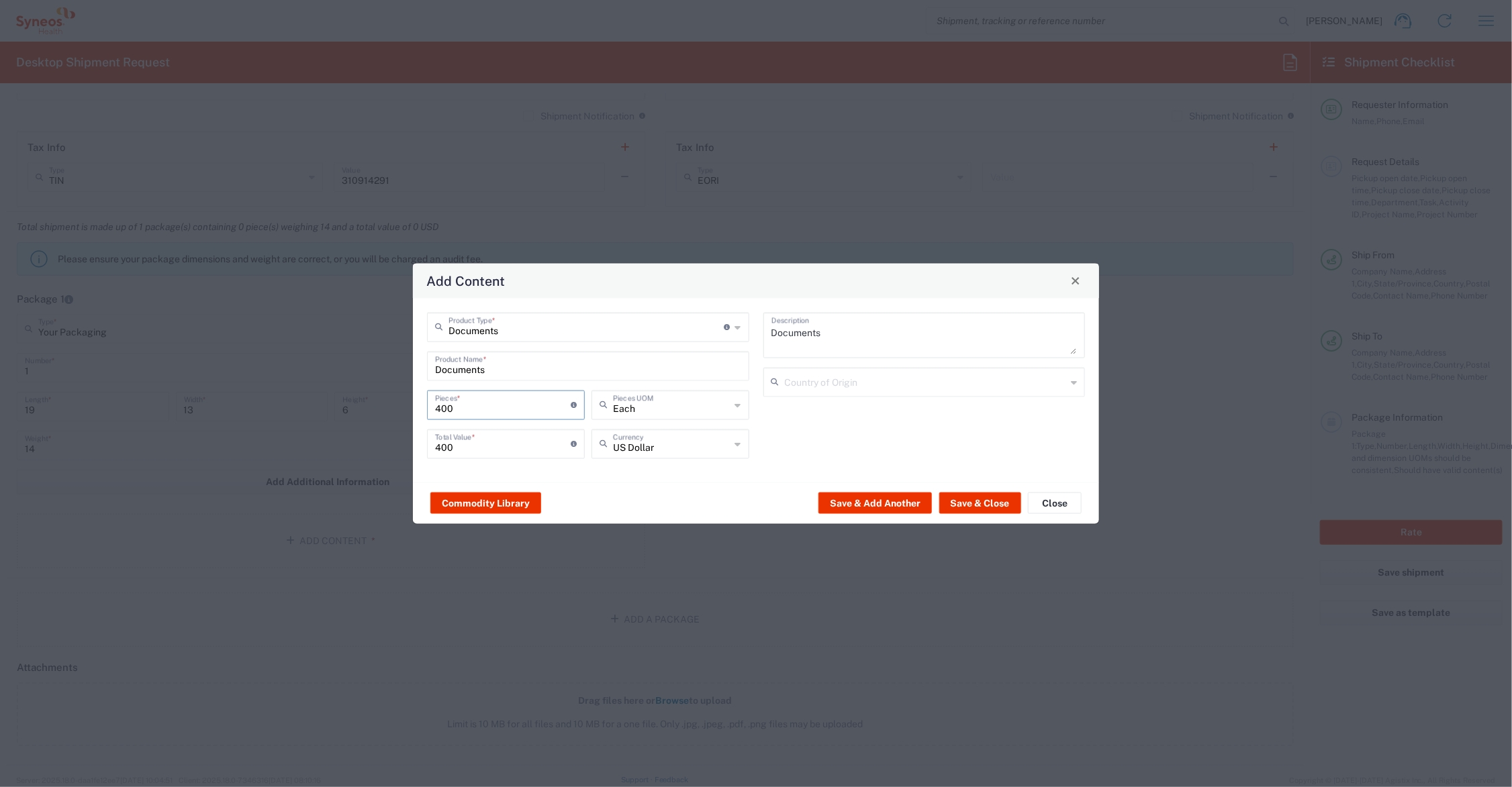
type input "400"
drag, startPoint x: 462, startPoint y: 449, endPoint x: 408, endPoint y: 451, distance: 54.0
click at [408, 451] on div "Add Content Documents Product Type * Document: Paper document generated interna…" at bounding box center [756, 394] width 1512 height 787
type input "98.00"
click at [968, 500] on button "Save & Close" at bounding box center [980, 503] width 82 height 22
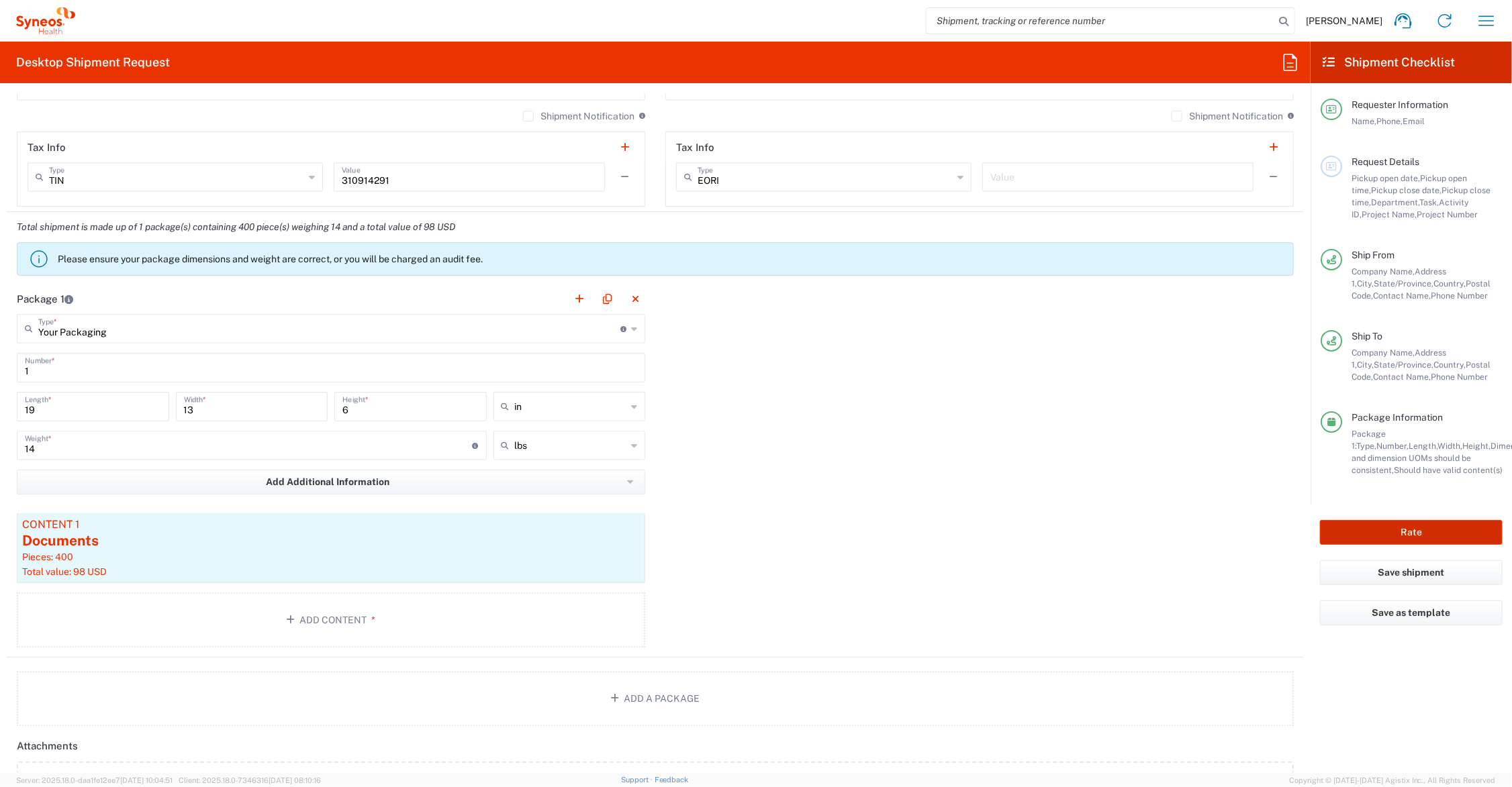
click at [1374, 531] on button "Rate" at bounding box center [1411, 532] width 183 height 25
type input "Regeneron.[MEDICAL_DATA].25.7065580"
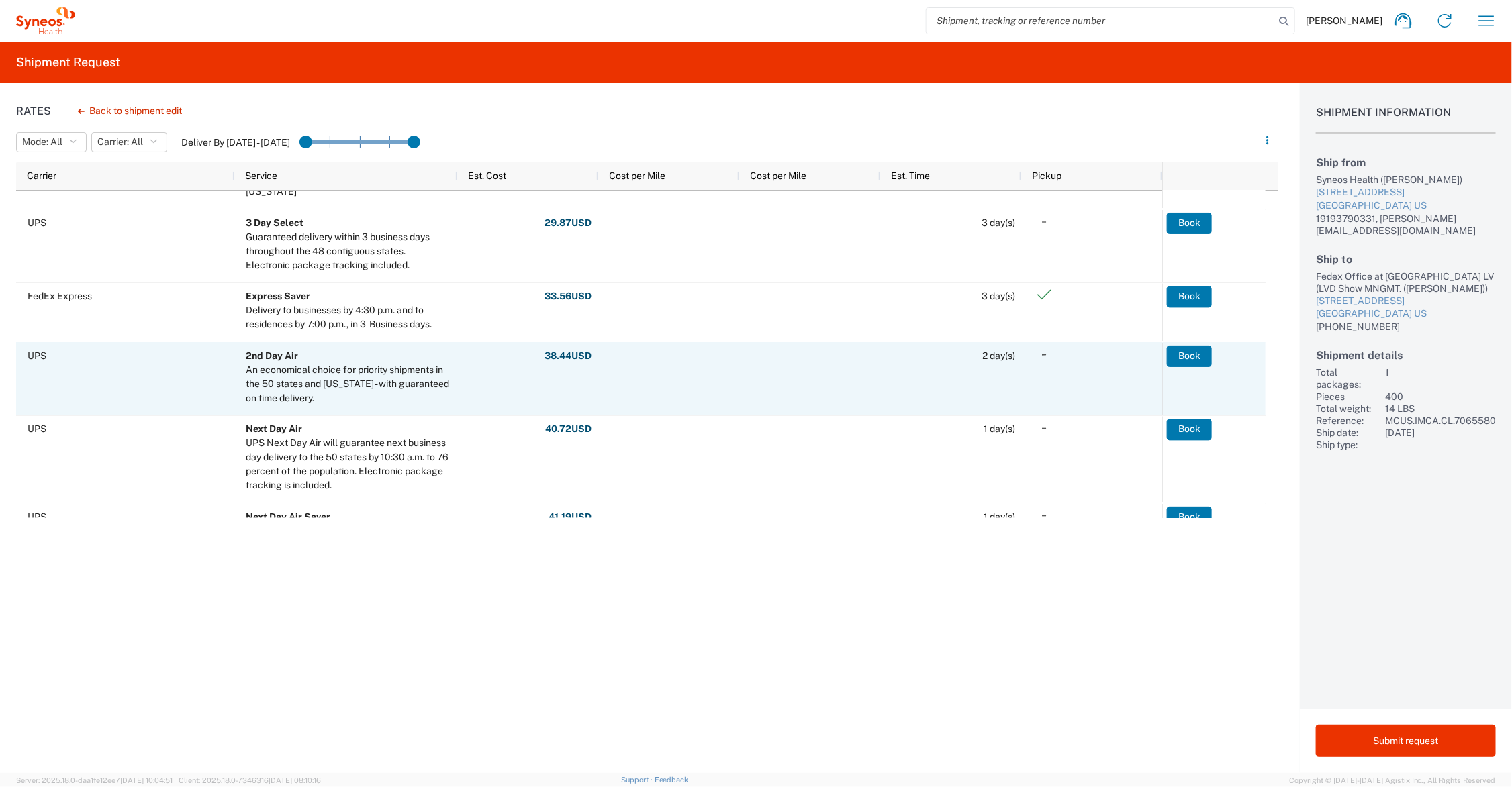
scroll to position [168, 0]
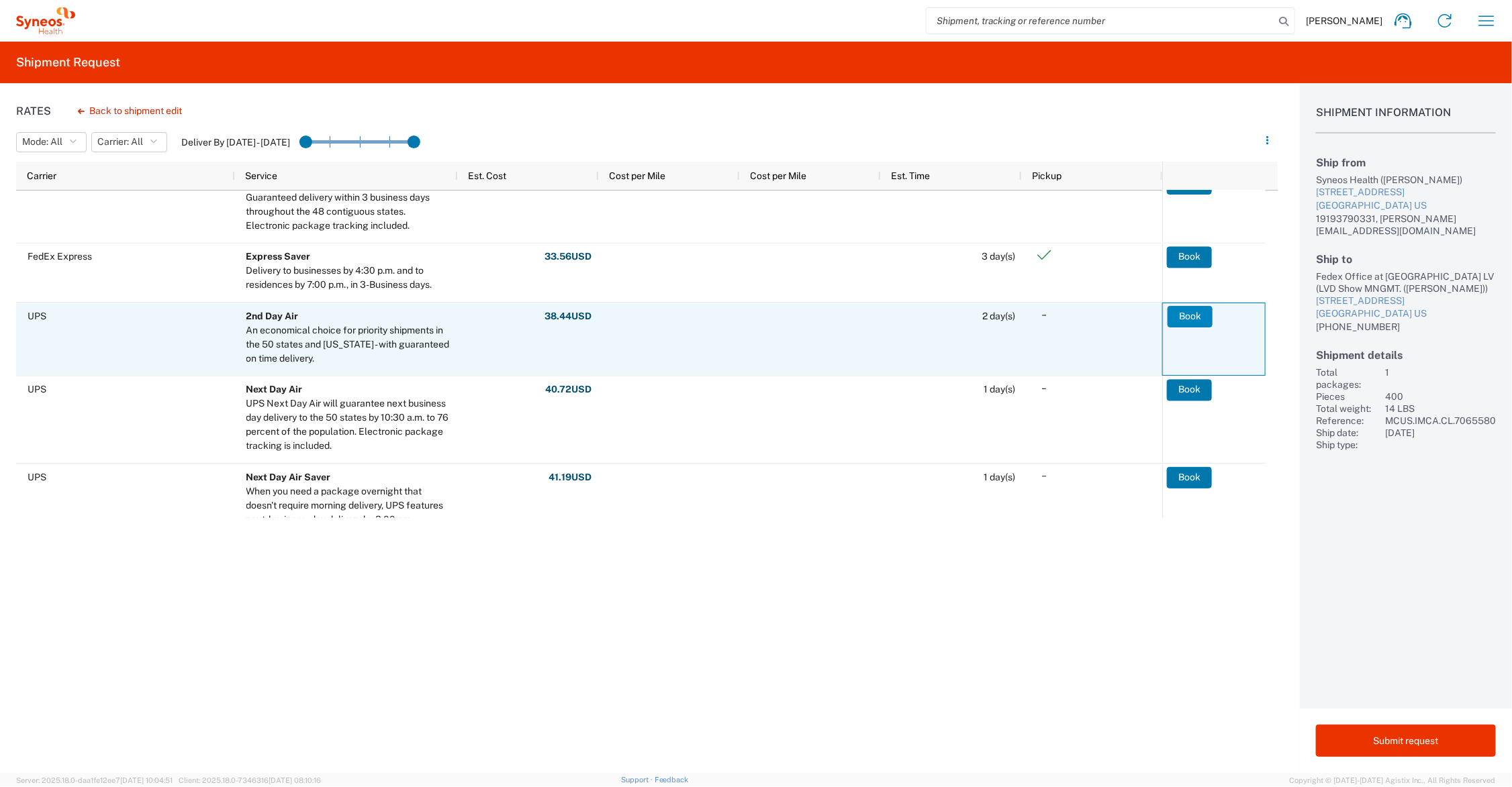
click at [1192, 313] on button "Book" at bounding box center [1190, 316] width 45 height 22
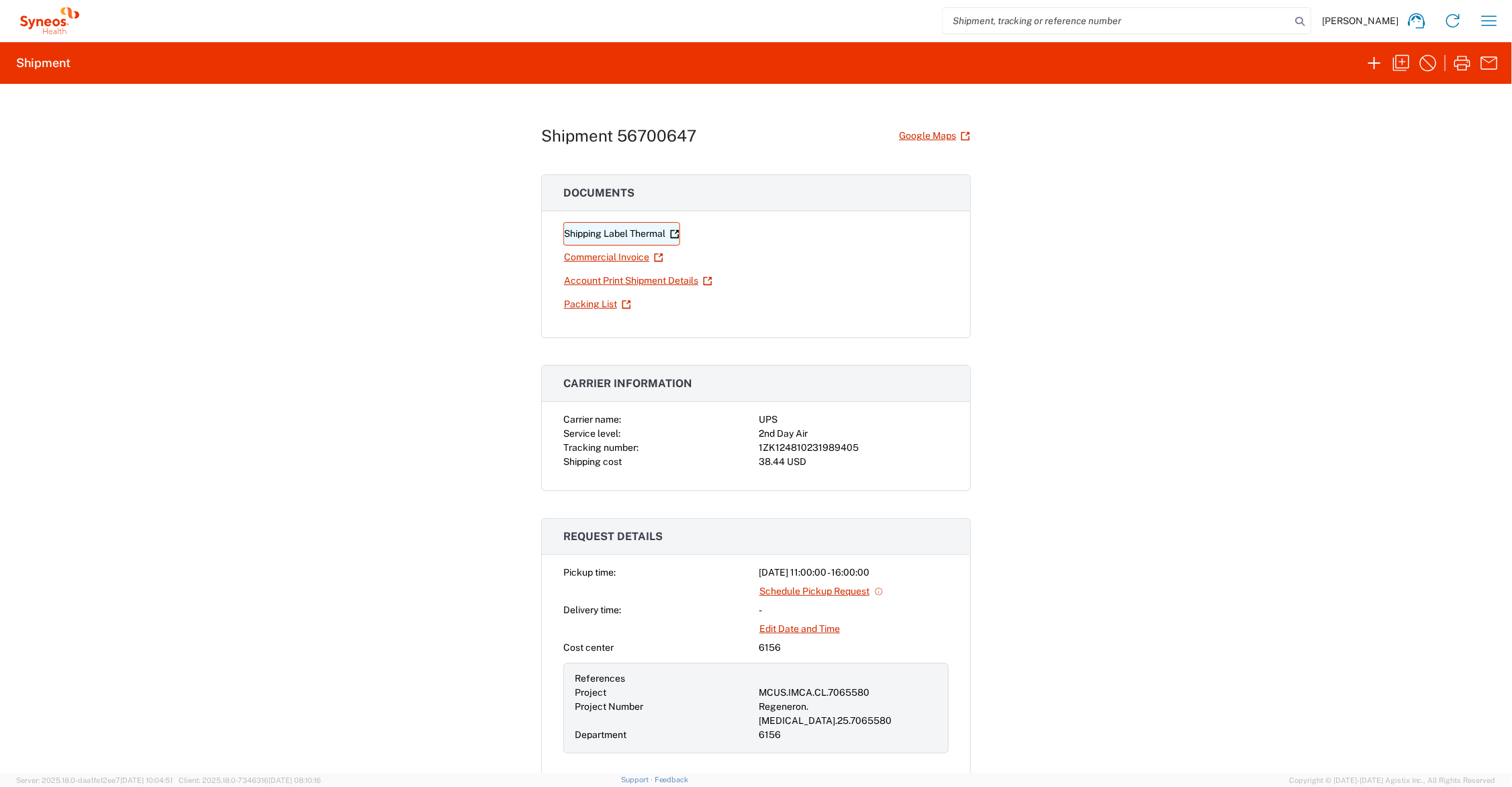
click at [626, 233] on link "Shipping Label Thermal" at bounding box center [622, 233] width 117 height 23
click at [1404, 61] on icon "button" at bounding box center [1401, 63] width 16 height 16
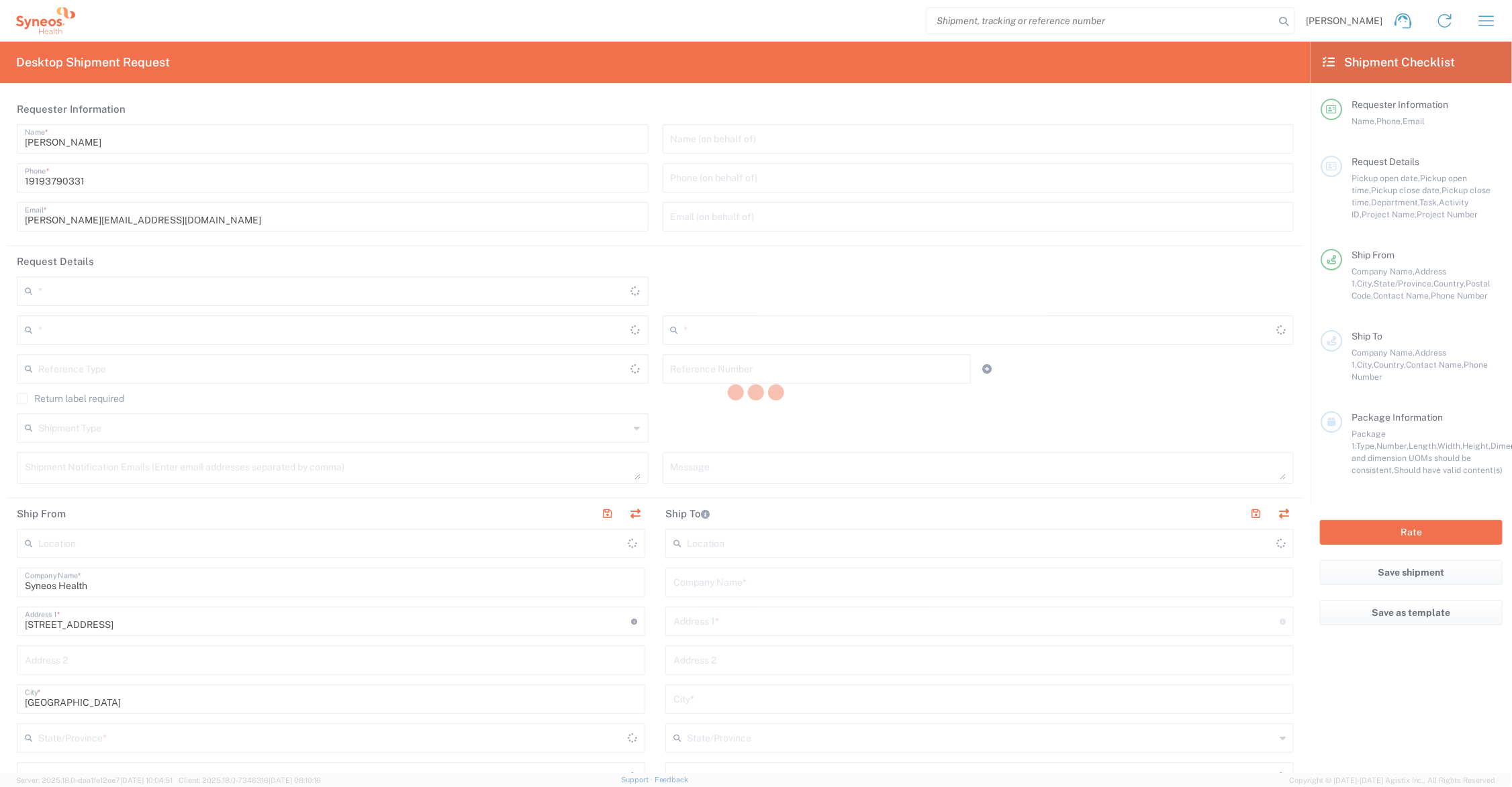
type input "[US_STATE]"
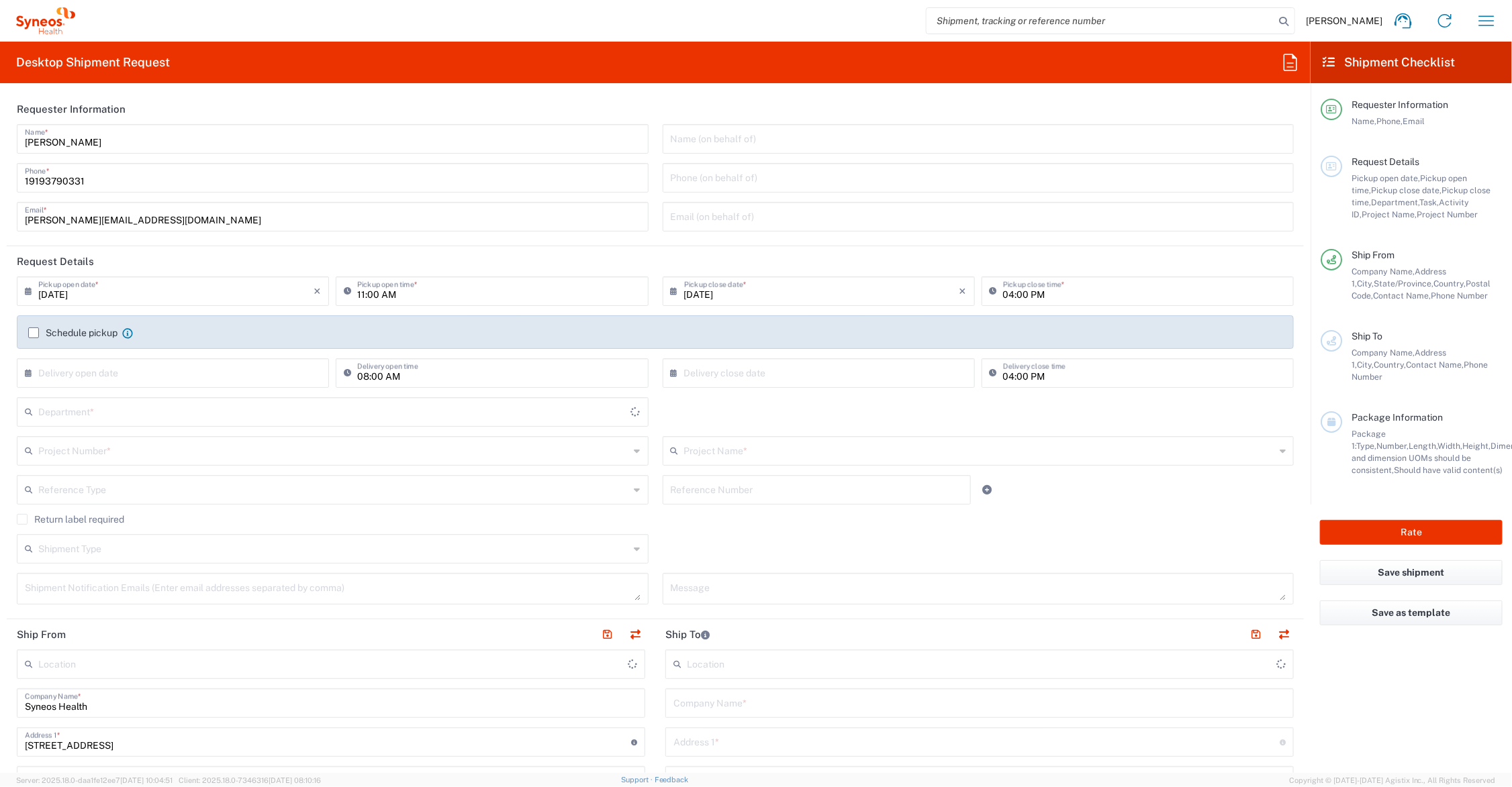
type input "[GEOGRAPHIC_DATA]"
type input "6156"
click at [715, 451] on input "text" at bounding box center [980, 449] width 591 height 23
type input "Syneos Health Communications-[GEOGRAPHIC_DATA] [GEOGRAPHIC_DATA]"
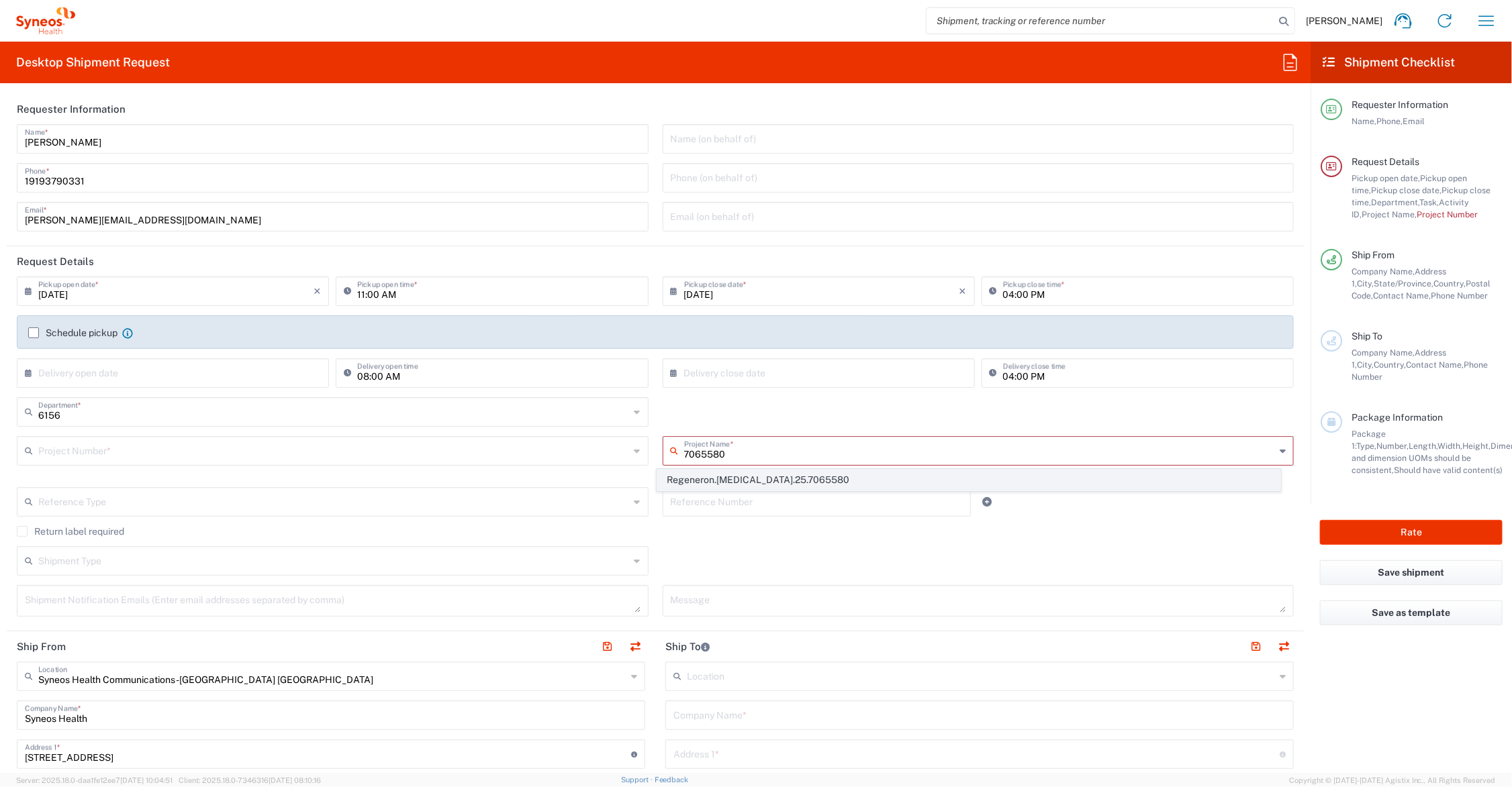
click at [768, 480] on span "Regeneron.[MEDICAL_DATA].25.7065580" at bounding box center [968, 480] width 622 height 21
type input "Regeneron.[MEDICAL_DATA].25.7065580"
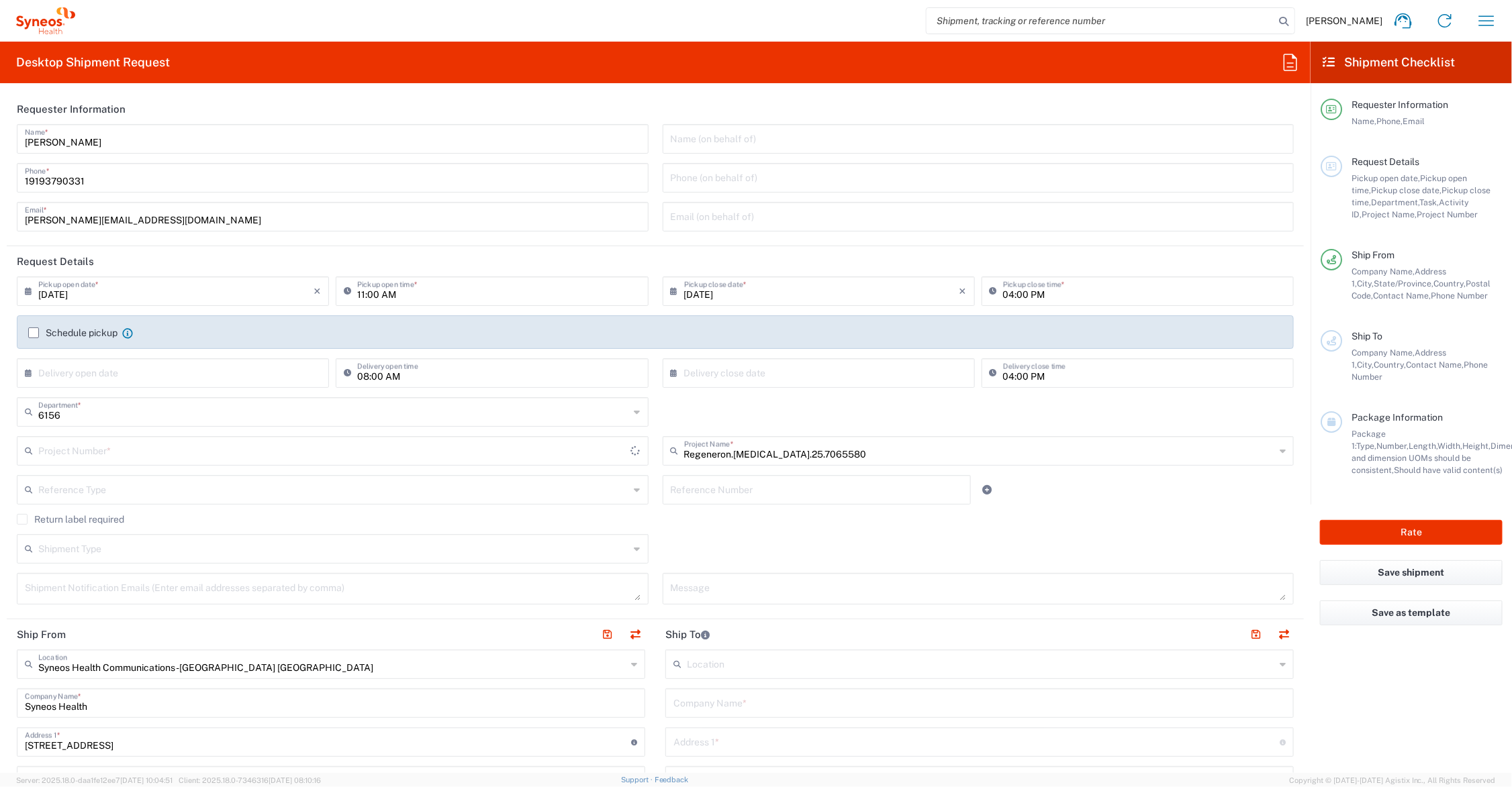
type input "MCUS.IMCA.CL.7065580"
click at [753, 491] on input "text" at bounding box center [817, 488] width 293 height 23
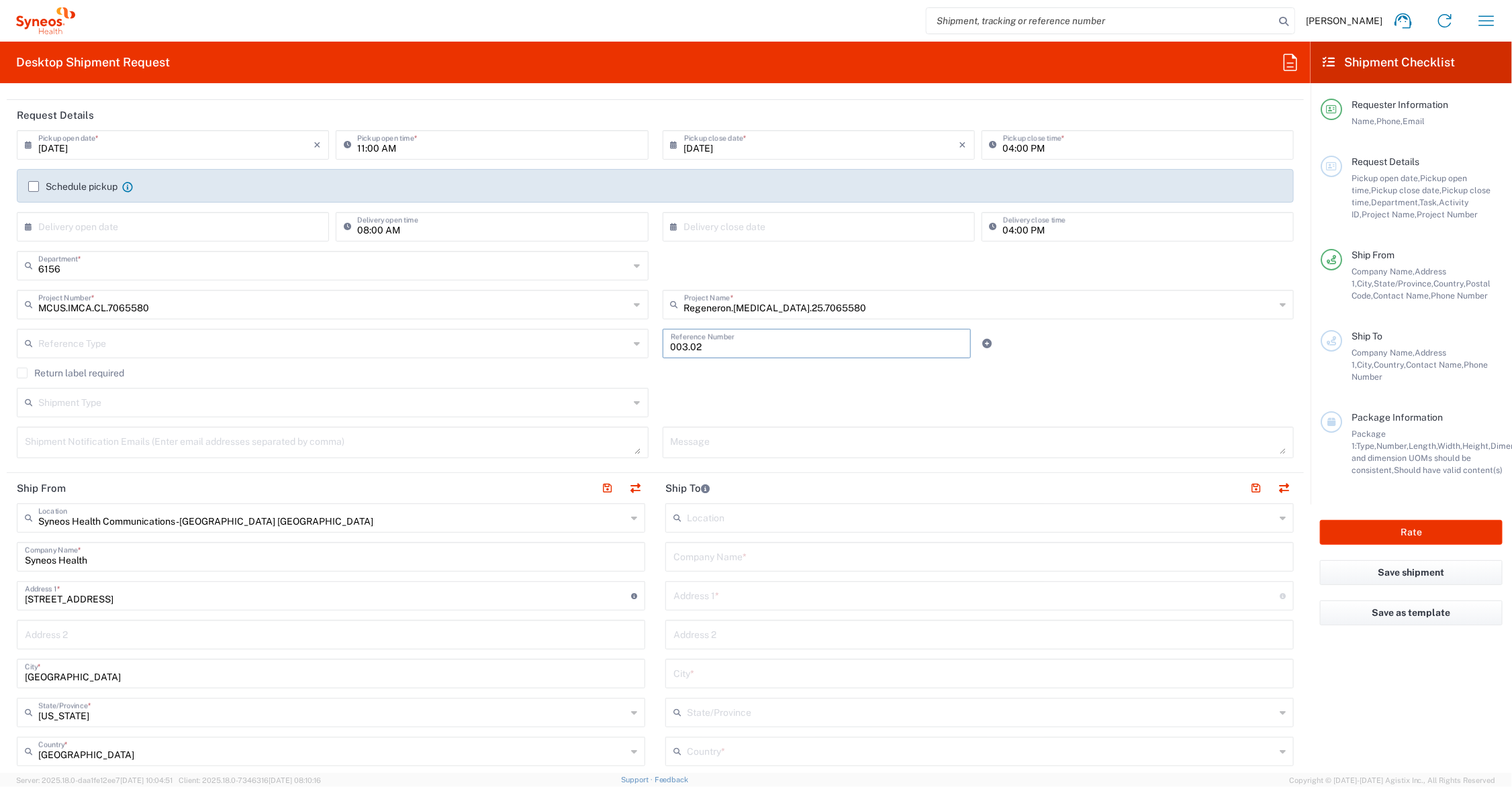
scroll to position [168, 0]
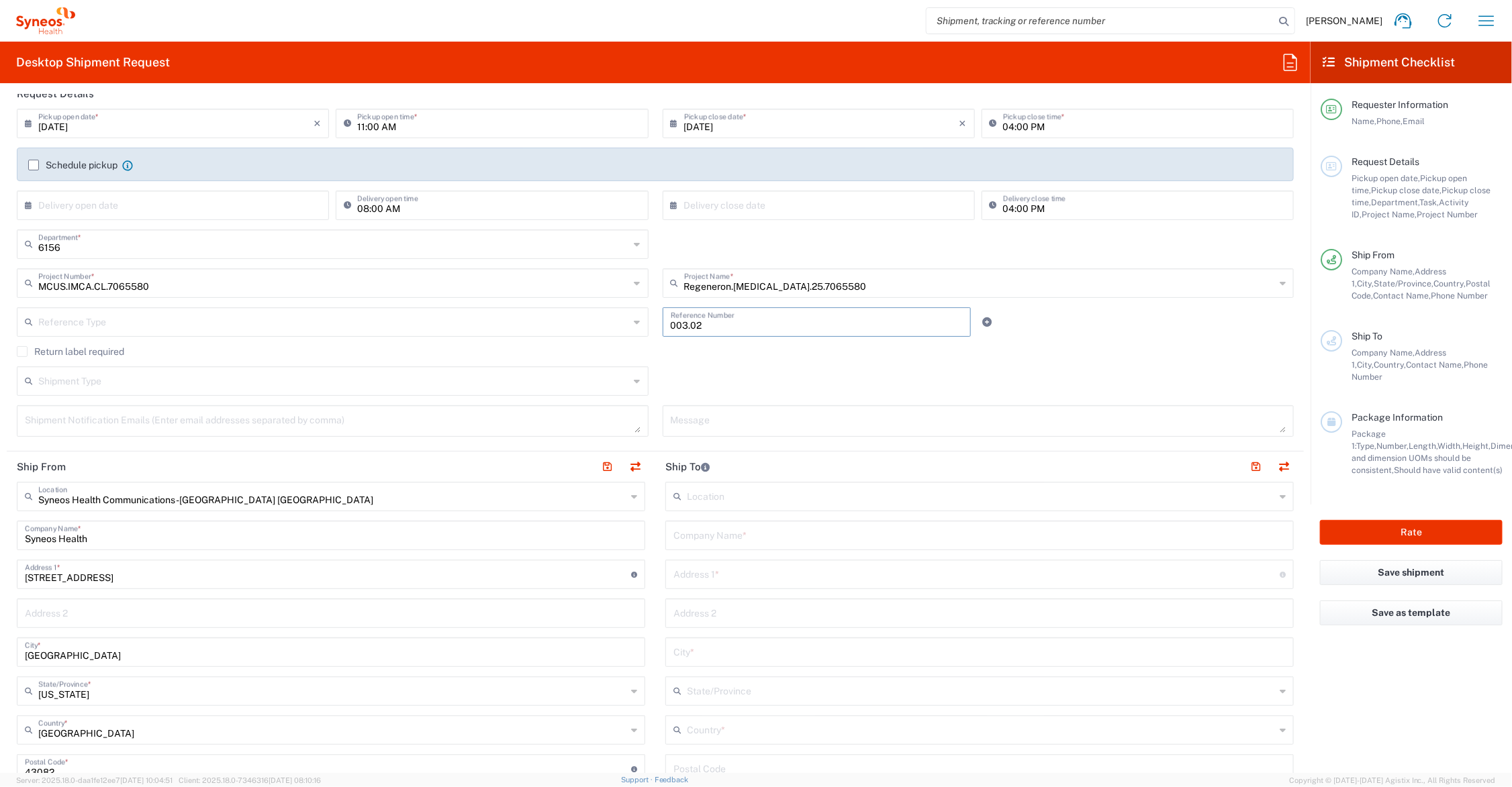
type input "003.02"
click at [756, 542] on input "text" at bounding box center [980, 534] width 612 height 23
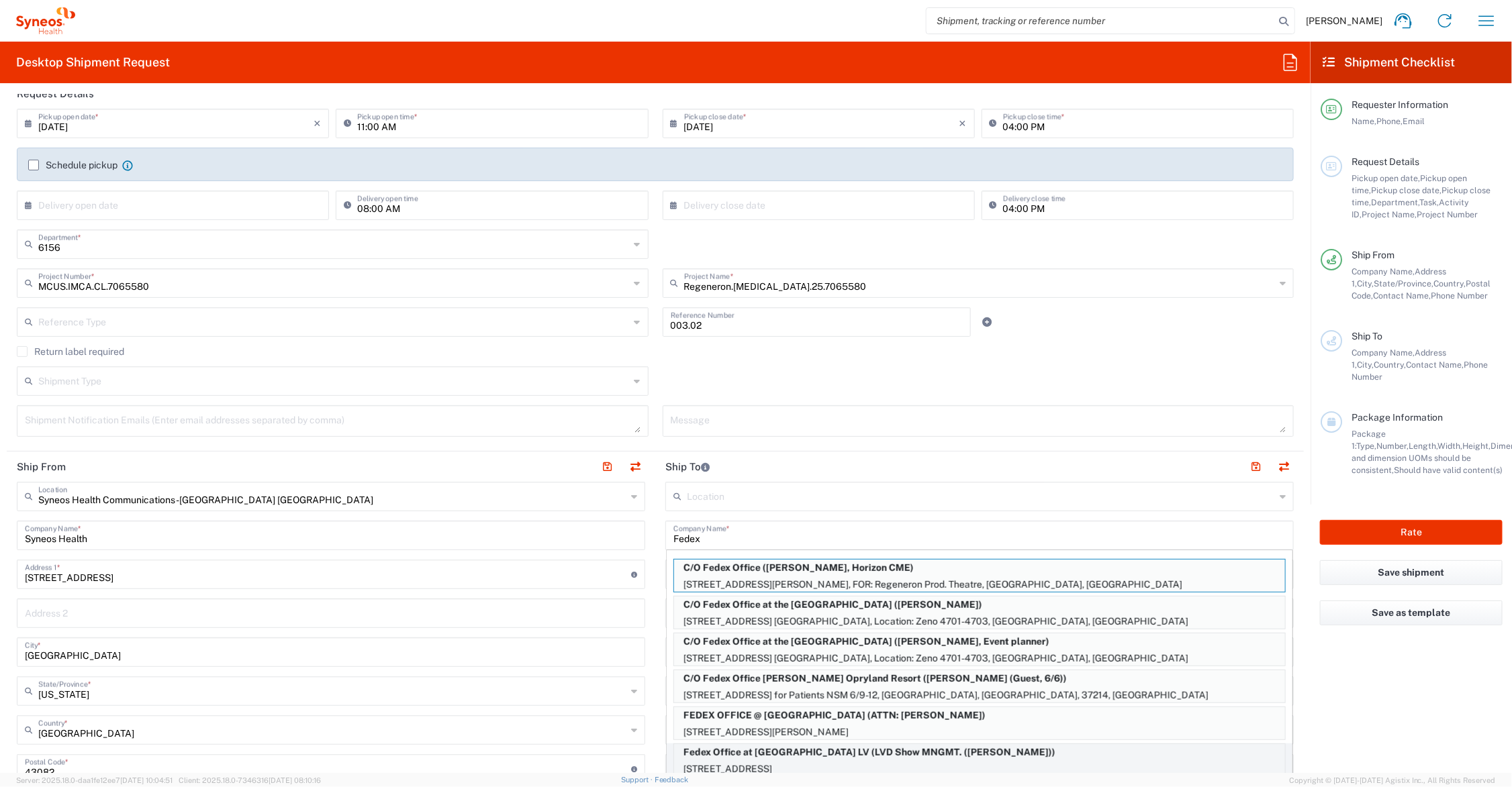
click at [846, 759] on p "Fedex Office at [GEOGRAPHIC_DATA] LV (LVD Show MNGMT. ([PERSON_NAME]))" at bounding box center [980, 752] width 611 height 17
type input "Fedex Office at [GEOGRAPHIC_DATA] LV"
type input "[STREET_ADDRESS]"
type input "[GEOGRAPHIC_DATA]"
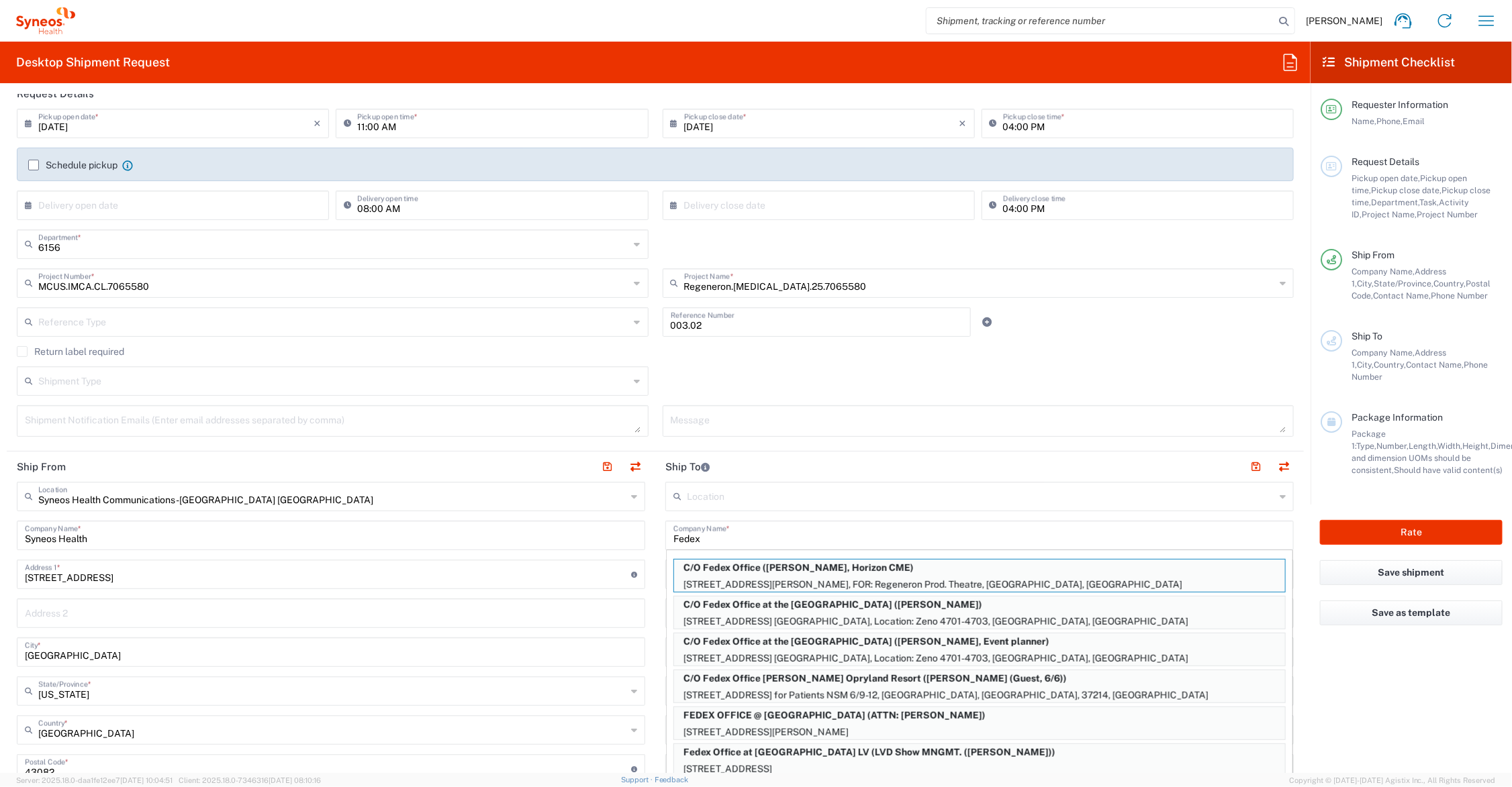
type input "89109"
type input "LVD Show MNGMT. ([PERSON_NAME])"
type input "[PHONE_NUMBER]"
type input "[US_STATE]"
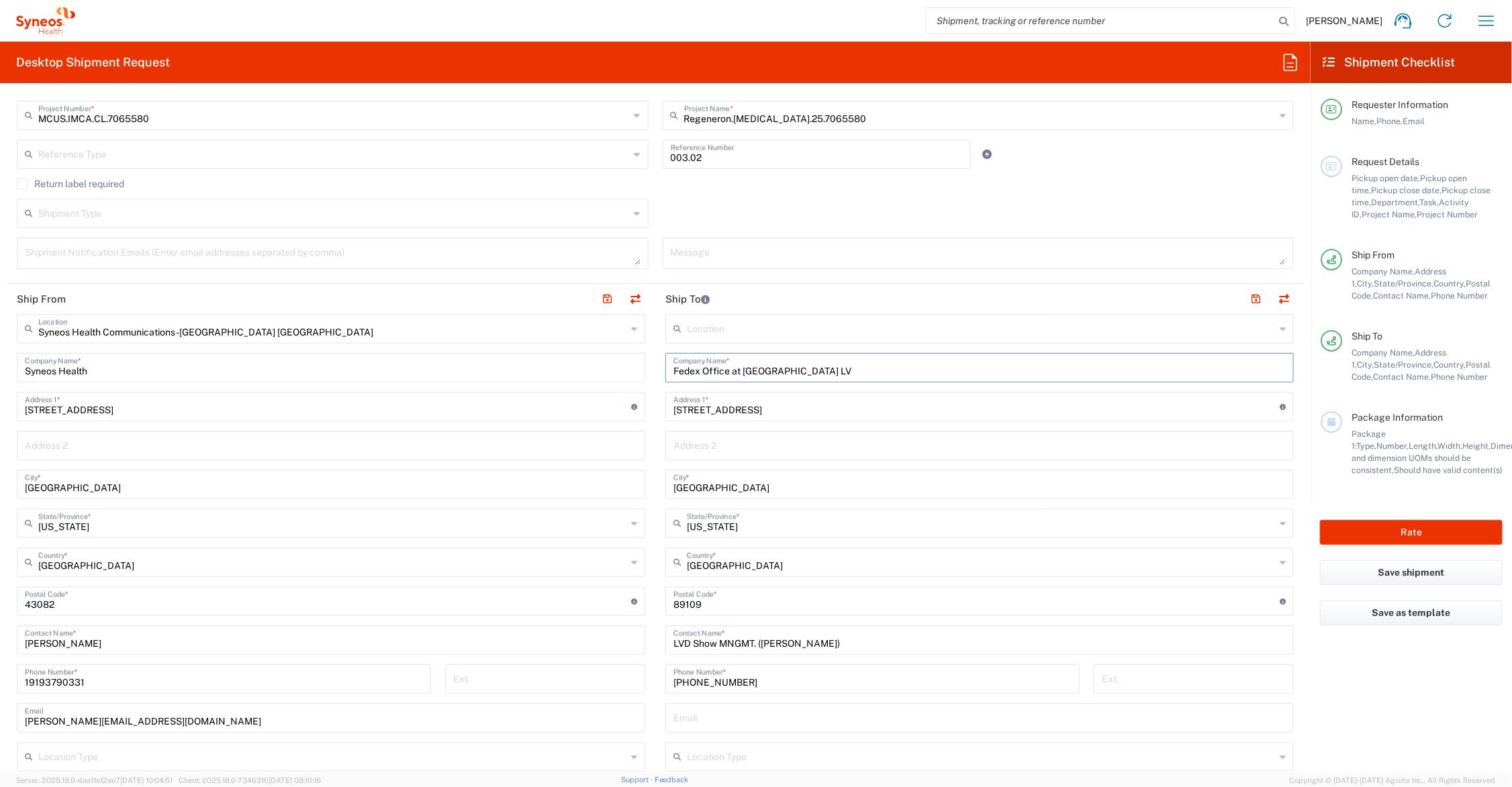
scroll to position [503, 0]
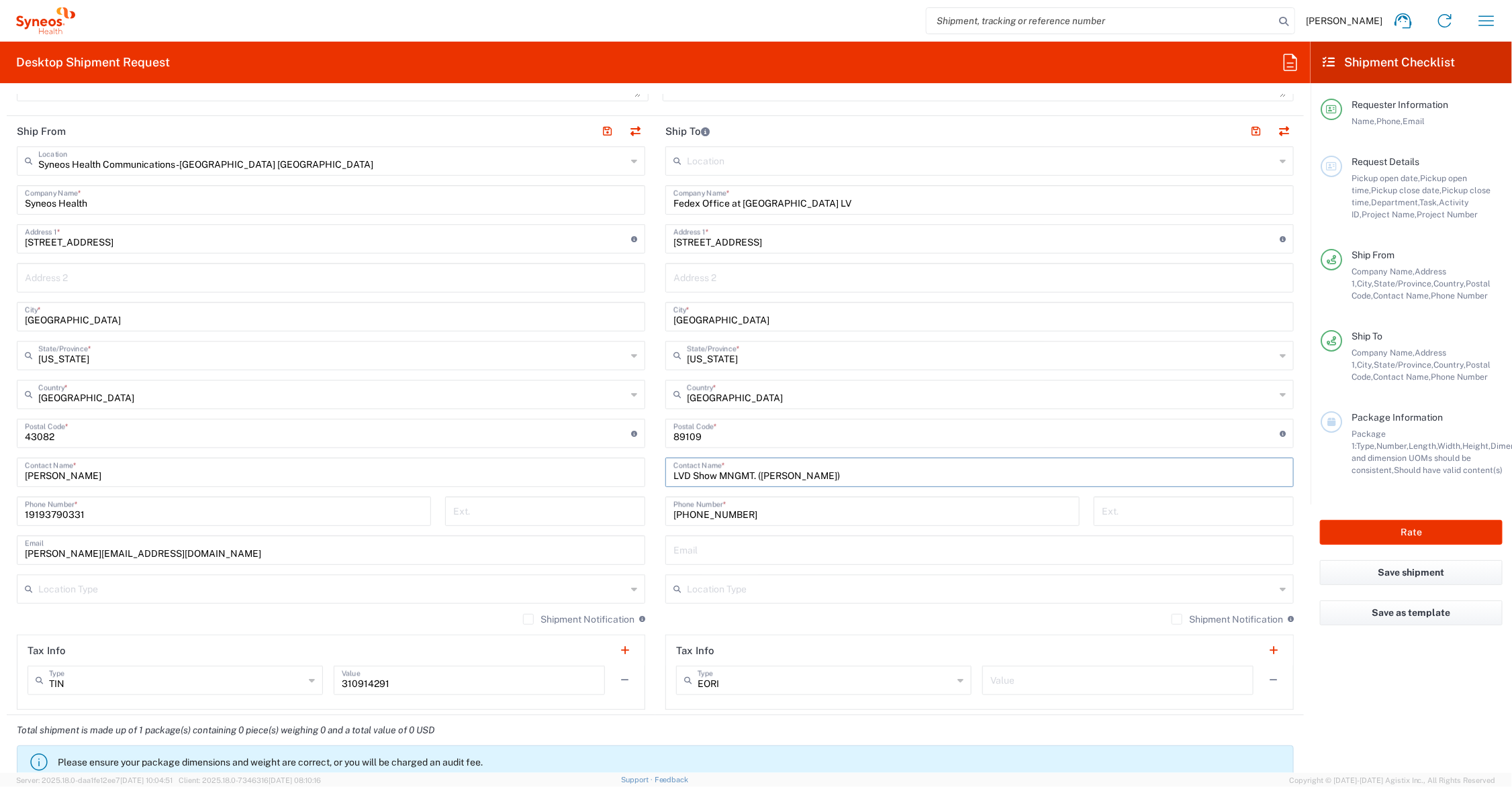
drag, startPoint x: 854, startPoint y: 470, endPoint x: 689, endPoint y: 475, distance: 165.1
click at [689, 475] on input "LVD Show MNGMT. ([PERSON_NAME])" at bounding box center [980, 471] width 612 height 23
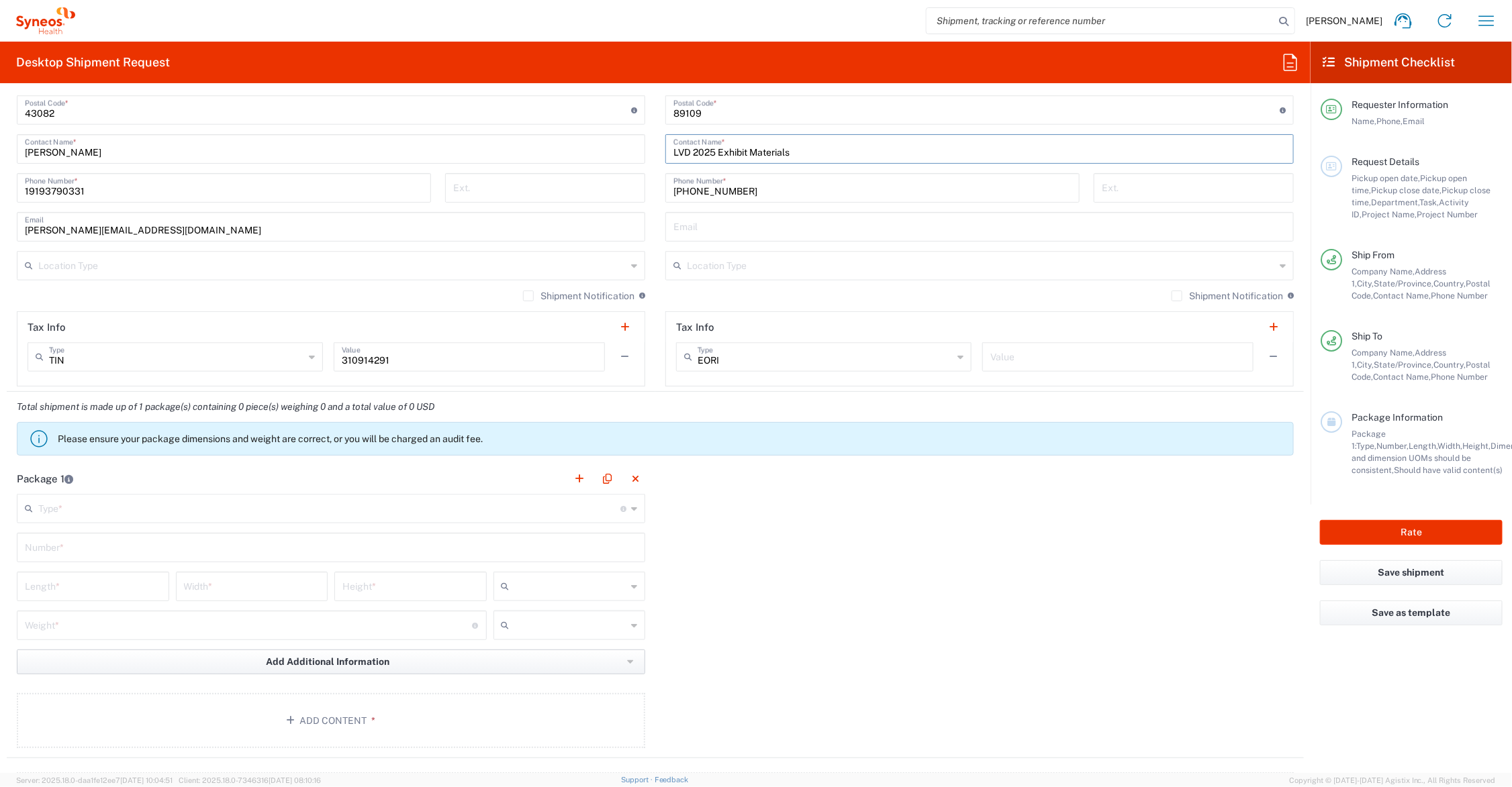
scroll to position [1007, 0]
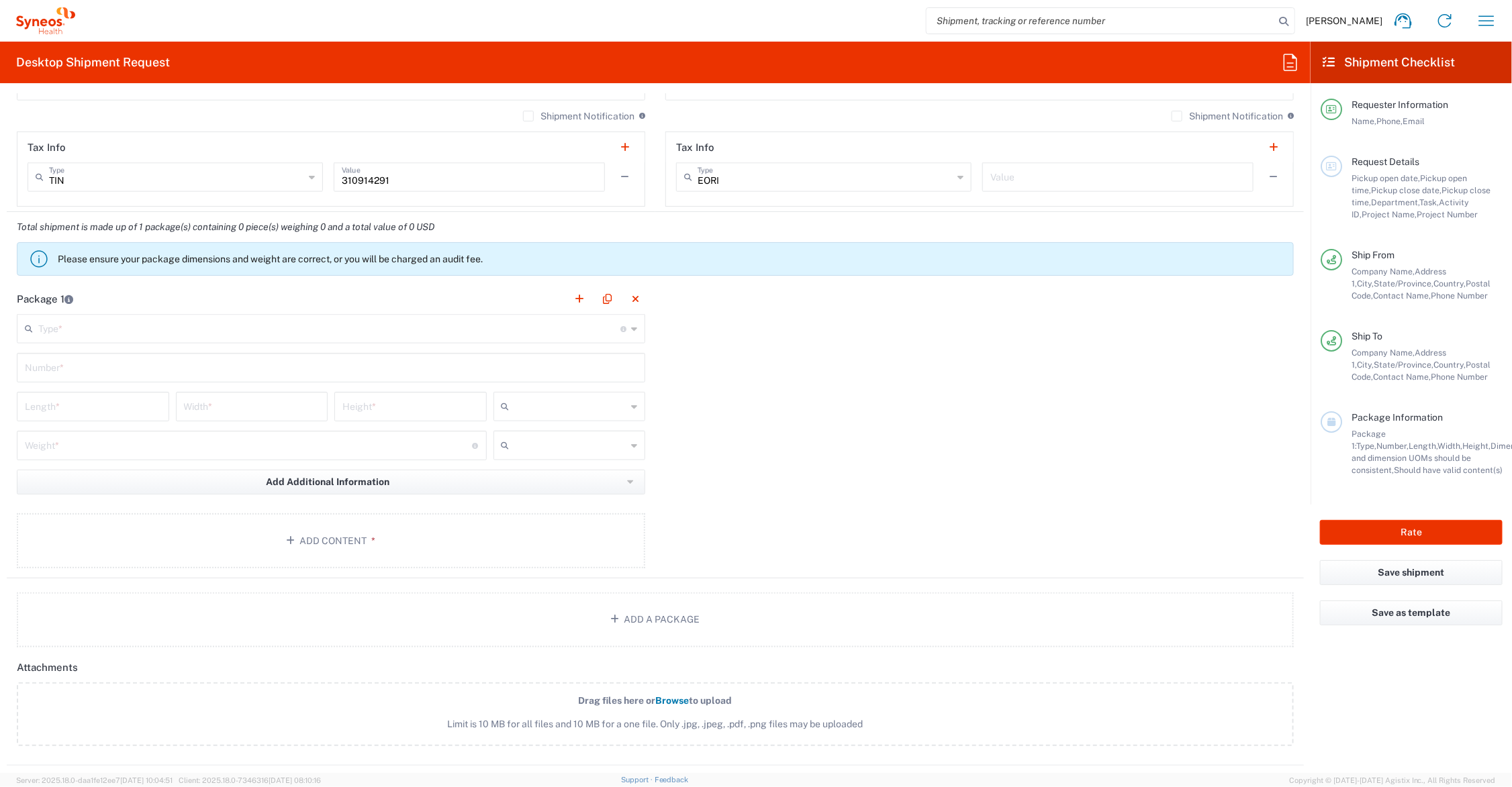
type input "LVD 2025 Exhibit Materials"
click at [129, 329] on input "text" at bounding box center [329, 327] width 582 height 23
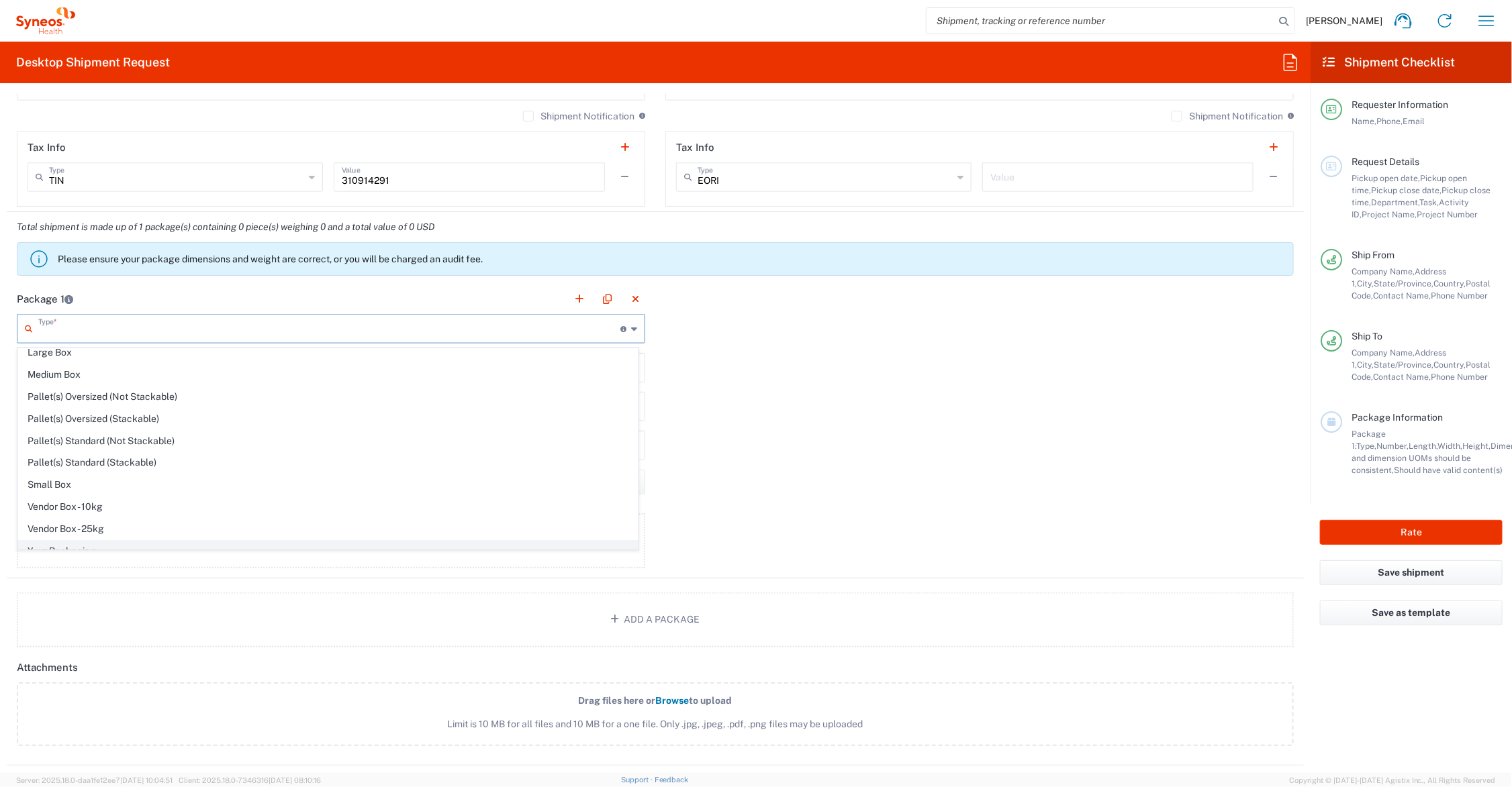
scroll to position [45, 0]
click at [88, 532] on span "Your Packaging" at bounding box center [328, 538] width 620 height 21
type input "Your Packaging"
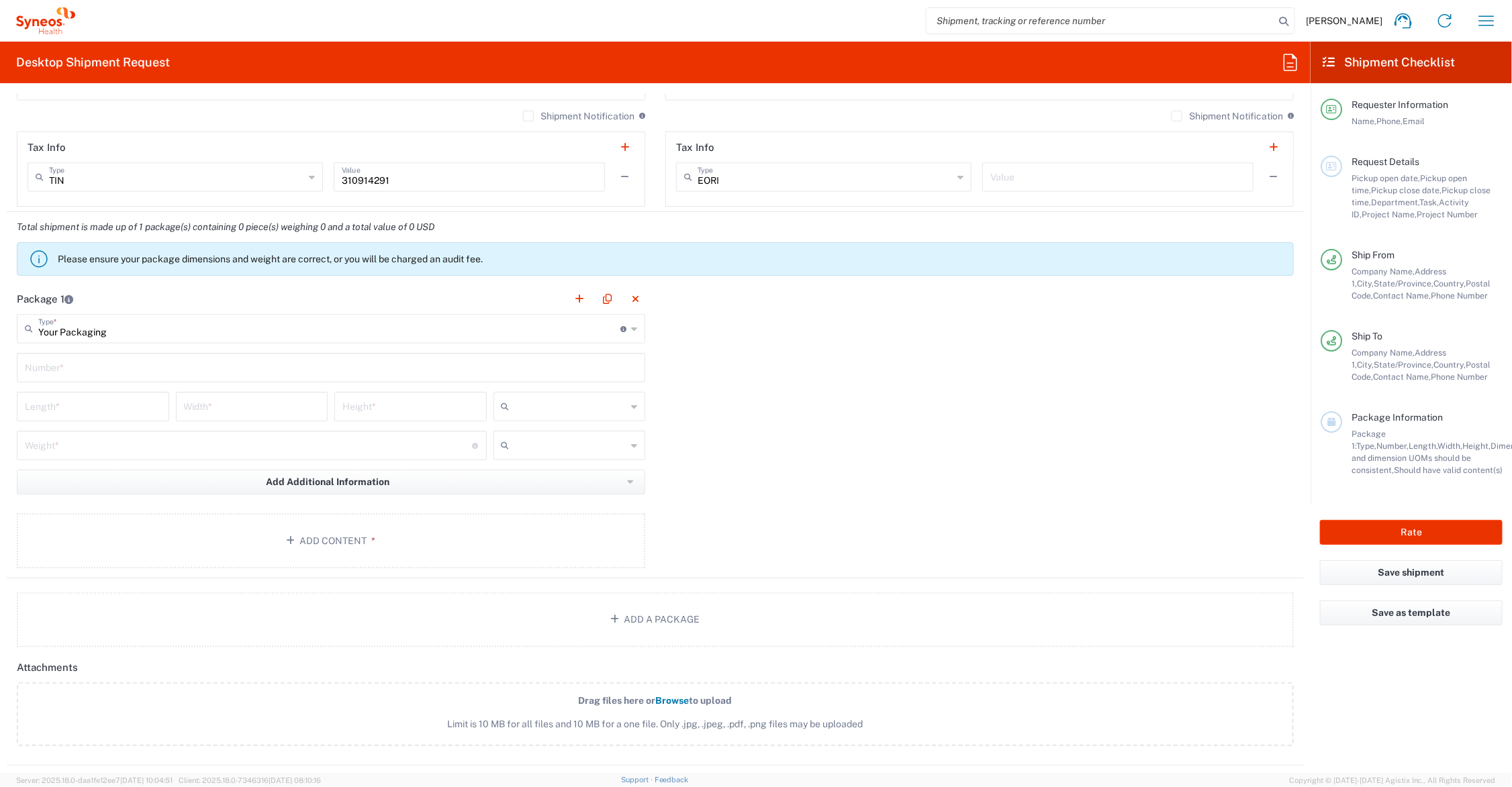
click at [104, 368] on input "text" at bounding box center [331, 366] width 612 height 23
type input "1"
click at [108, 404] on input "number" at bounding box center [92, 405] width 136 height 23
type input "3"
type input "41"
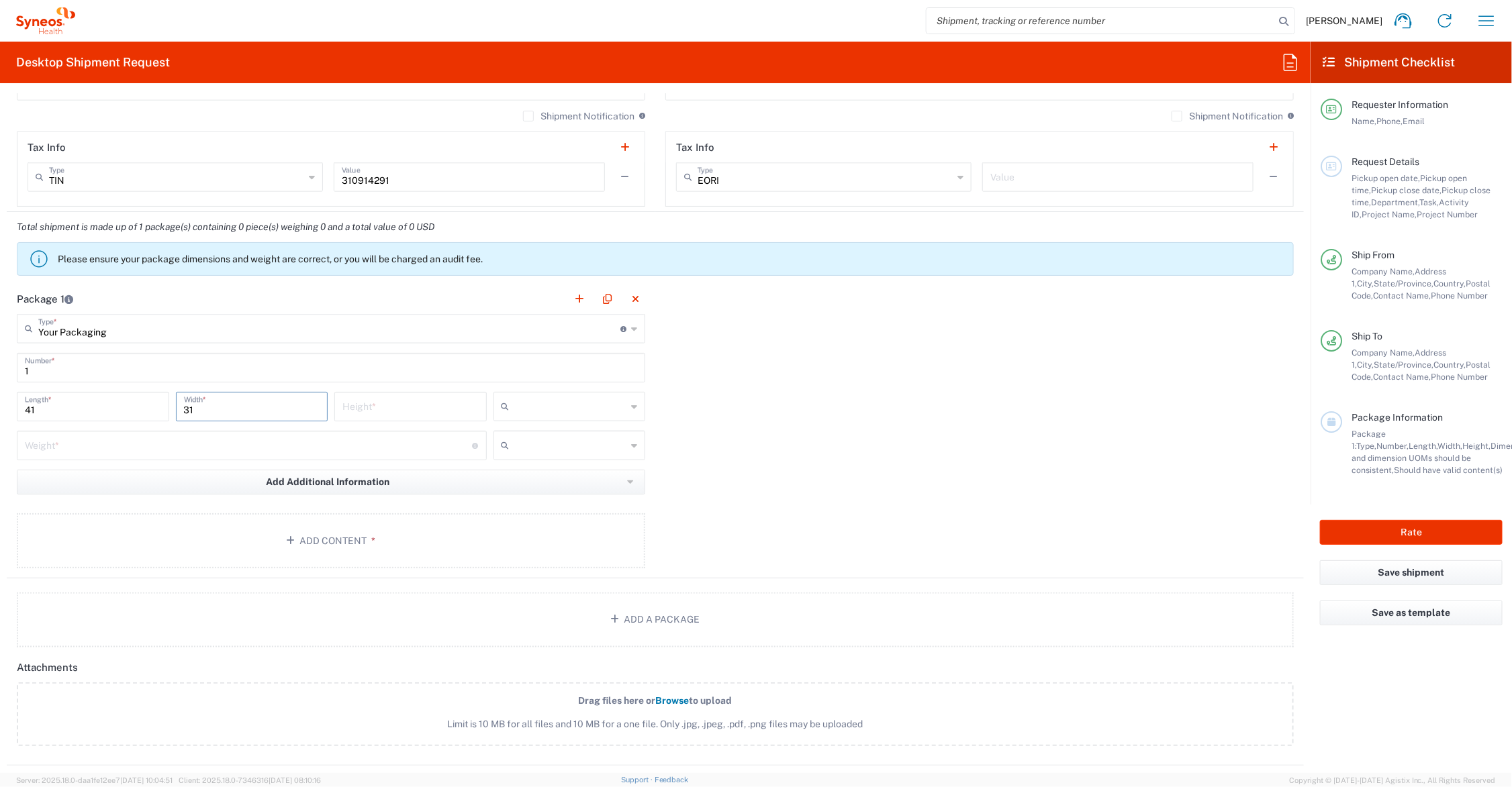
type input "31"
type input "4"
click at [108, 447] on input "number" at bounding box center [249, 444] width 448 height 23
type input "9"
click at [309, 535] on button "Add Content *" at bounding box center [331, 541] width 629 height 55
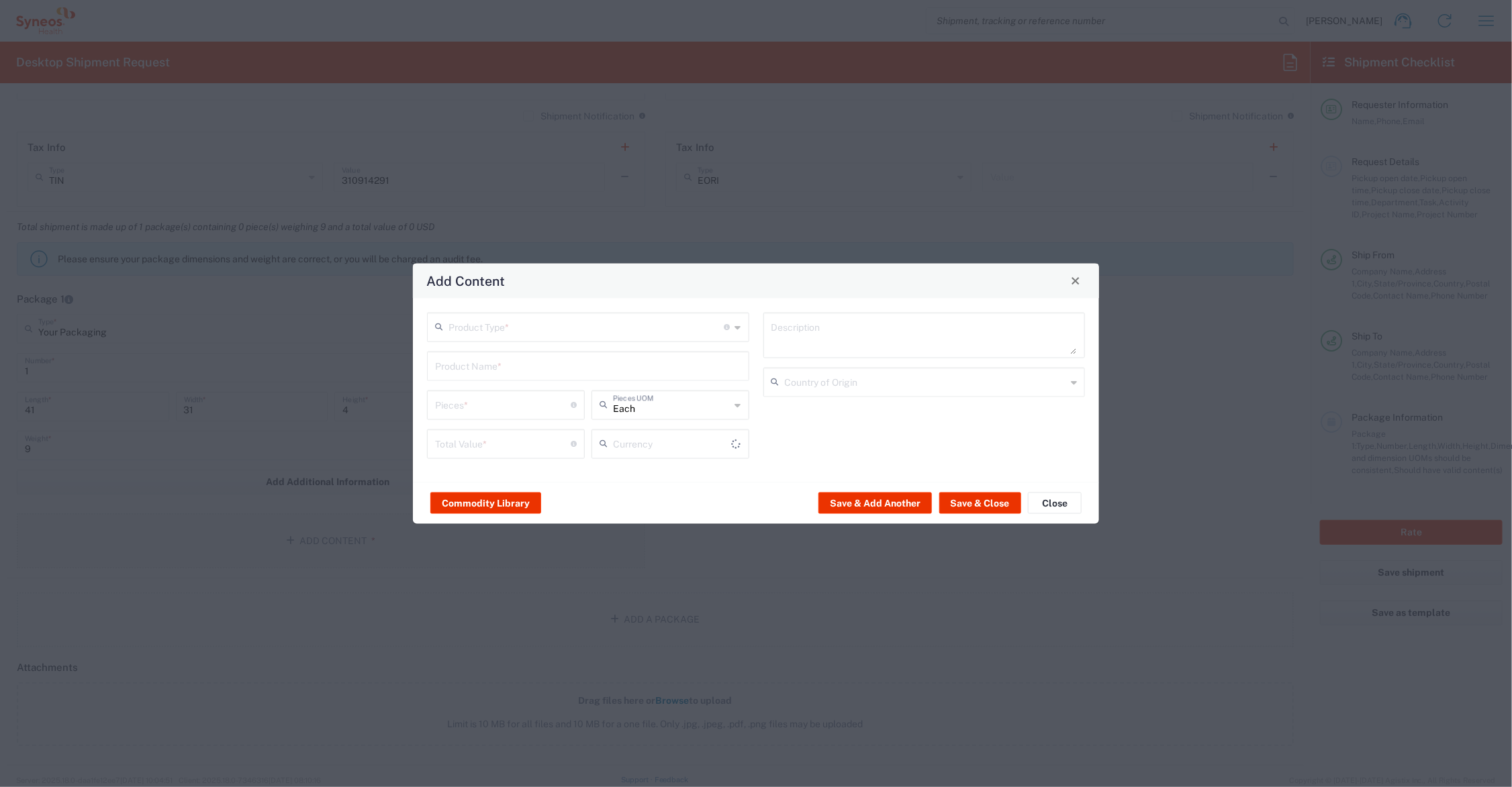
type input "US Dollar"
click at [524, 364] on input "text" at bounding box center [588, 364] width 306 height 23
click at [566, 394] on div "FOAM CORE SIGN BOARD" at bounding box center [588, 397] width 320 height 23
type input "FOAM CORE SIGN BOARD"
type input "1"
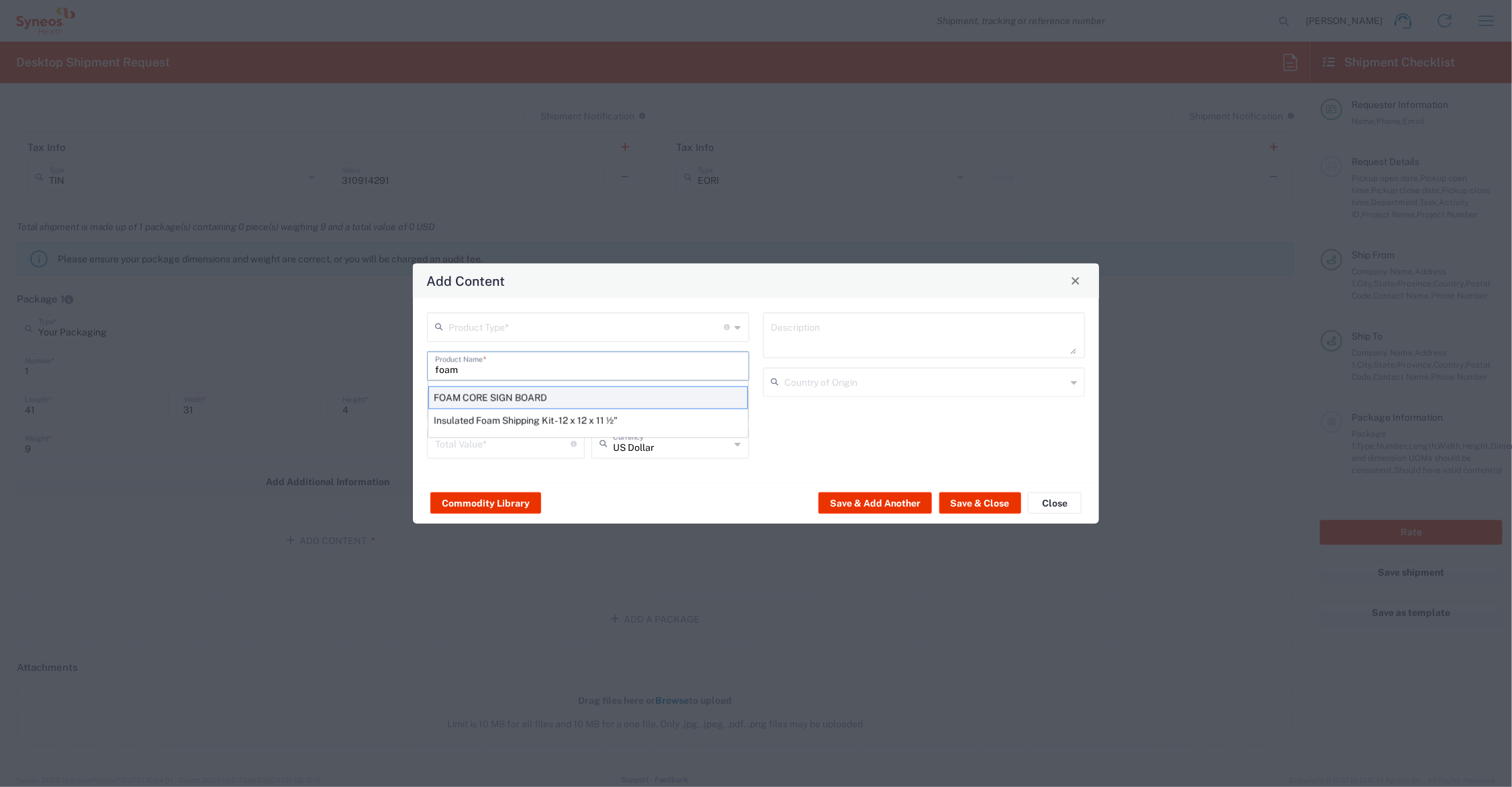
type textarea "40X30"
type input "[GEOGRAPHIC_DATA]"
drag, startPoint x: 472, startPoint y: 403, endPoint x: 379, endPoint y: 407, distance: 93.1
click at [379, 407] on div "Add Content Product Type * Document: Paper document generated internally by Syn…" at bounding box center [756, 394] width 1512 height 787
type input "2"
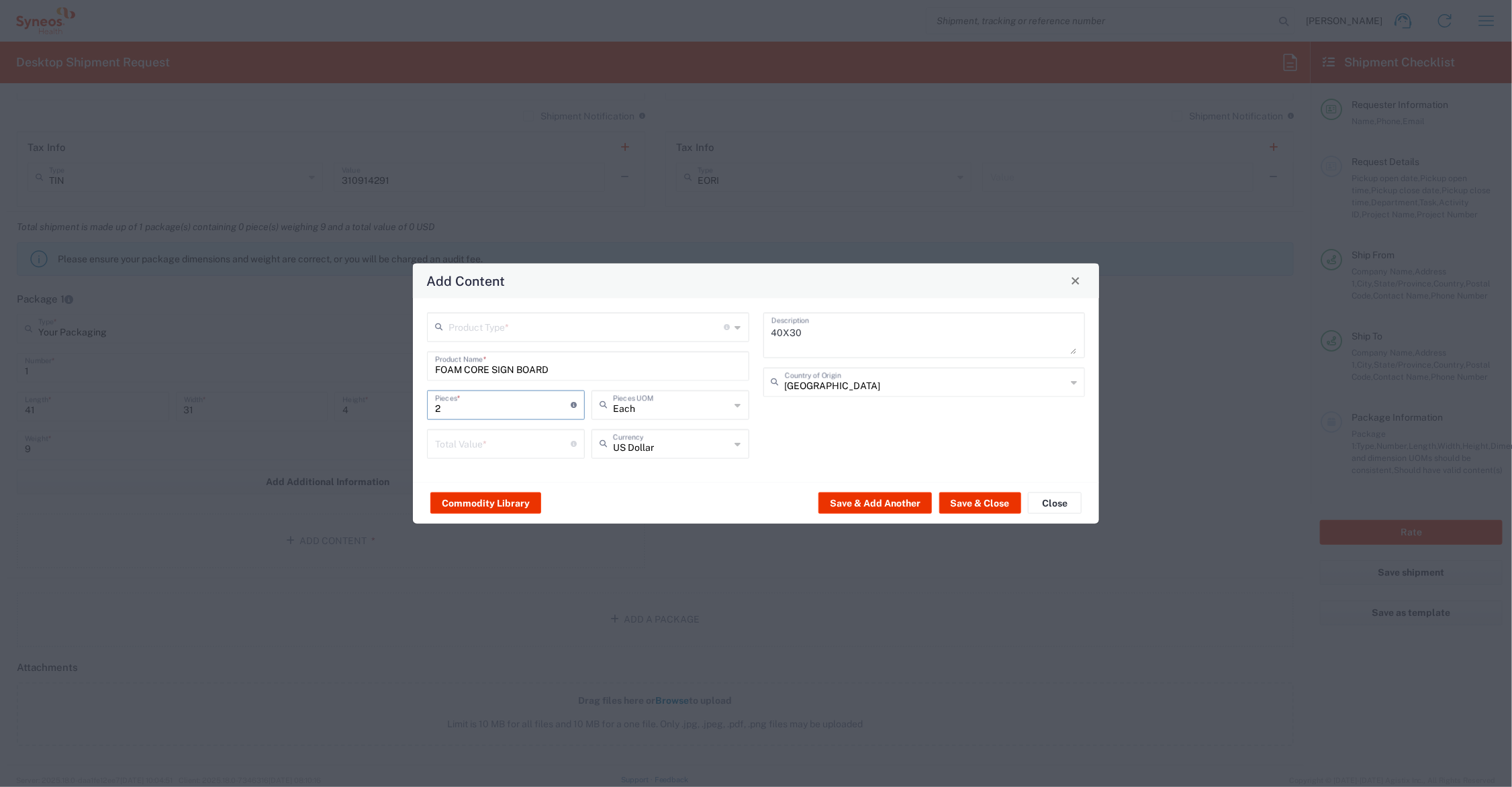
click at [454, 438] on input "number" at bounding box center [503, 442] width 135 height 23
type input "45.00"
click at [565, 327] on input "text" at bounding box center [587, 325] width 276 height 23
click at [527, 373] on span "General Commodity" at bounding box center [588, 378] width 319 height 21
type input "General Commodity"
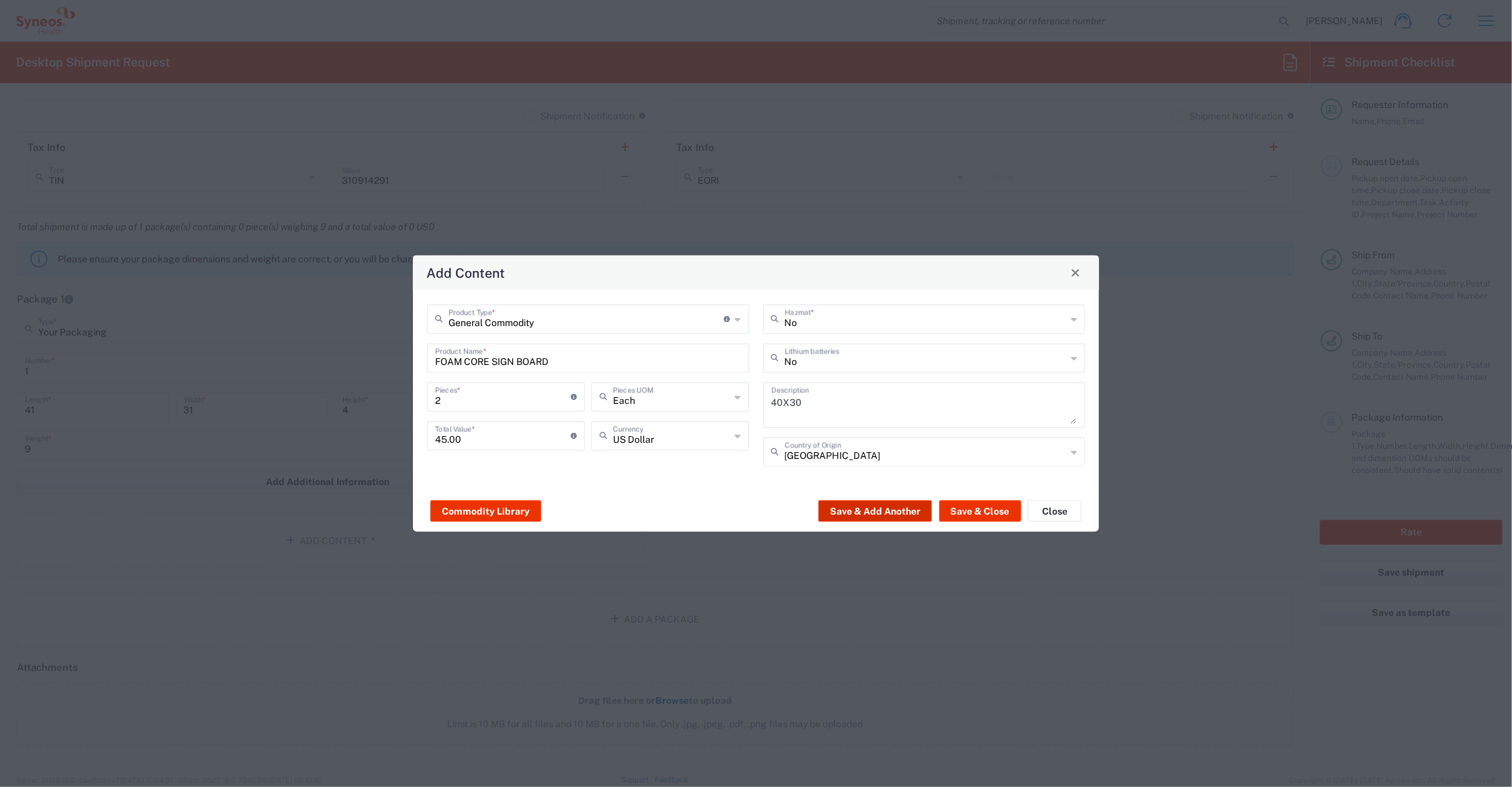
click at [895, 508] on button "Save & Add Another" at bounding box center [875, 511] width 113 height 22
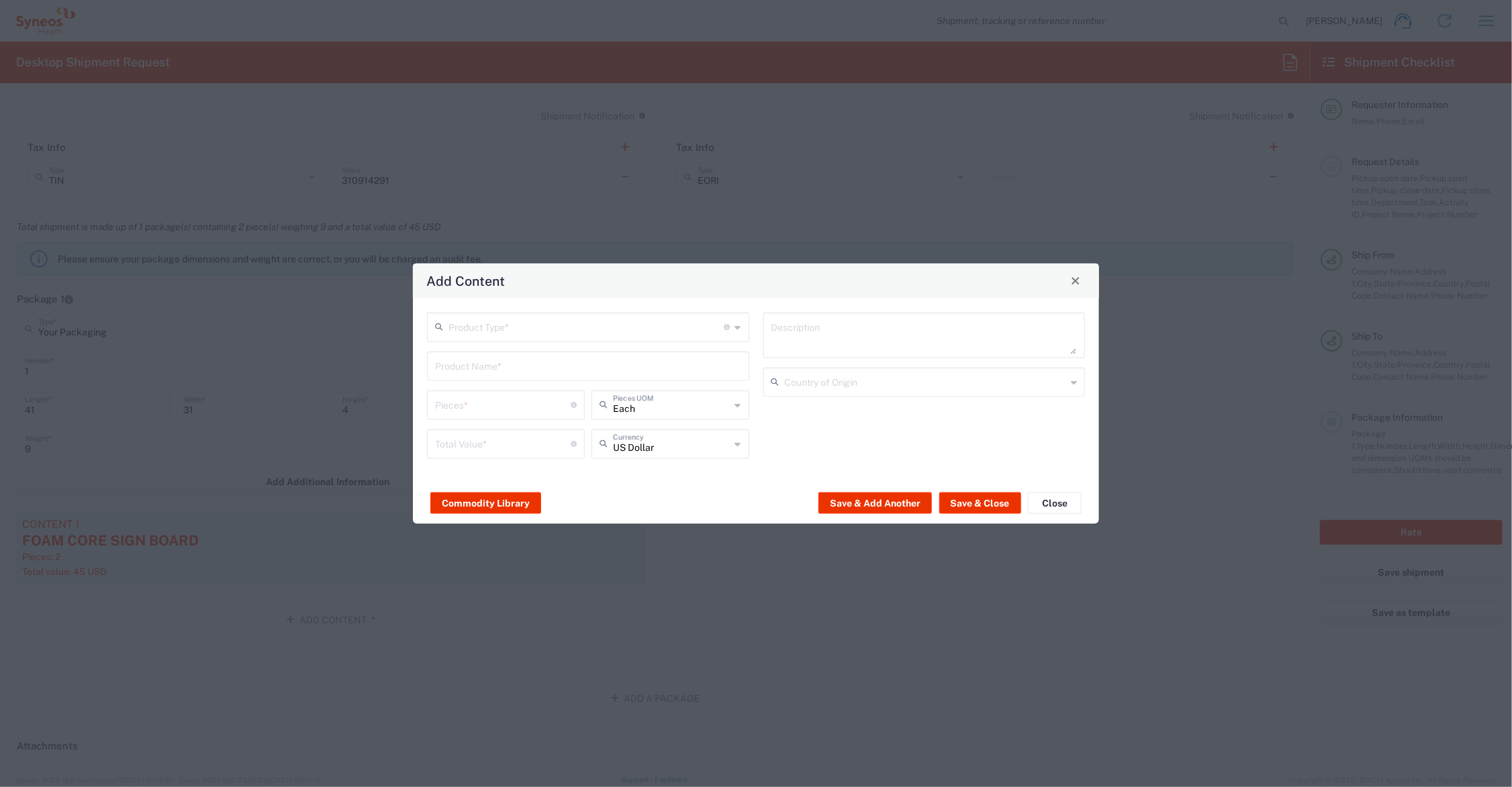
click at [485, 319] on input "text" at bounding box center [587, 325] width 276 height 23
click at [479, 357] on span "Documents" at bounding box center [588, 356] width 319 height 21
type input "Documents"
type input "1"
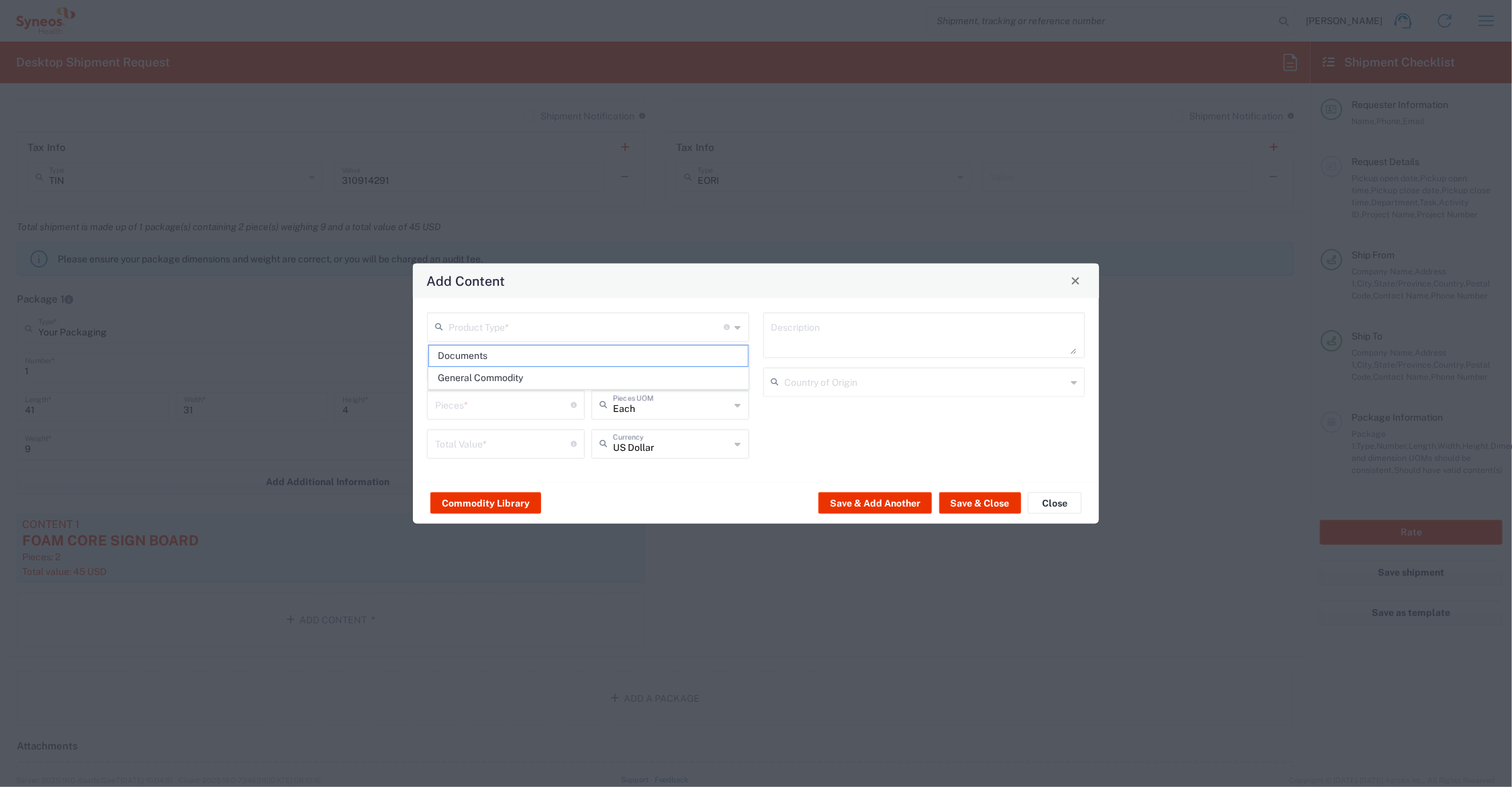
type input "1"
type textarea "Documents"
drag, startPoint x: 428, startPoint y: 403, endPoint x: 434, endPoint y: 386, distance: 18.0
click at [417, 403] on div "Documents Product Type * Document: Paper document generated internally by Syneo…" at bounding box center [756, 390] width 686 height 184
type input "3"
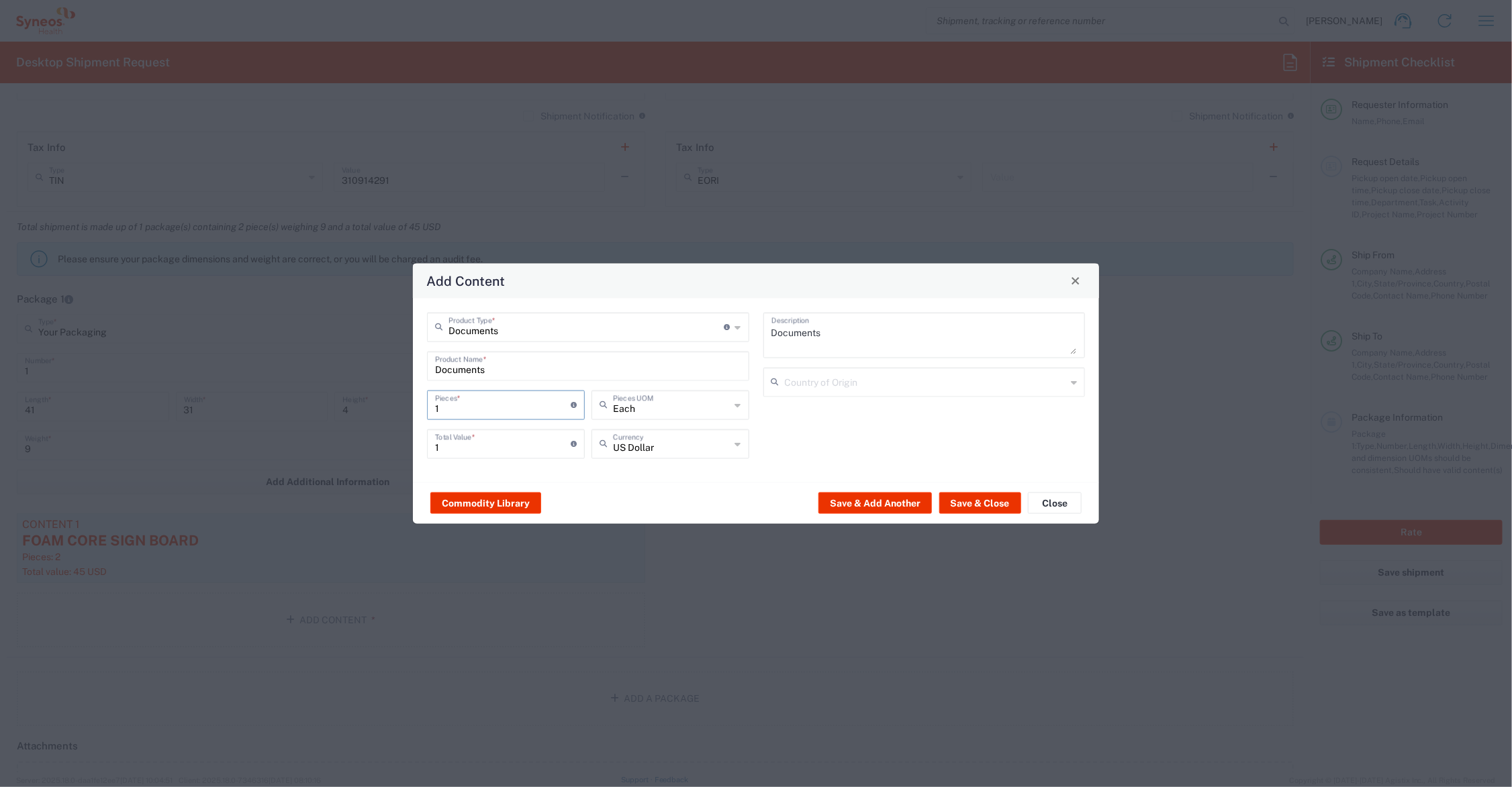
type input "3"
type input "35"
drag, startPoint x: 447, startPoint y: 441, endPoint x: 430, endPoint y: 444, distance: 17.3
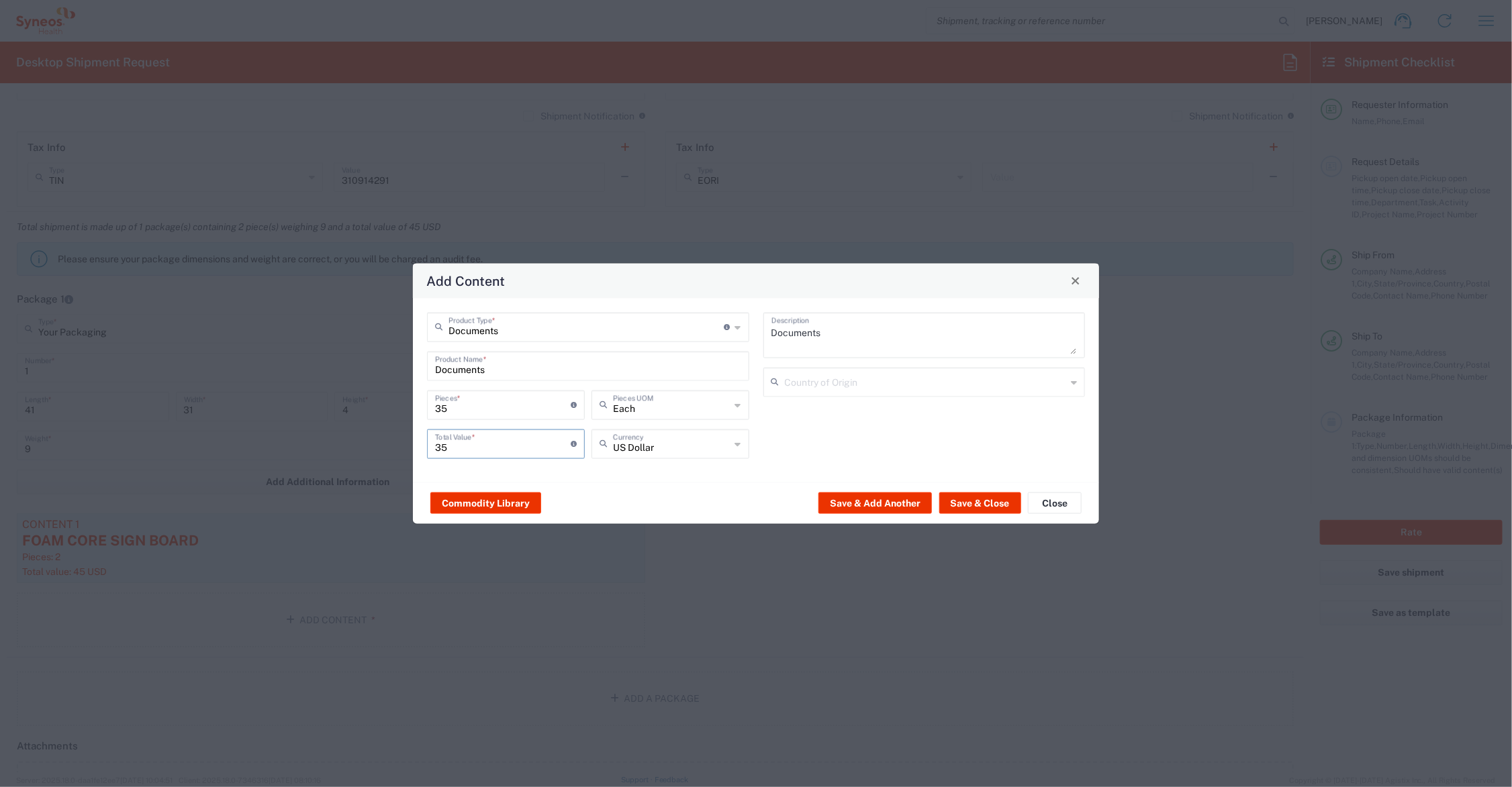
click at [430, 444] on div "35 Total Value * Total value of all the pieces" at bounding box center [506, 443] width 158 height 29
type input "15.00"
click at [984, 499] on button "Save & Close" at bounding box center [980, 503] width 82 height 22
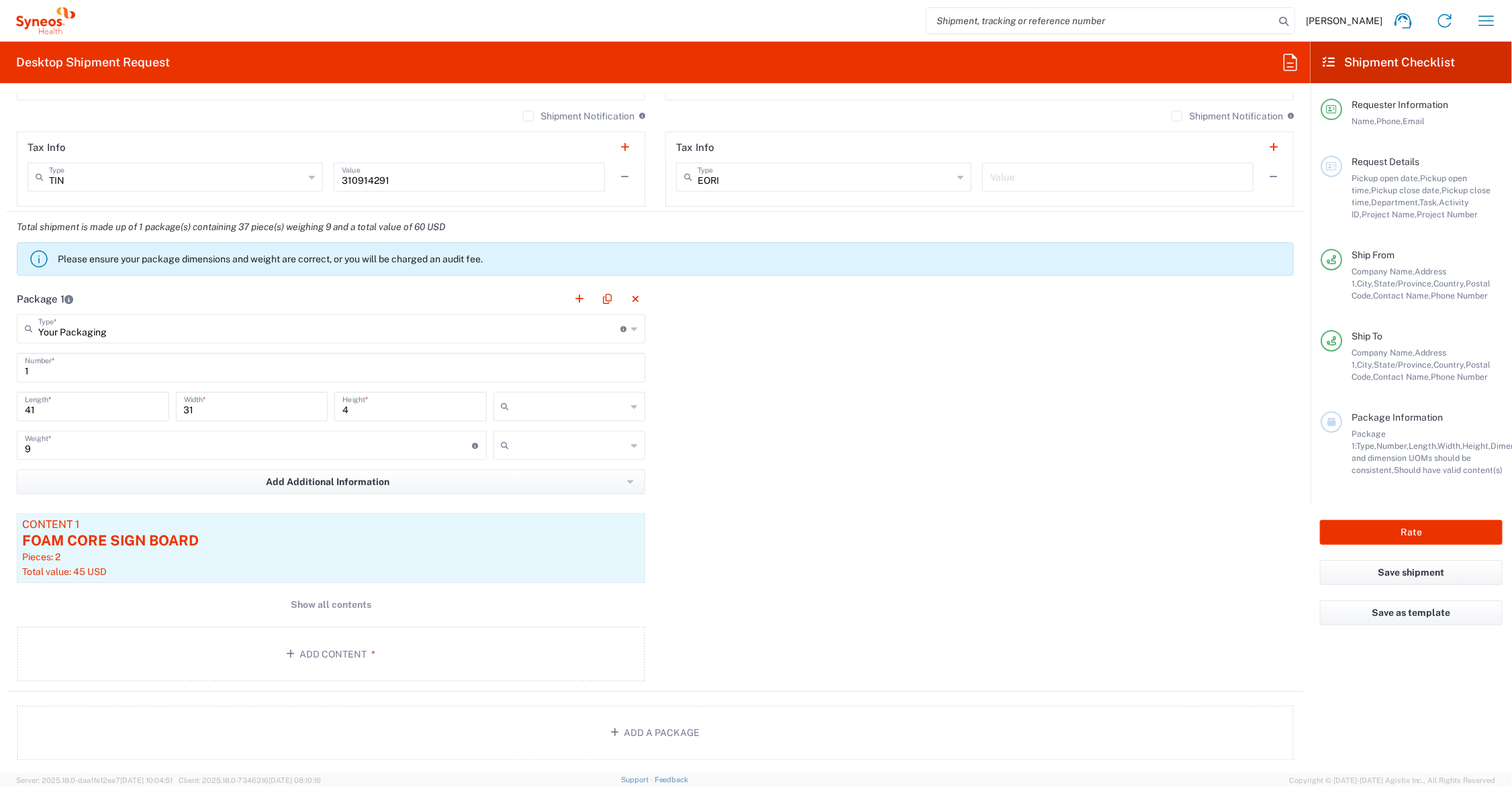
scroll to position [335, 0]
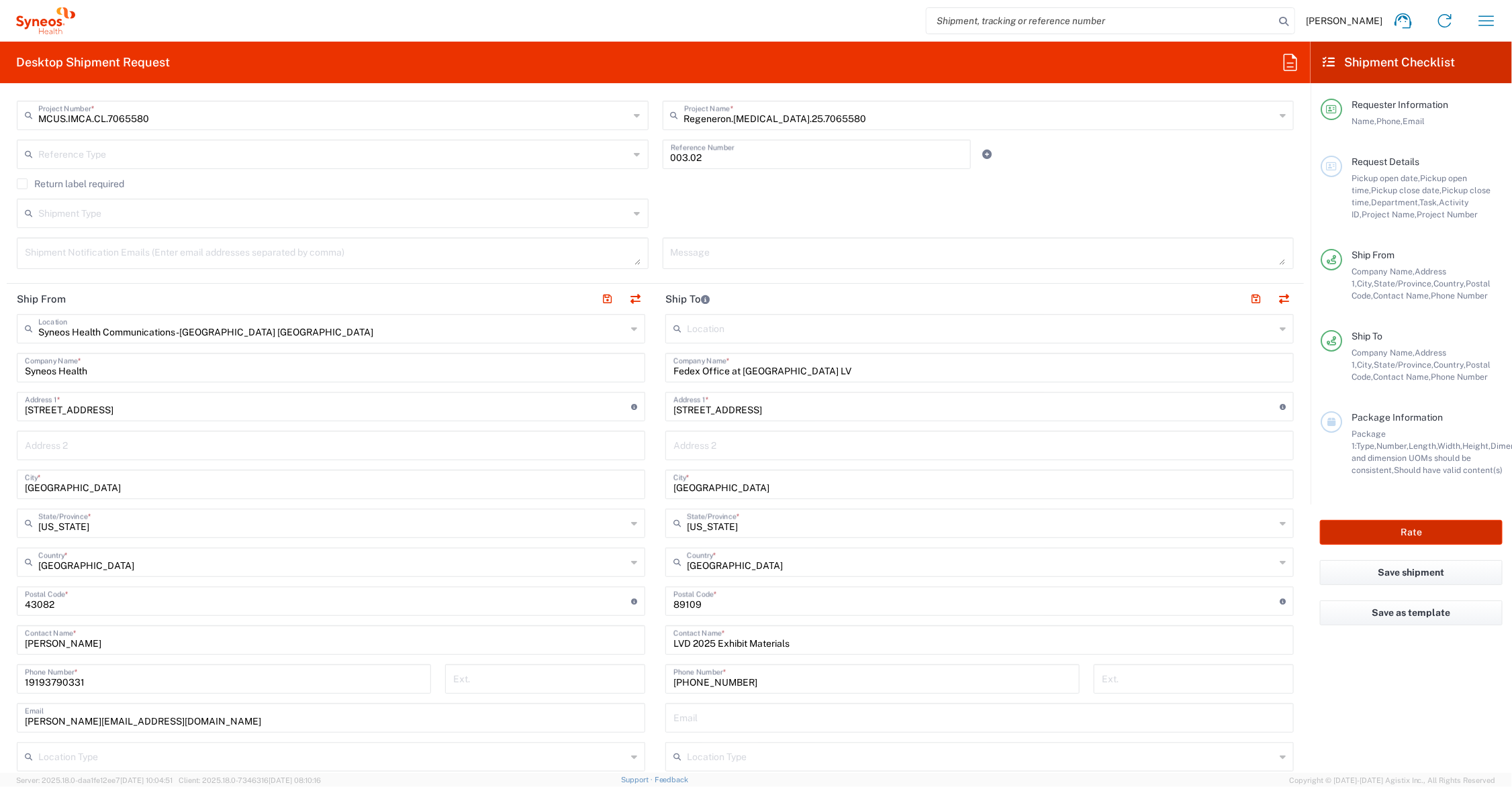
click at [1377, 534] on button "Rate" at bounding box center [1411, 532] width 183 height 25
type input "Regeneron.[MEDICAL_DATA].25.7065580"
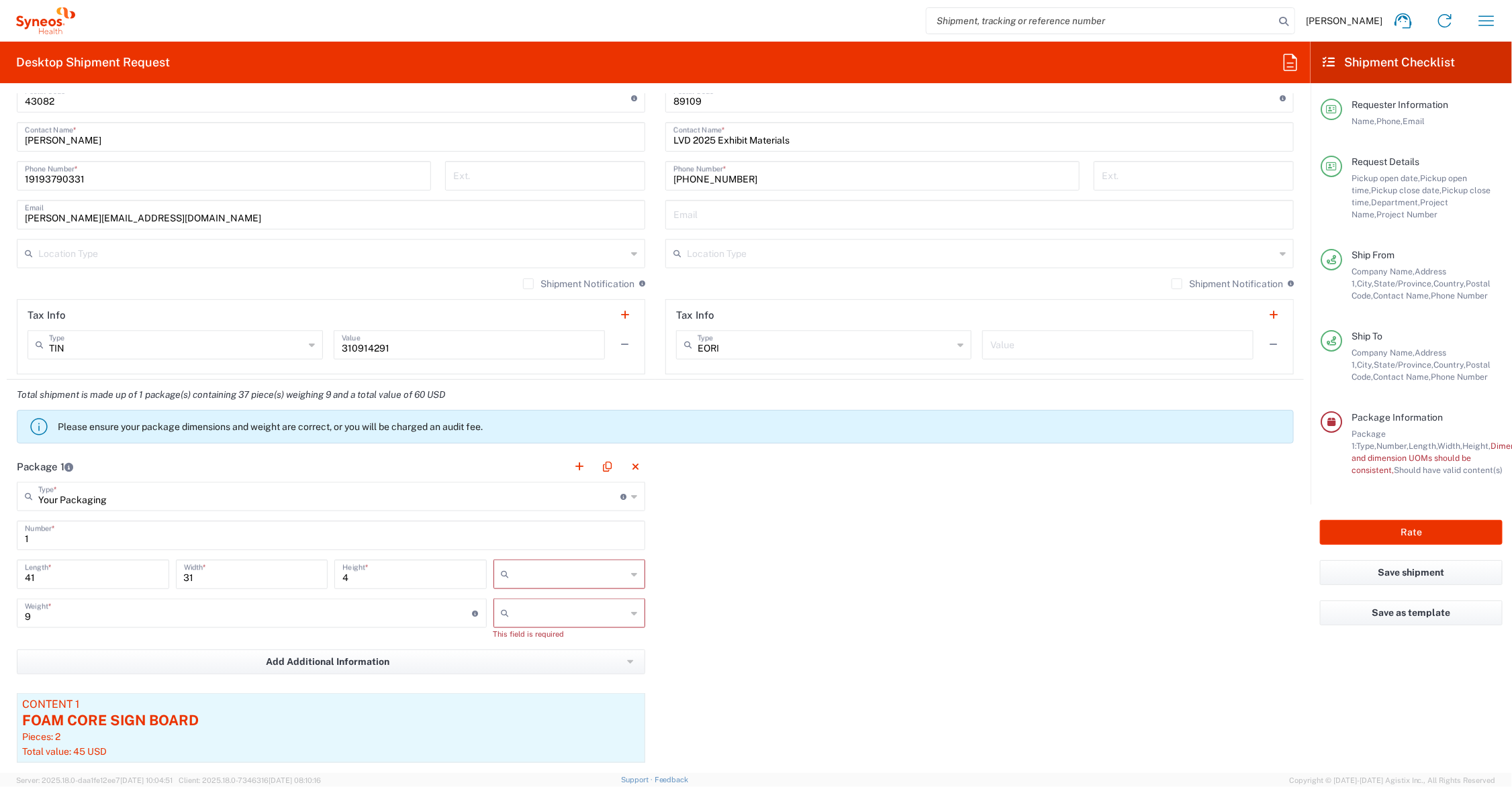
click at [535, 564] on div at bounding box center [569, 574] width 152 height 29
click at [527, 648] on span "in" at bounding box center [564, 648] width 147 height 21
type input "in"
click at [536, 620] on input "text" at bounding box center [571, 613] width 112 height 22
click at [532, 659] on span "lbs" at bounding box center [564, 665] width 147 height 21
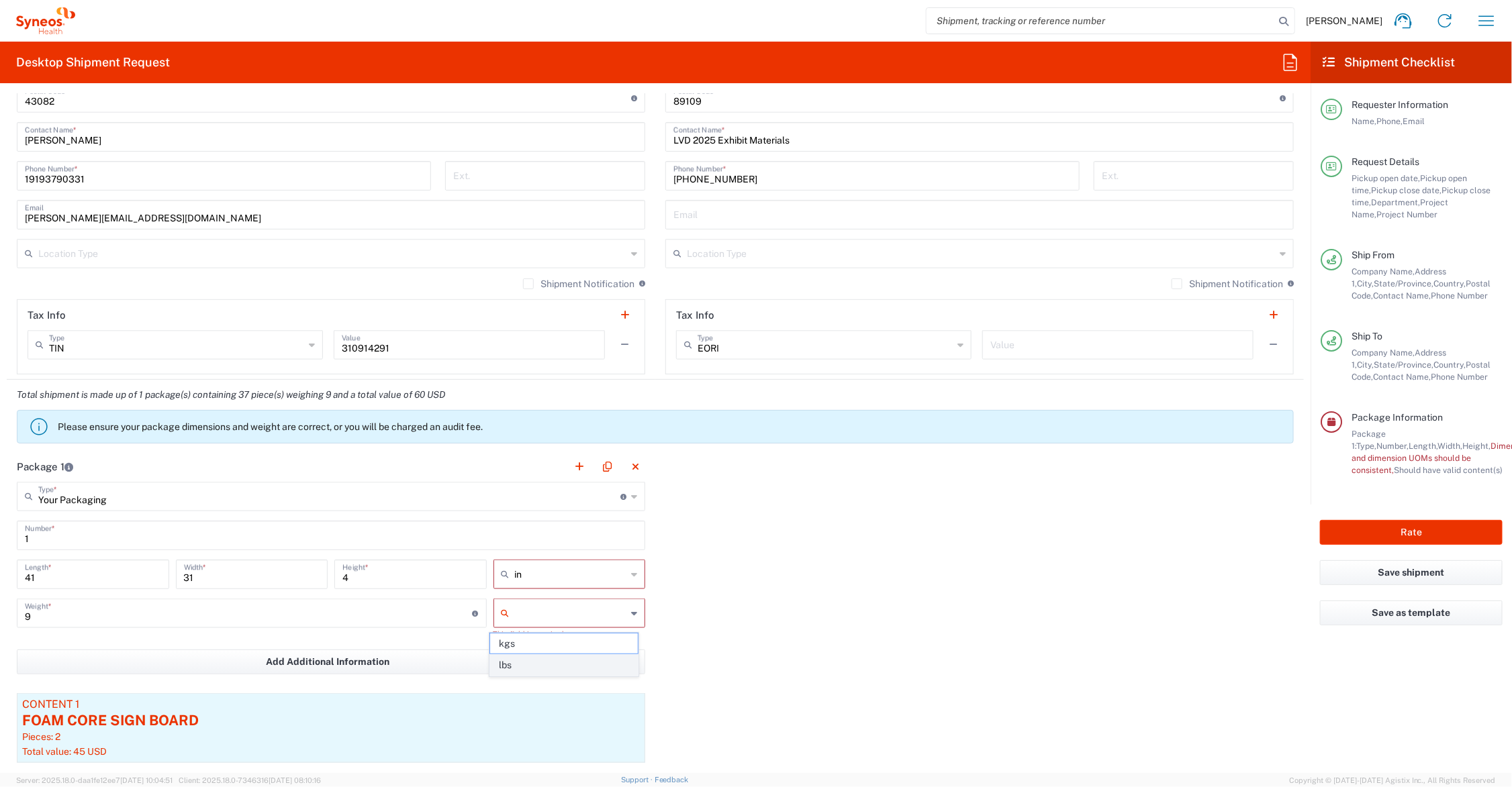
type input "lbs"
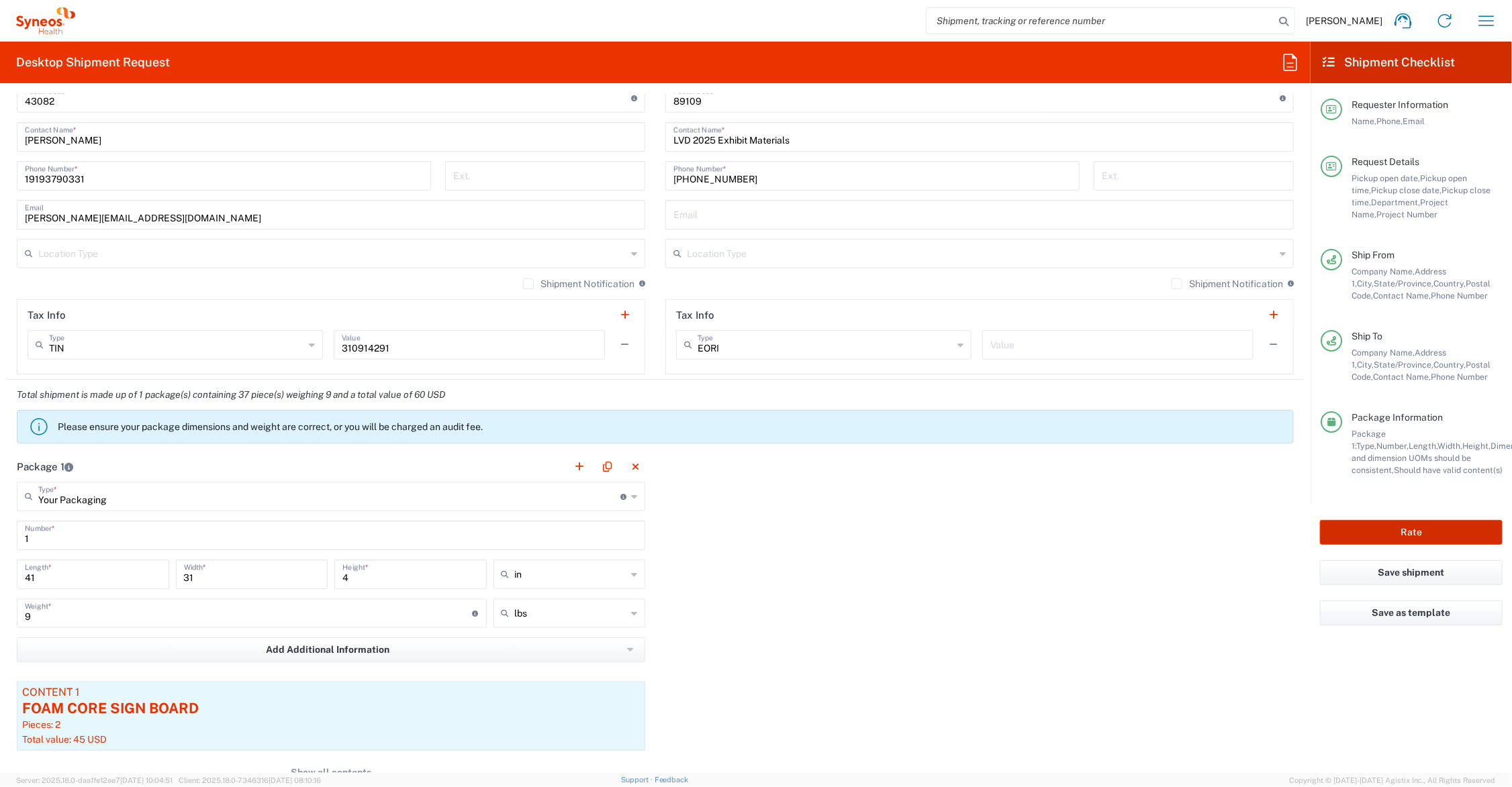
click at [1340, 529] on button "Rate" at bounding box center [1411, 532] width 183 height 25
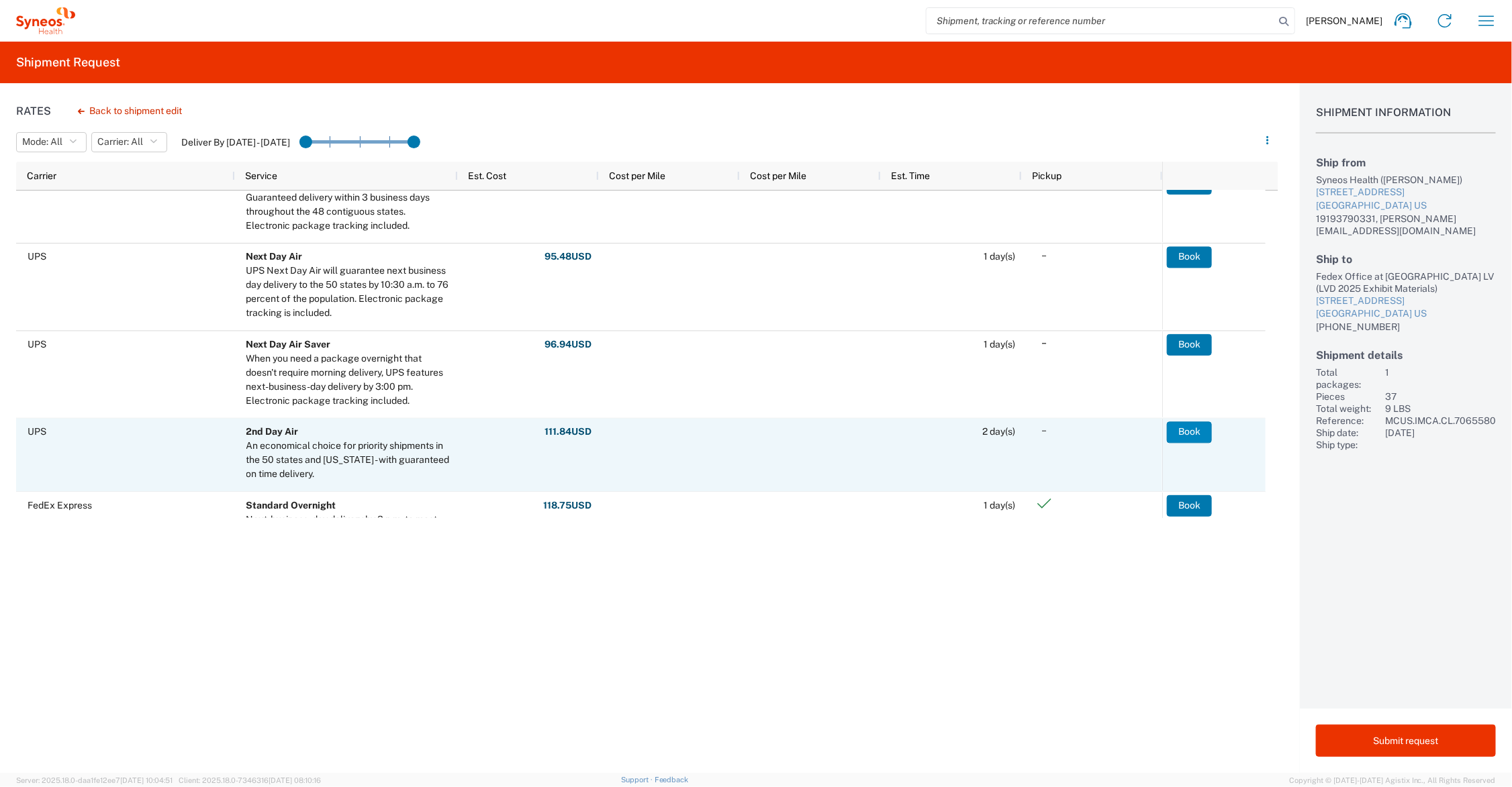
click at [1185, 427] on button "Book" at bounding box center [1189, 432] width 45 height 22
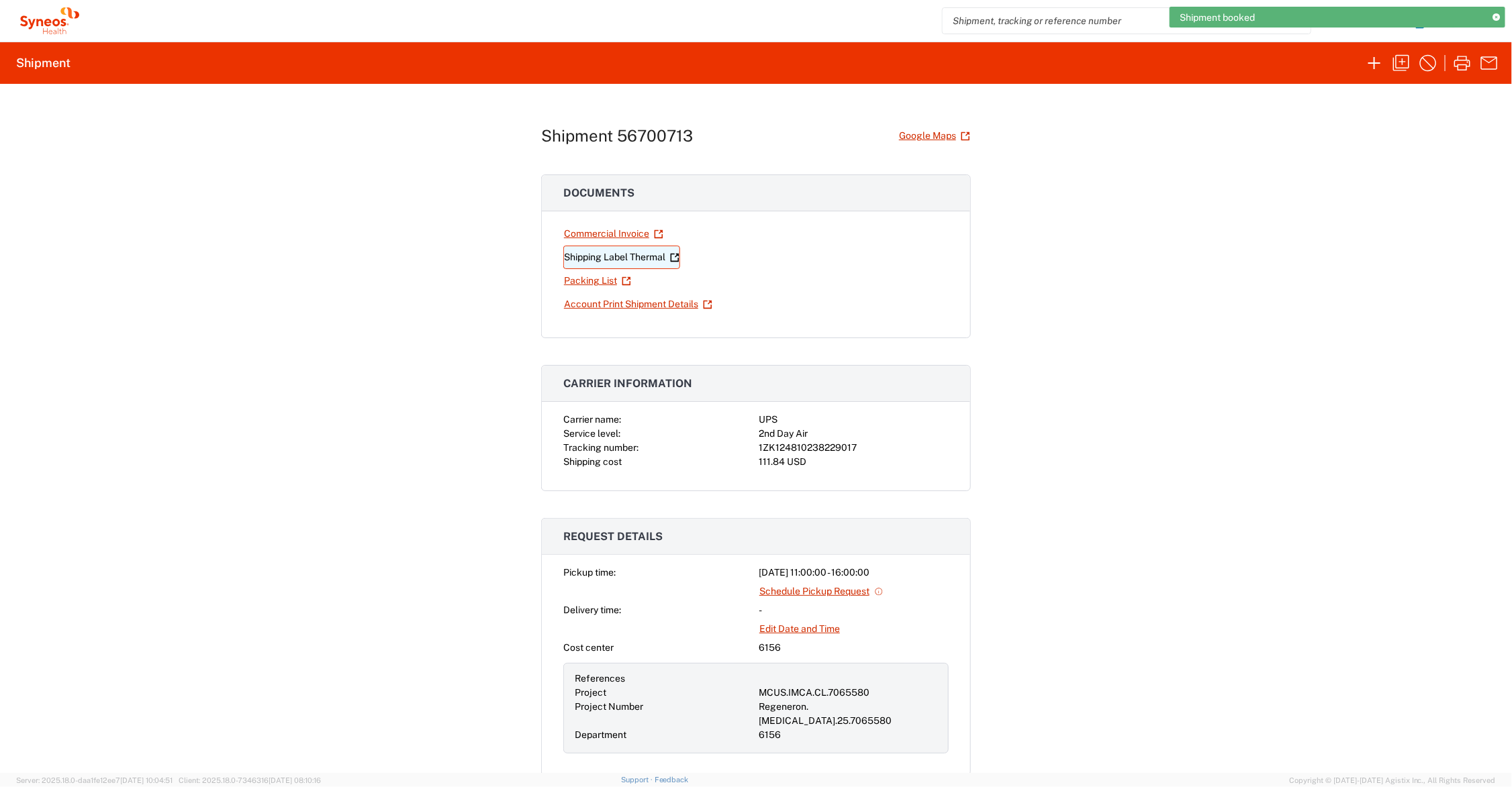
click at [626, 253] on link "Shipping Label Thermal" at bounding box center [622, 256] width 117 height 23
